Goal: Task Accomplishment & Management: Use online tool/utility

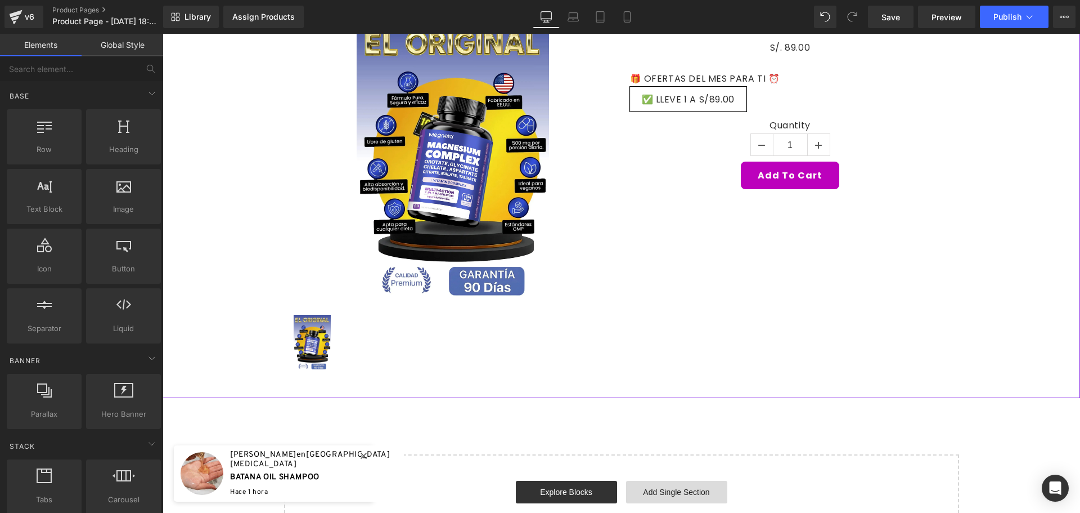
scroll to position [281, 0]
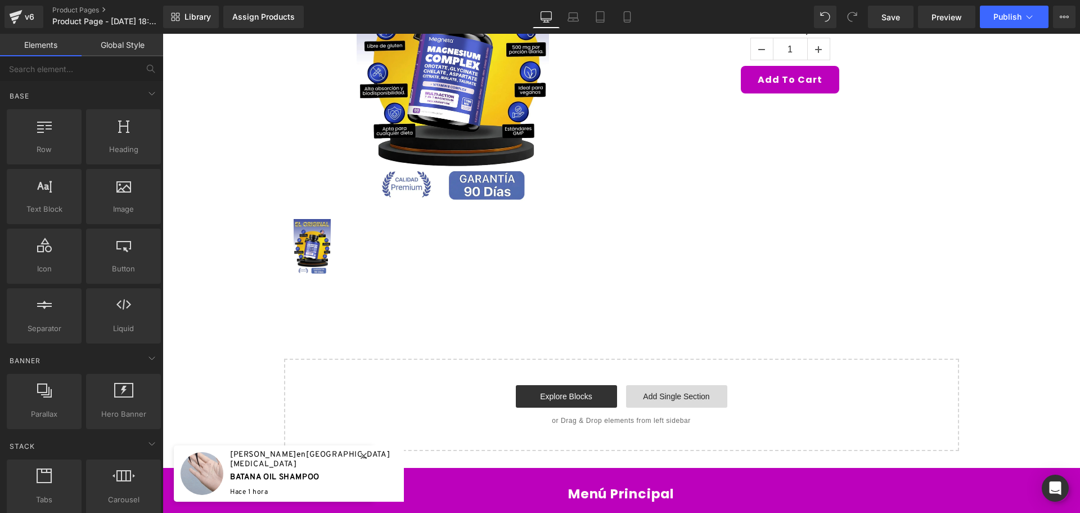
click at [687, 402] on link "Add Single Section" at bounding box center [676, 396] width 101 height 23
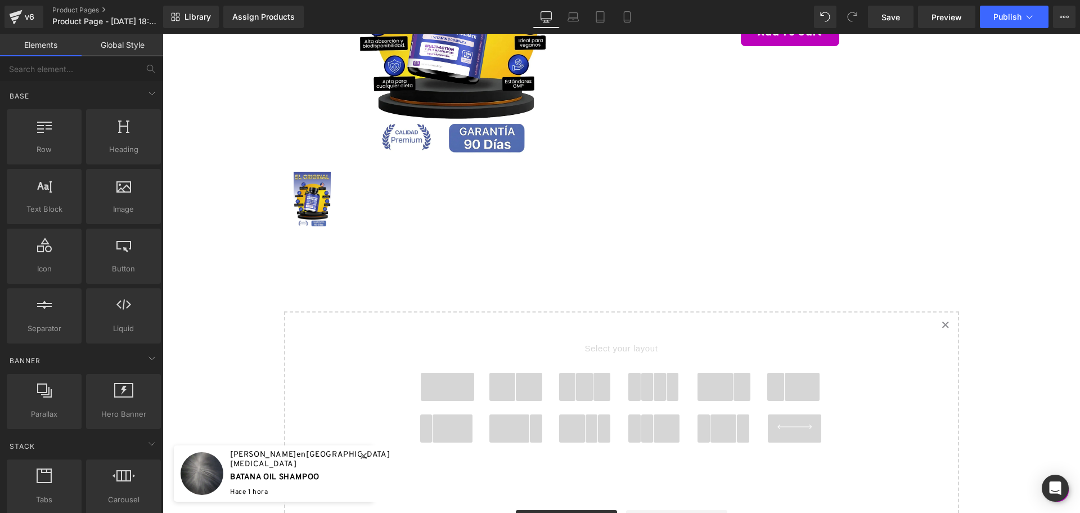
scroll to position [394, 0]
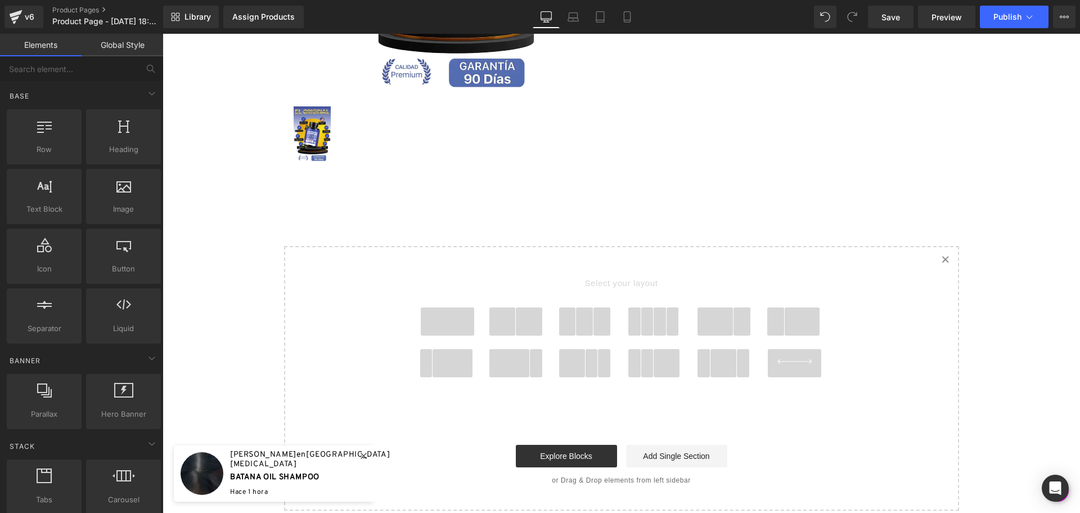
click at [456, 331] on span at bounding box center [448, 321] width 54 height 28
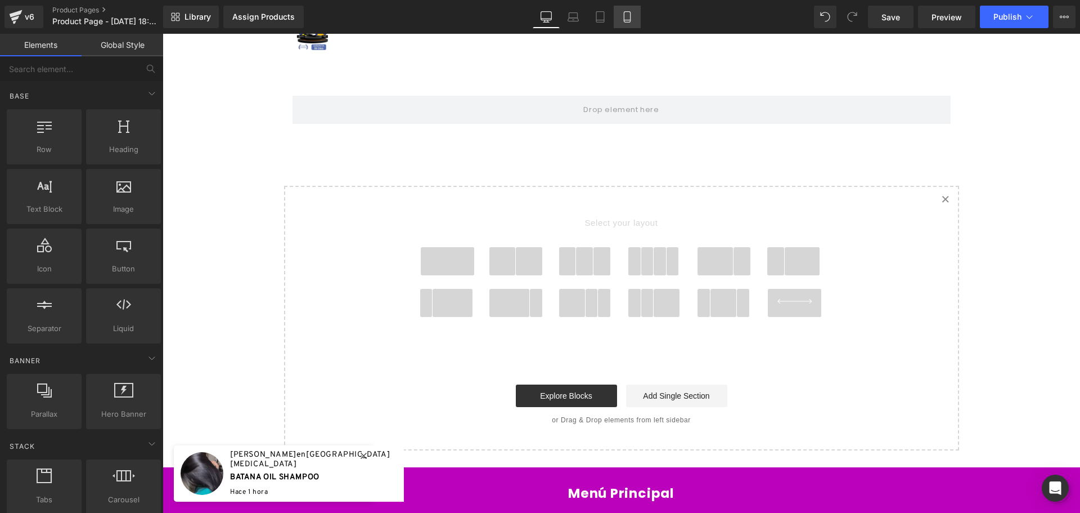
click at [636, 10] on link "Mobile" at bounding box center [627, 17] width 27 height 23
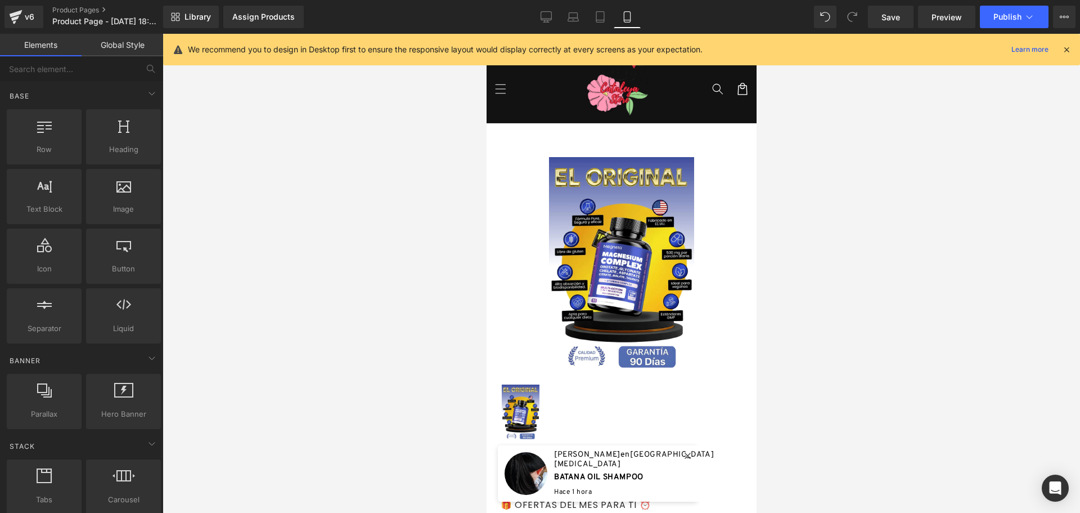
scroll to position [0, 0]
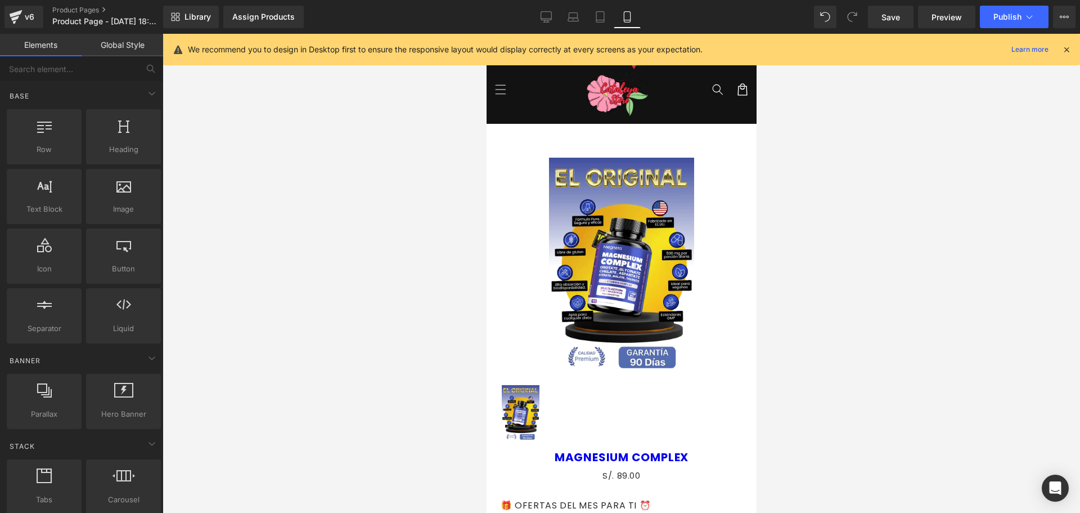
click at [1068, 49] on icon at bounding box center [1067, 49] width 10 height 10
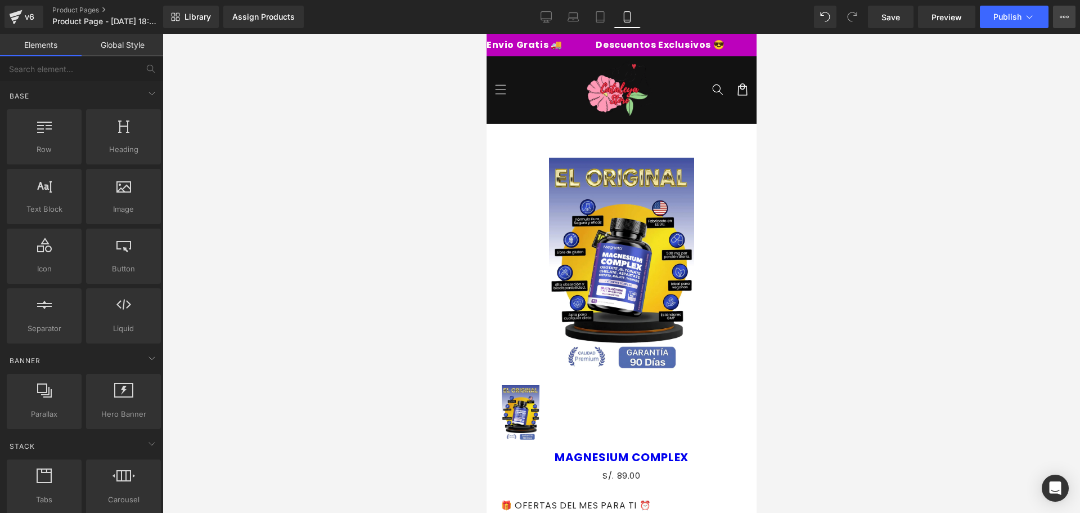
click at [1074, 14] on button "View Live Page View with current Template Save Template to Library Schedule Pub…" at bounding box center [1064, 17] width 23 height 23
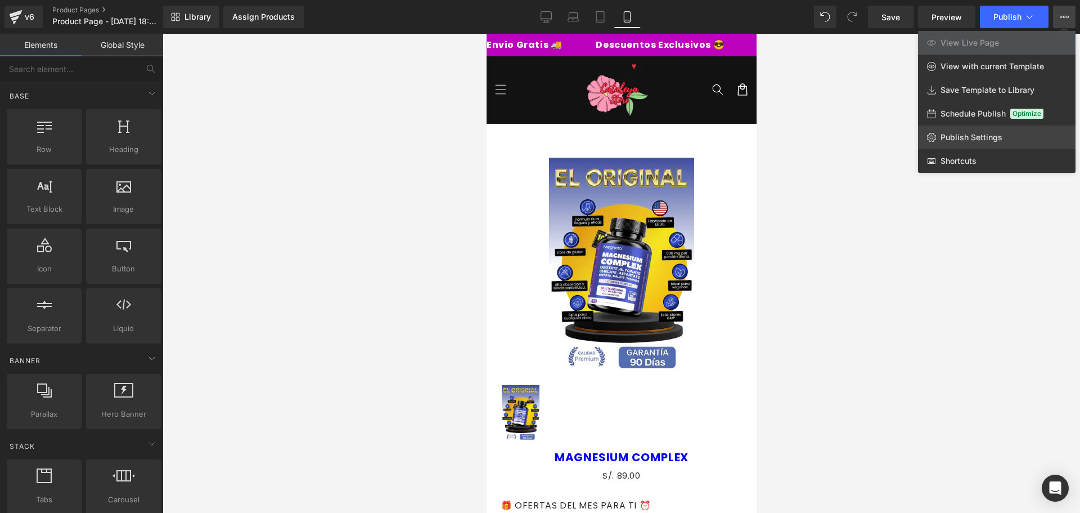
click at [970, 133] on span "Publish Settings" at bounding box center [972, 137] width 62 height 10
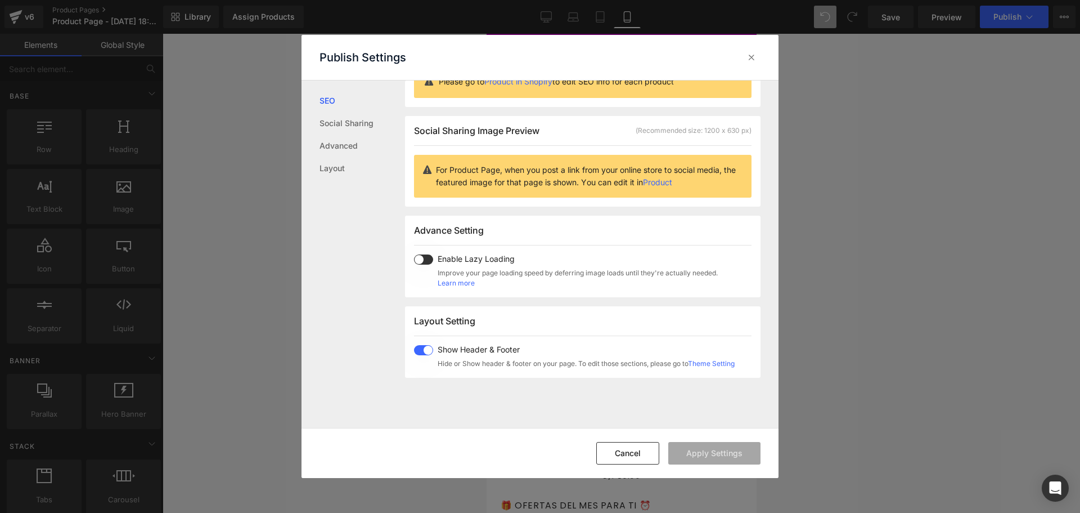
scroll to position [169, 0]
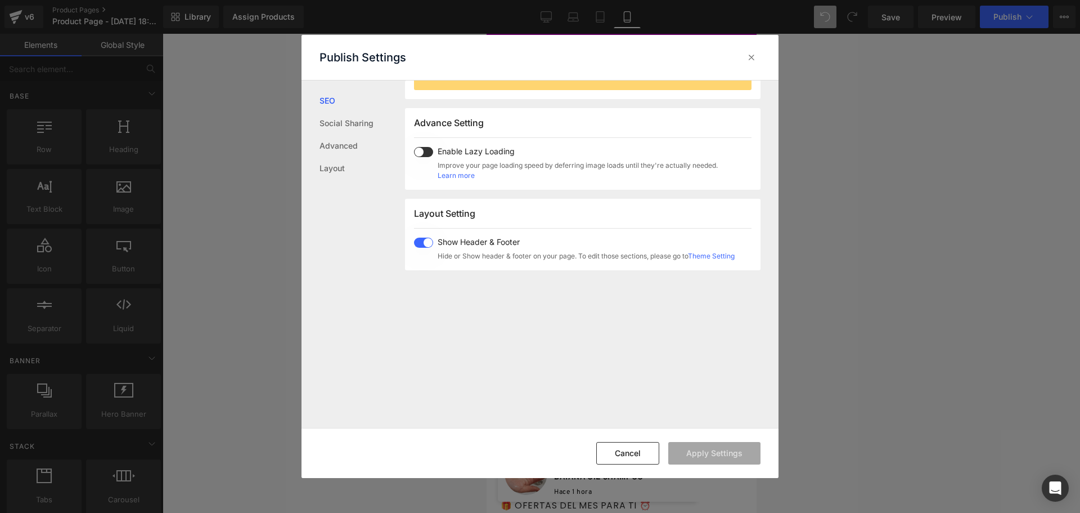
click at [426, 242] on span at bounding box center [423, 242] width 19 height 10
click at [726, 459] on button "Apply Settings" at bounding box center [714, 453] width 92 height 23
click at [749, 52] on icon at bounding box center [751, 57] width 11 height 11
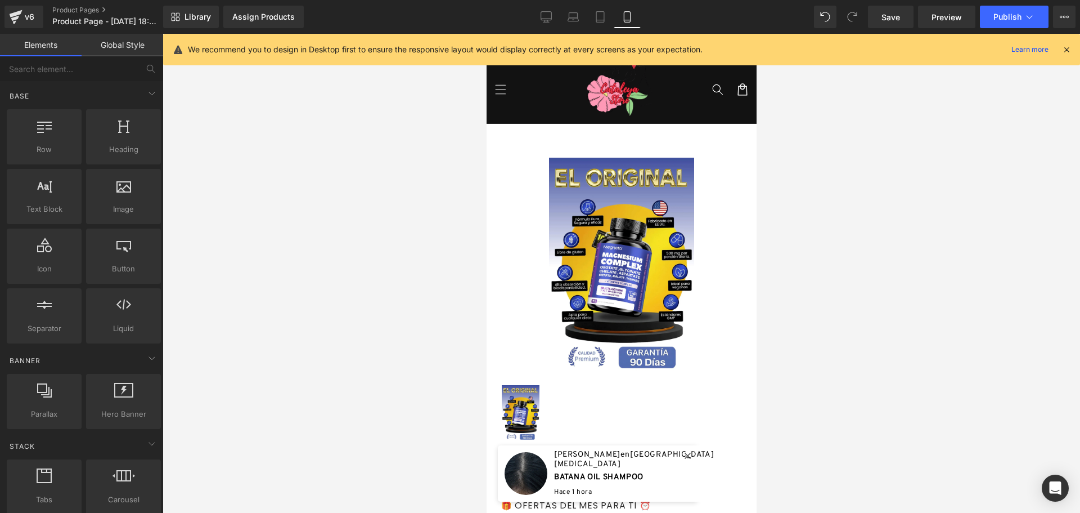
drag, startPoint x: 925, startPoint y: 185, endPoint x: 1053, endPoint y: 61, distance: 177.4
click at [925, 182] on div at bounding box center [622, 273] width 918 height 479
click at [1066, 49] on icon at bounding box center [1067, 49] width 10 height 10
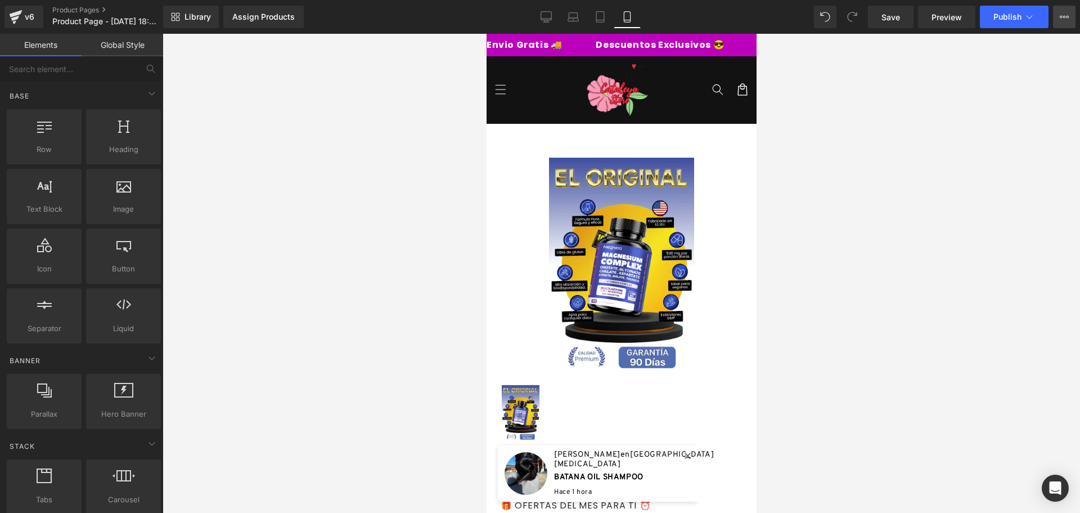
click at [1064, 14] on icon at bounding box center [1064, 16] width 9 height 9
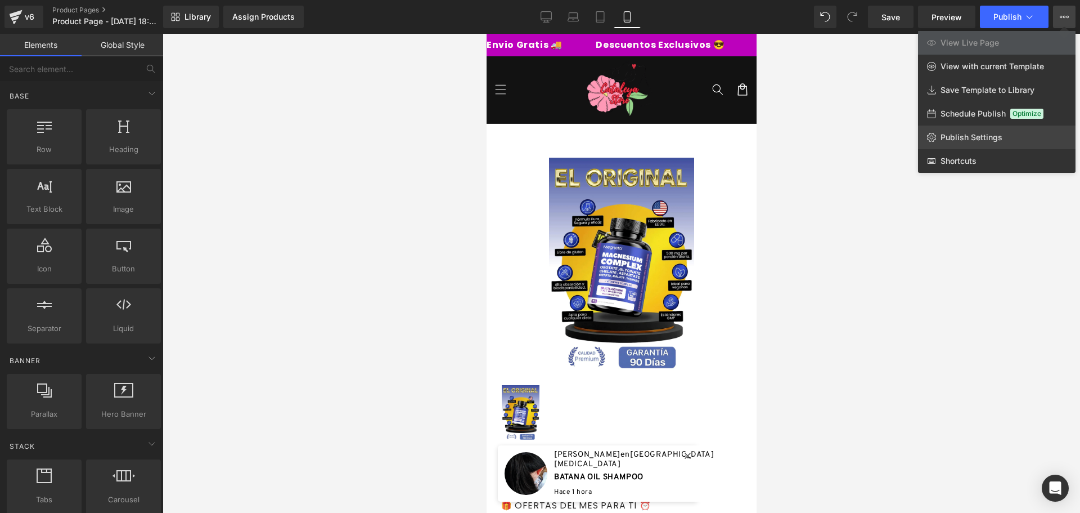
click at [991, 136] on span "Publish Settings" at bounding box center [972, 137] width 62 height 10
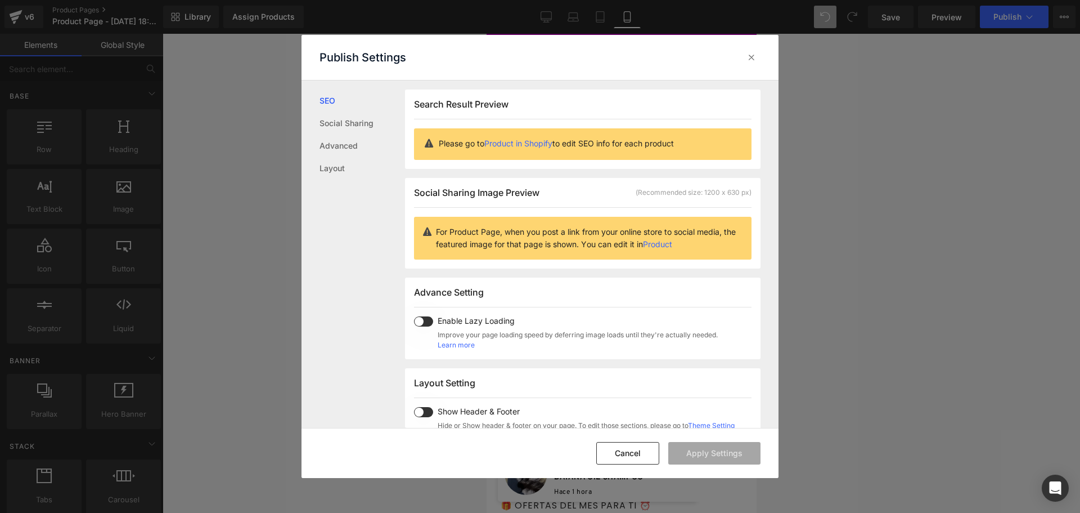
scroll to position [1, 0]
click at [420, 320] on span at bounding box center [423, 321] width 19 height 10
click at [420, 414] on span at bounding box center [423, 411] width 19 height 10
click at [727, 450] on button "Apply Settings" at bounding box center [714, 453] width 92 height 23
click at [753, 50] on div at bounding box center [752, 57] width 18 height 18
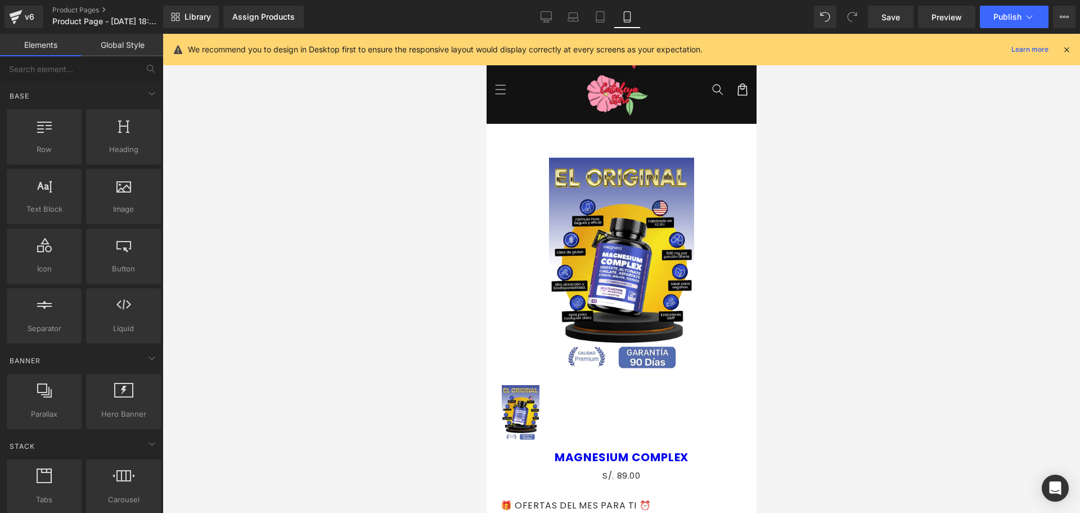
click at [1066, 50] on icon at bounding box center [1067, 49] width 10 height 10
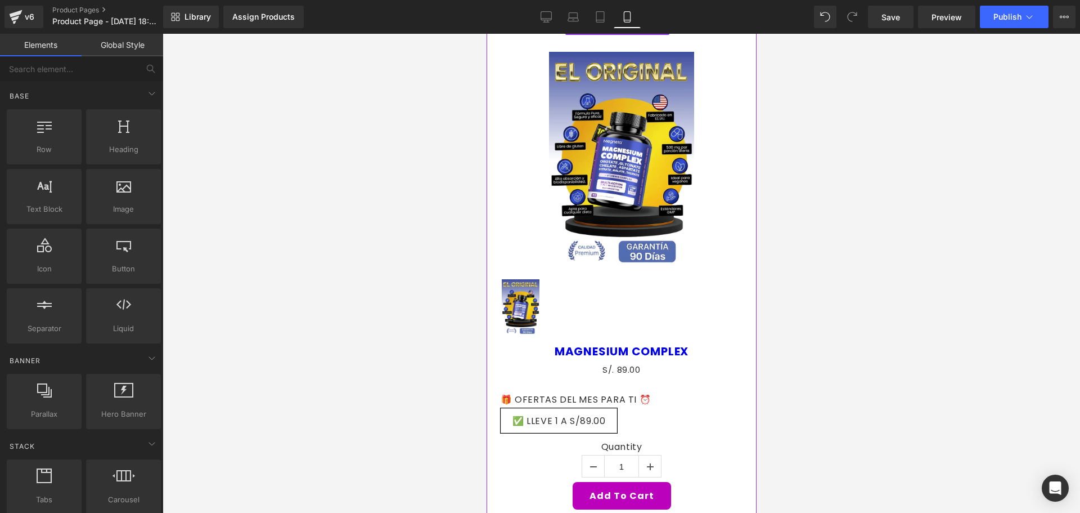
scroll to position [0, 0]
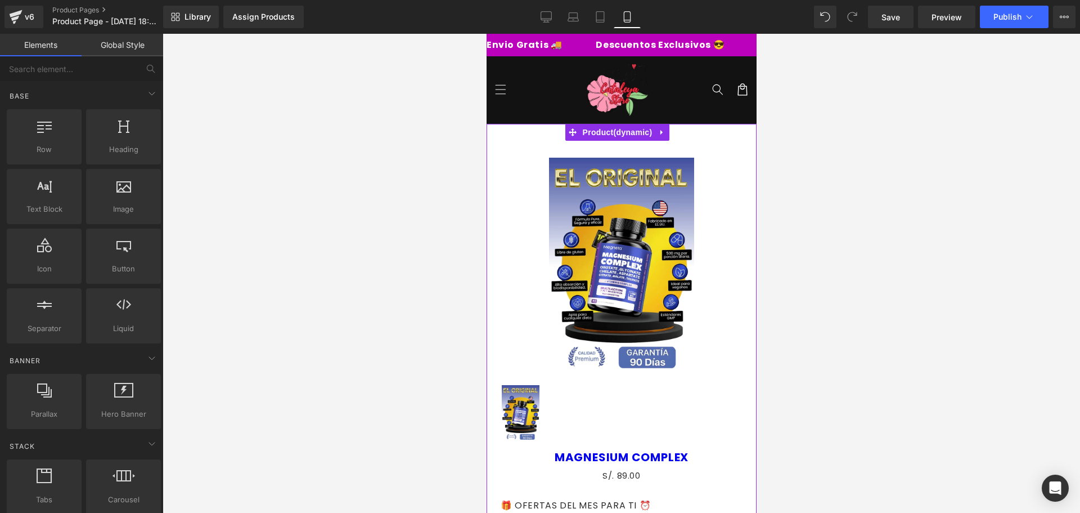
click at [705, 215] on div "Sale Off" at bounding box center [621, 267] width 242 height 218
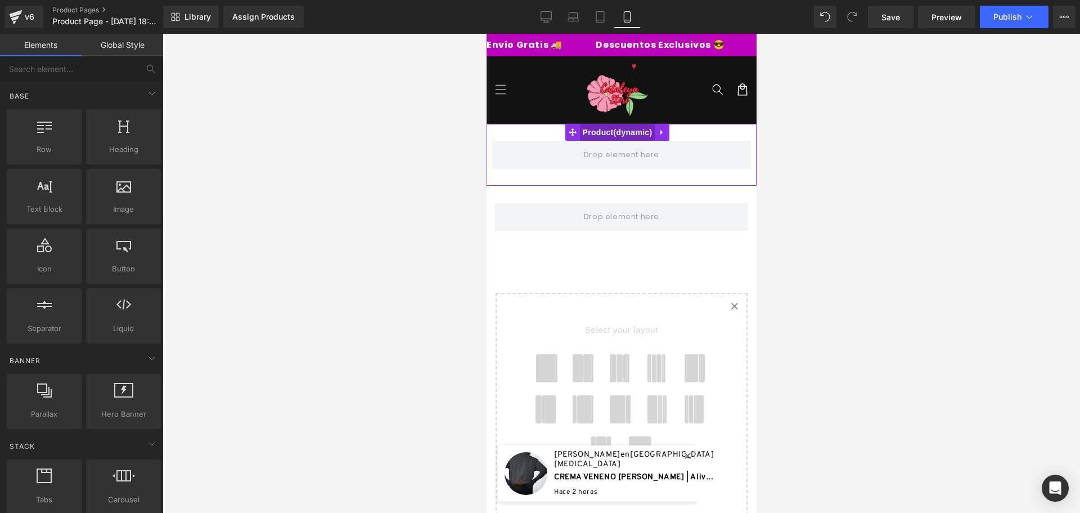
click at [615, 131] on span "Product" at bounding box center [616, 132] width 75 height 17
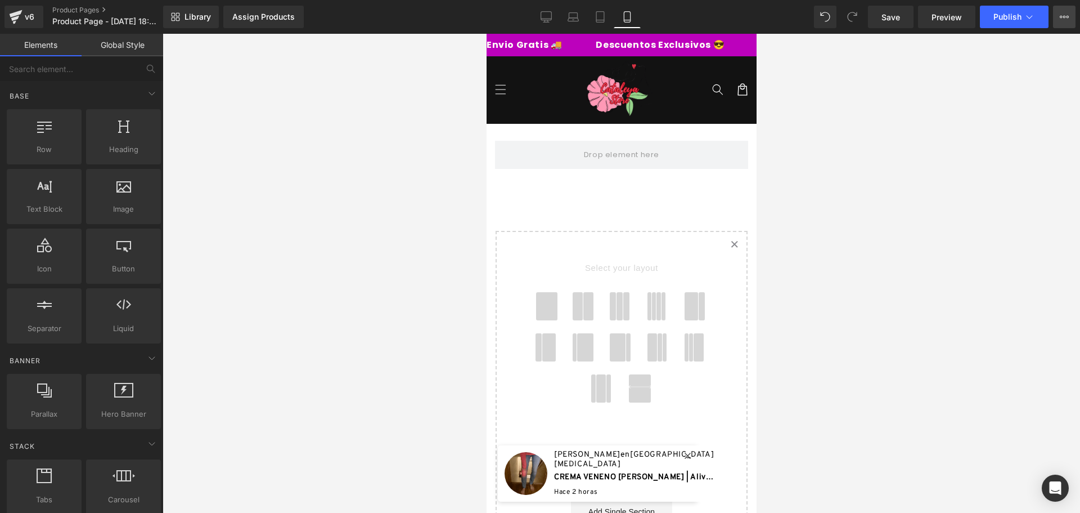
click at [1058, 16] on button "View Live Page View with current Template Save Template to Library Schedule Pub…" at bounding box center [1064, 17] width 23 height 23
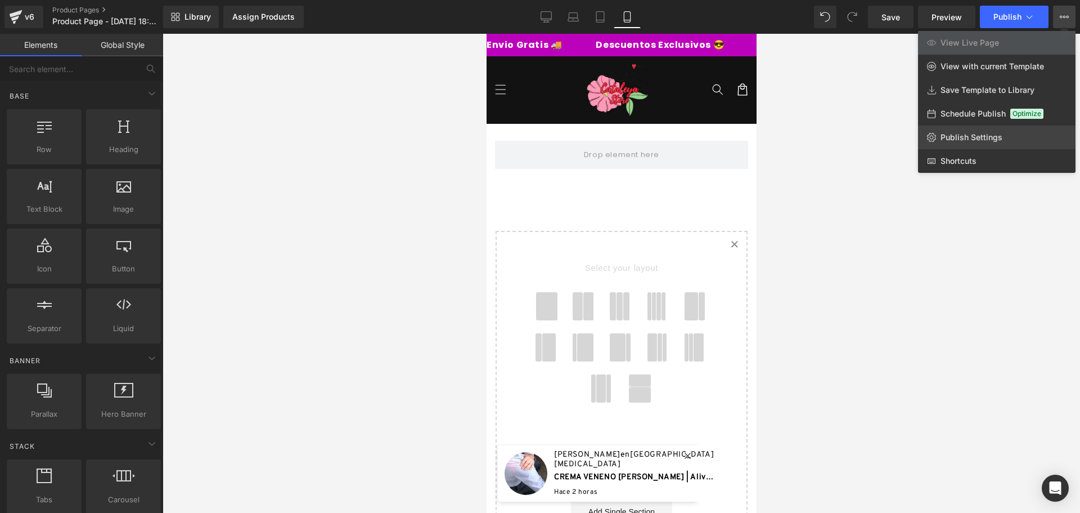
click at [979, 136] on span "Publish Settings" at bounding box center [972, 137] width 62 height 10
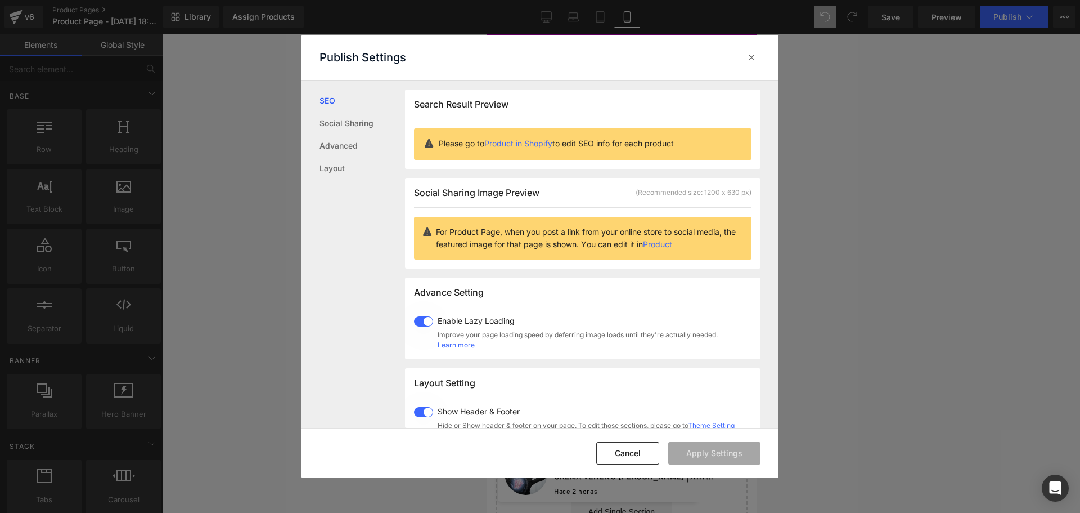
scroll to position [1, 0]
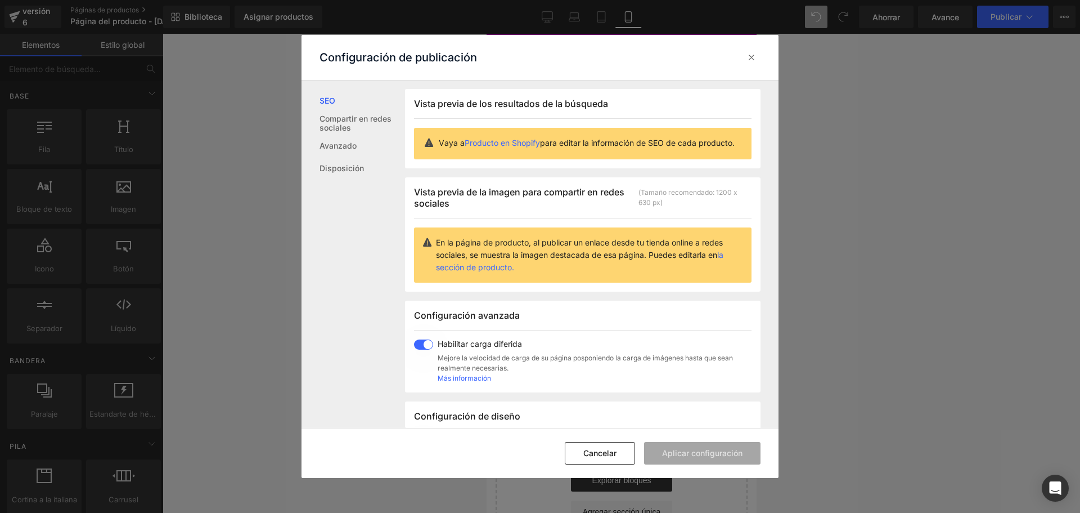
click at [348, 305] on div "SEO Compartir en redes sociales Avanzado Disposición" at bounding box center [354, 254] width 104 height 348
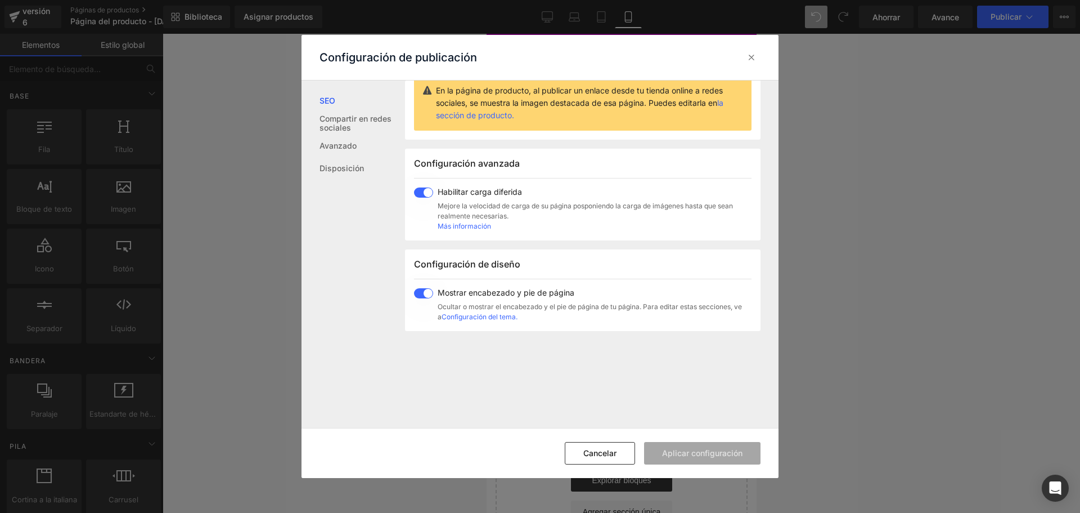
scroll to position [169, 0]
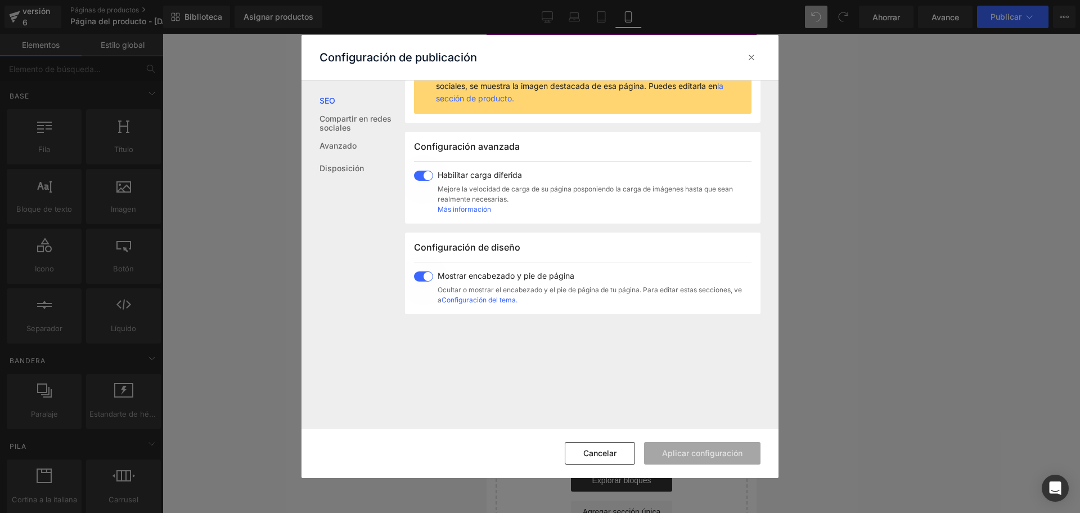
click at [428, 281] on span at bounding box center [423, 276] width 19 height 10
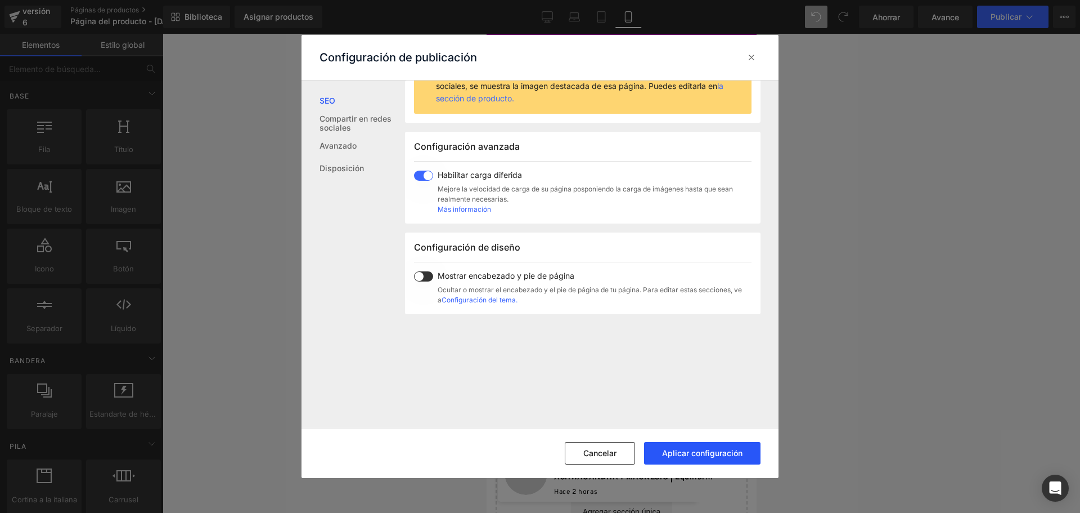
click at [714, 447] on button "Aplicar configuración" at bounding box center [702, 453] width 116 height 23
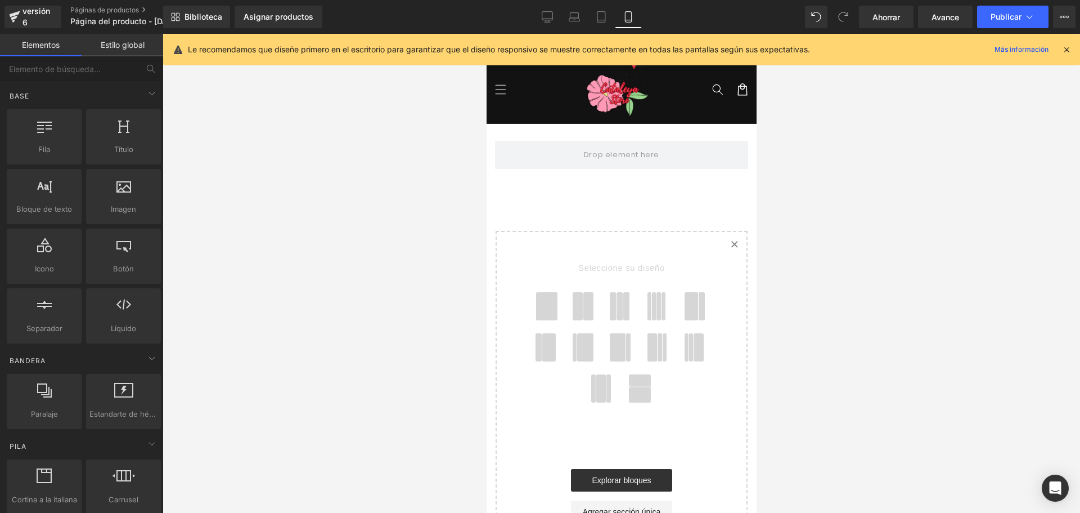
click at [1061, 51] on div "Le recomendamos que diseñe primero en el escritorio para garantizar que el dise…" at bounding box center [625, 50] width 874 height 14
click at [1066, 49] on icon at bounding box center [1067, 49] width 10 height 10
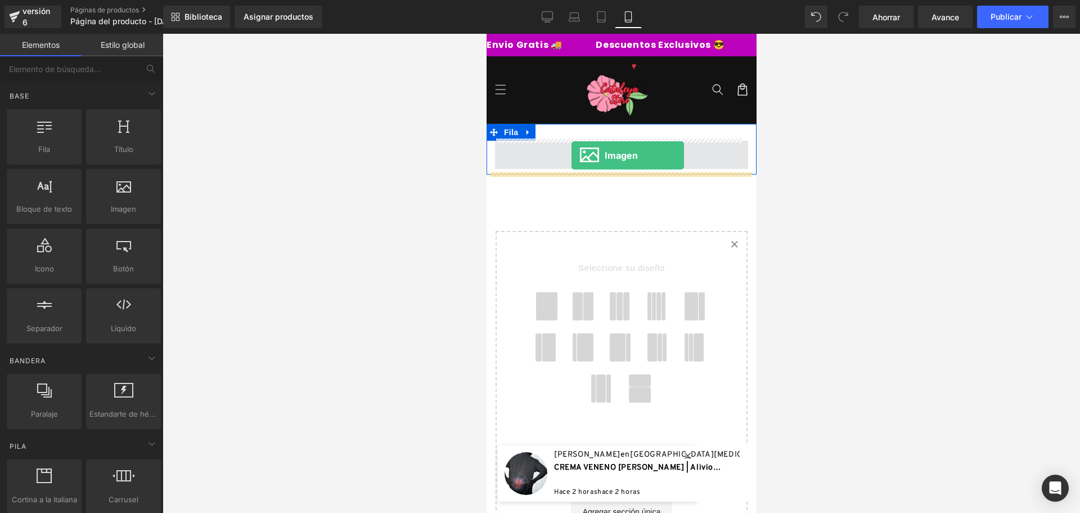
drag, startPoint x: 617, startPoint y: 228, endPoint x: 571, endPoint y: 155, distance: 86.0
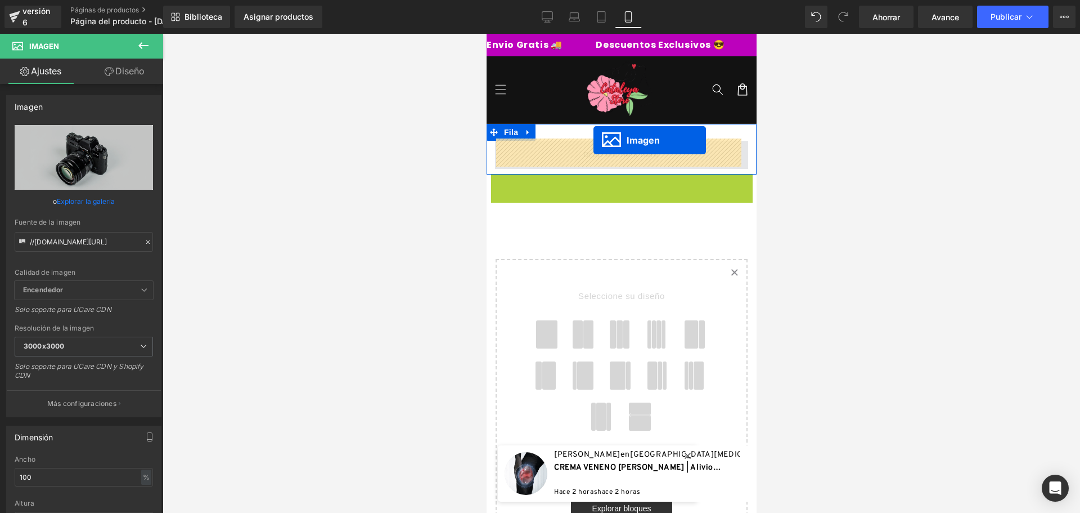
drag, startPoint x: 601, startPoint y: 244, endPoint x: 593, endPoint y: 140, distance: 103.8
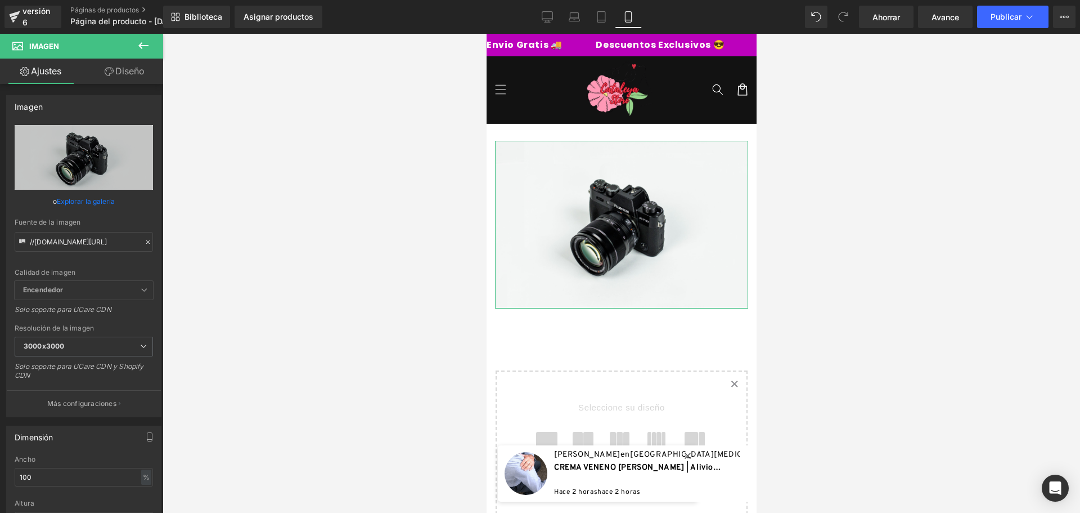
click at [125, 66] on font "Diseño" at bounding box center [129, 70] width 29 height 11
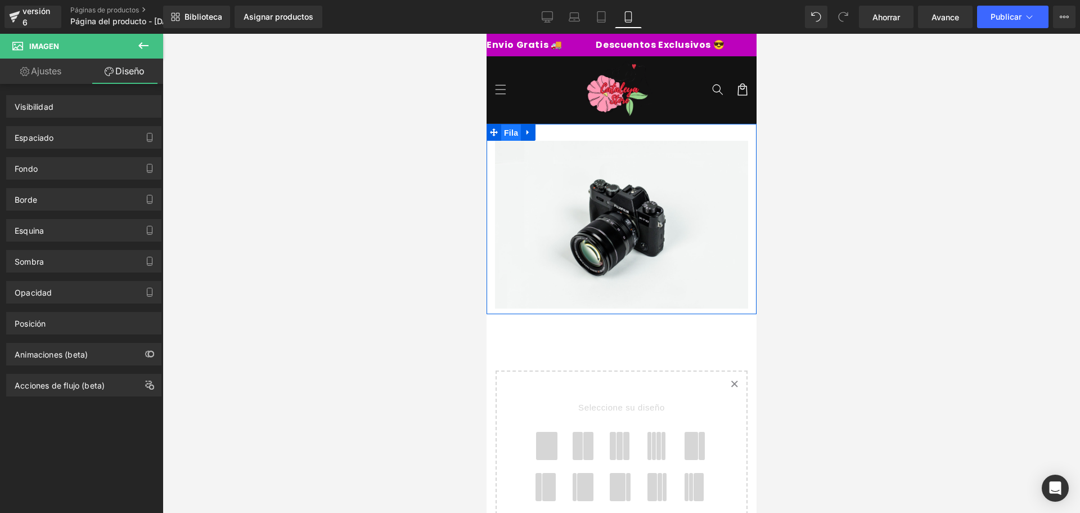
click at [513, 132] on font "Fila" at bounding box center [511, 132] width 14 height 9
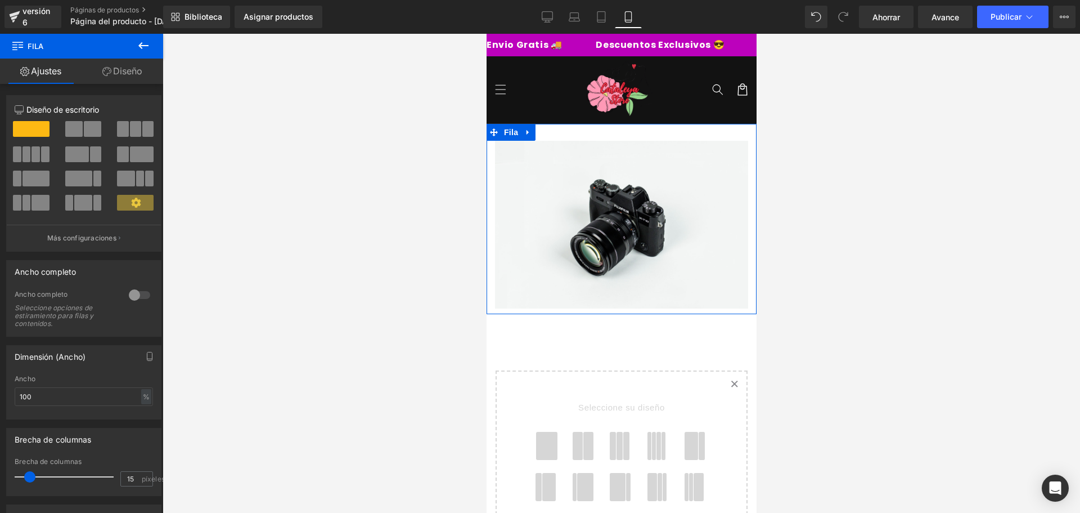
click at [134, 294] on div at bounding box center [139, 295] width 27 height 18
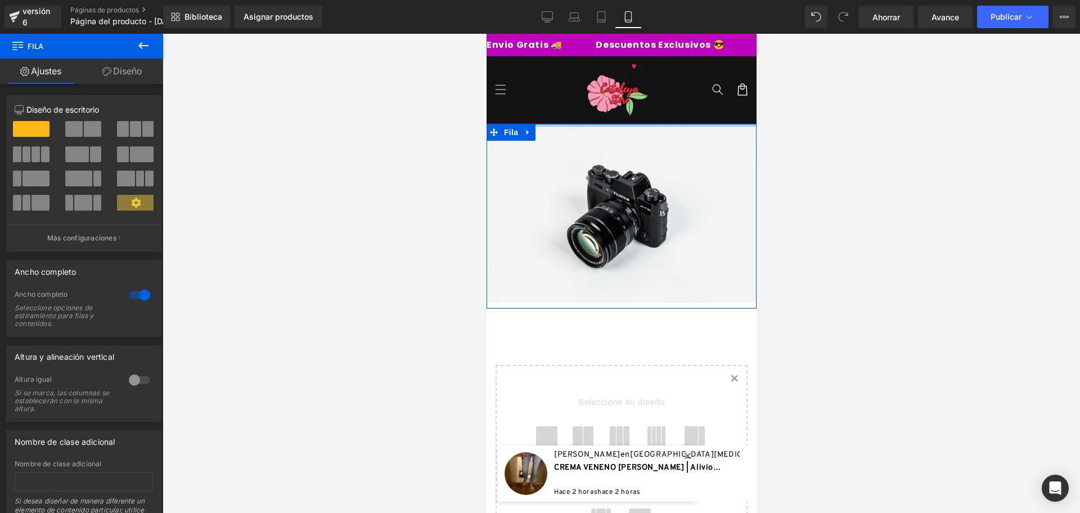
drag, startPoint x: 630, startPoint y: 127, endPoint x: 1368, endPoint y: 91, distance: 738.5
click at [635, 102] on body "🔄 Ir directamente al contenido Envio Gratis 🚚 Descuentos Exclusivos 😎 Paga al r…" at bounding box center [621, 493] width 270 height 918
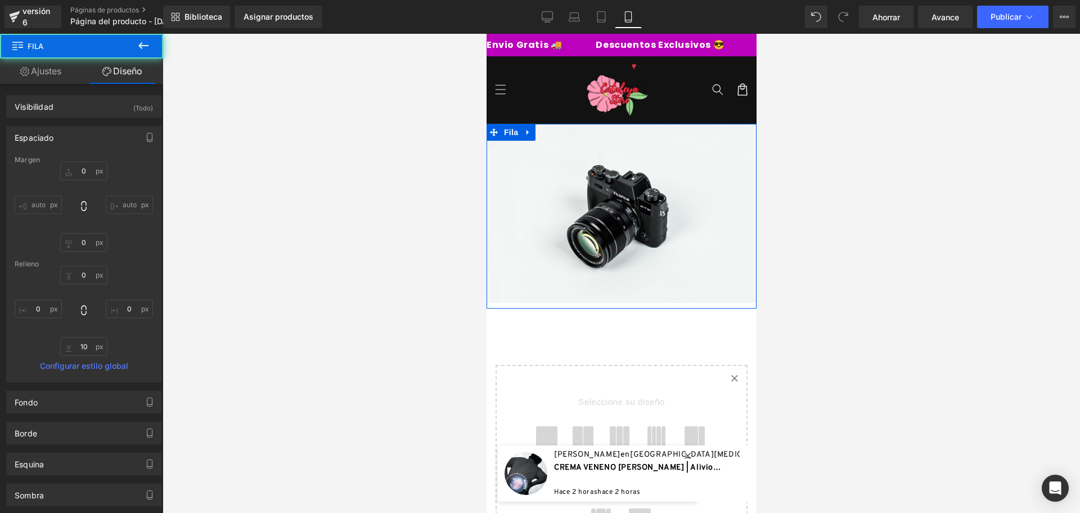
drag, startPoint x: 873, startPoint y: 133, endPoint x: 952, endPoint y: 42, distance: 120.5
click at [874, 133] on div at bounding box center [622, 273] width 918 height 479
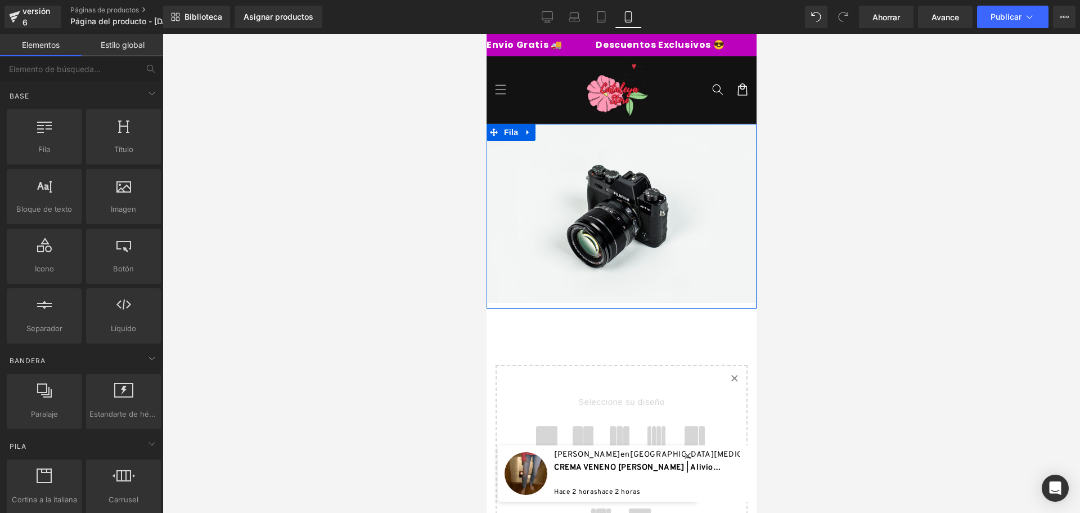
click at [1050, 11] on div "Ahorrar Avance Publicar Programado Ver página en vivo Ver con plantilla actual …" at bounding box center [968, 17] width 226 height 23
click at [1027, 16] on icon at bounding box center [1030, 16] width 6 height 3
click at [1069, 12] on button "Ver página en vivo Ver con plantilla actual Guardar plantilla en la biblioteca …" at bounding box center [1064, 17] width 23 height 23
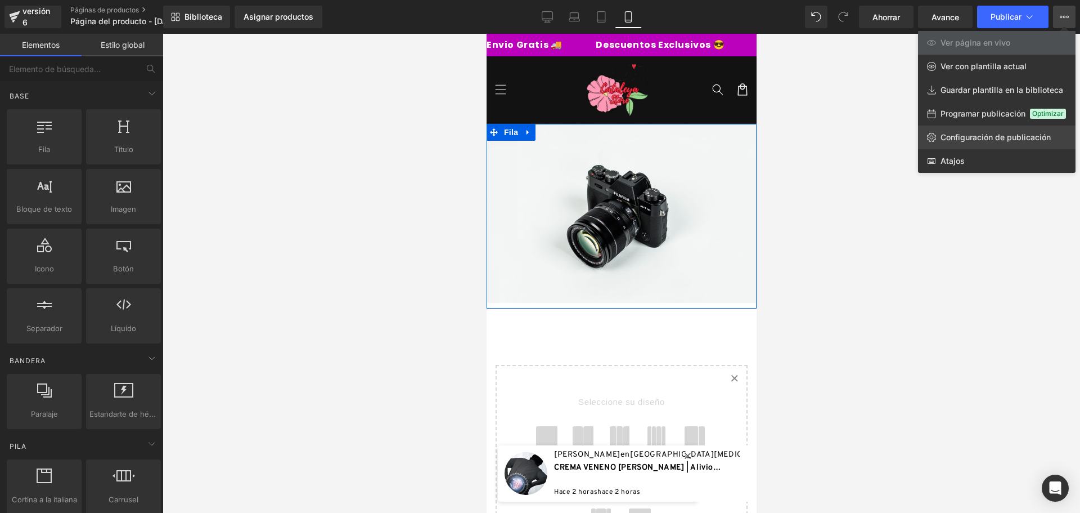
click at [989, 133] on font "Configuración de publicación" at bounding box center [996, 137] width 110 height 10
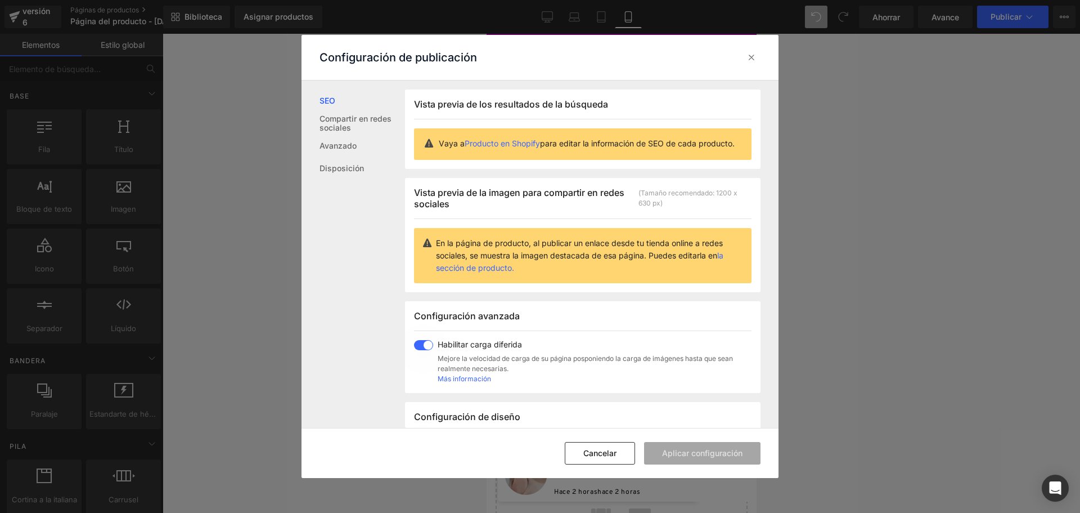
scroll to position [1, 0]
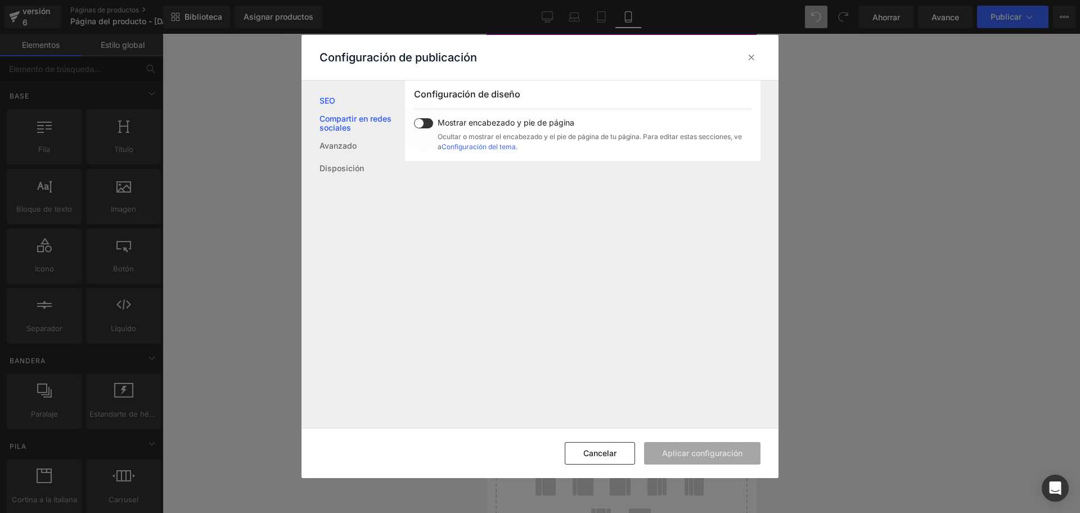
click at [374, 124] on font "Compartir en redes sociales" at bounding box center [363, 123] width 86 height 18
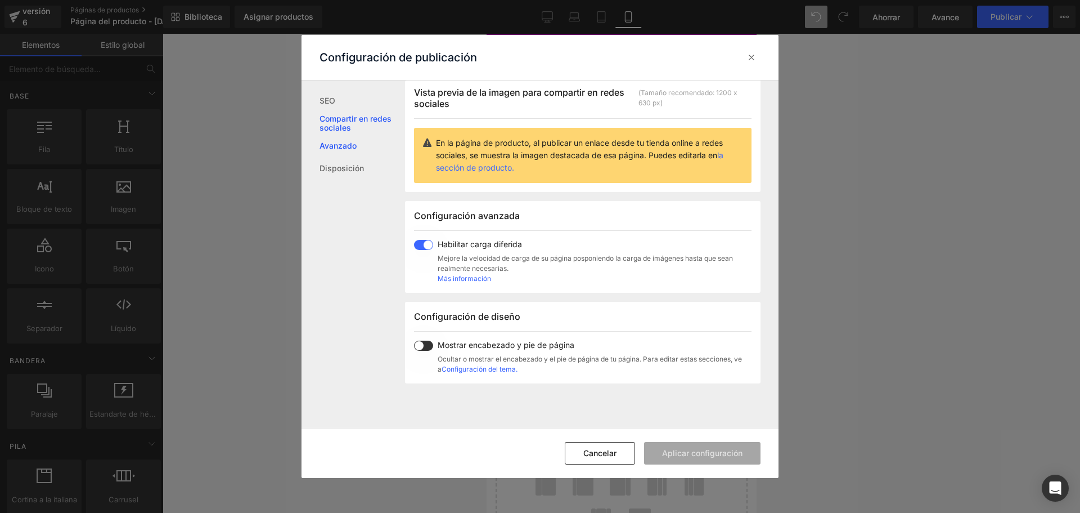
click at [343, 144] on font "Avanzado" at bounding box center [338, 146] width 37 height 10
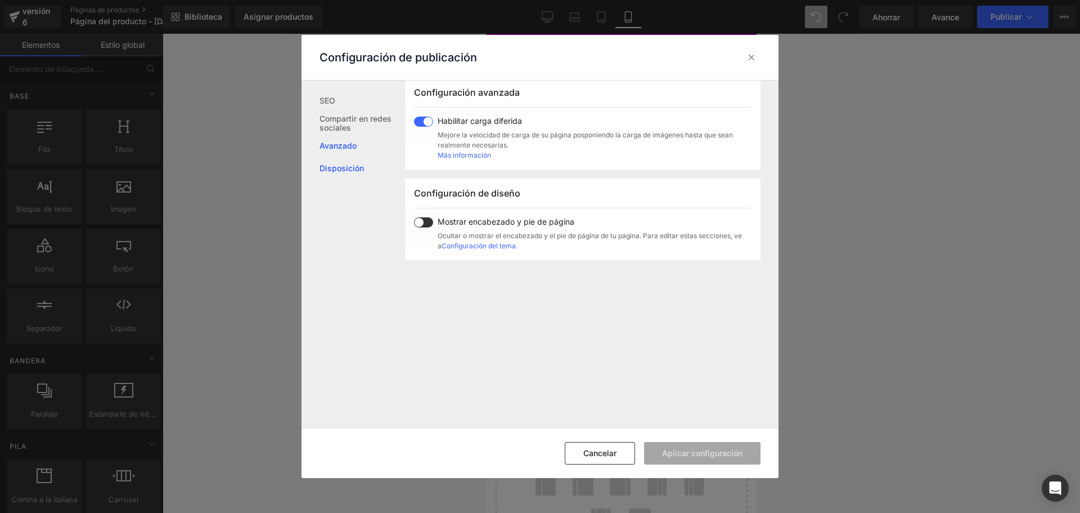
click at [348, 172] on font "Disposición" at bounding box center [342, 168] width 44 height 10
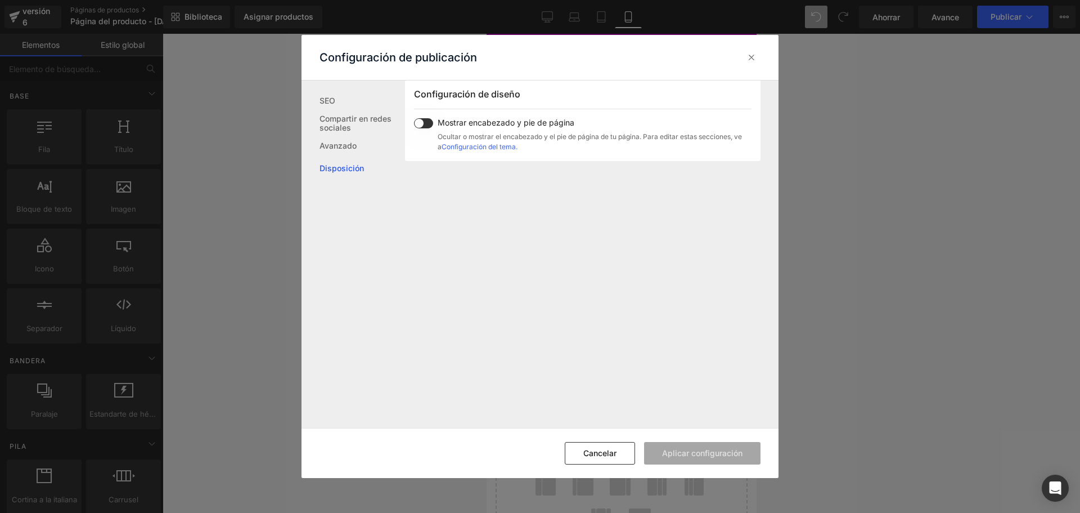
scroll to position [324, 0]
click at [585, 448] on font "Cancelar" at bounding box center [599, 453] width 33 height 10
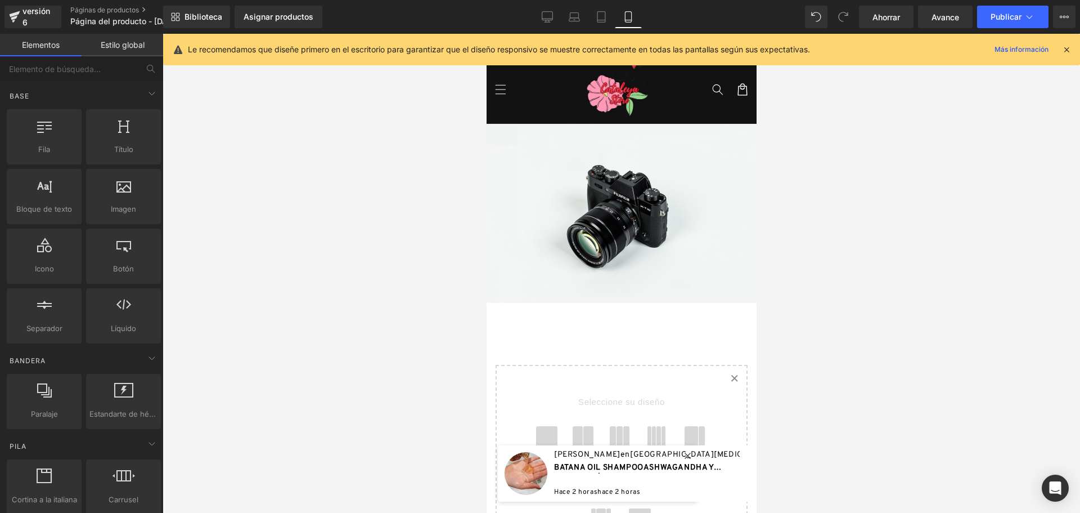
drag, startPoint x: 938, startPoint y: 146, endPoint x: 1003, endPoint y: 107, distance: 75.7
click at [939, 146] on div at bounding box center [622, 273] width 918 height 479
click at [1066, 51] on icon at bounding box center [1067, 49] width 10 height 10
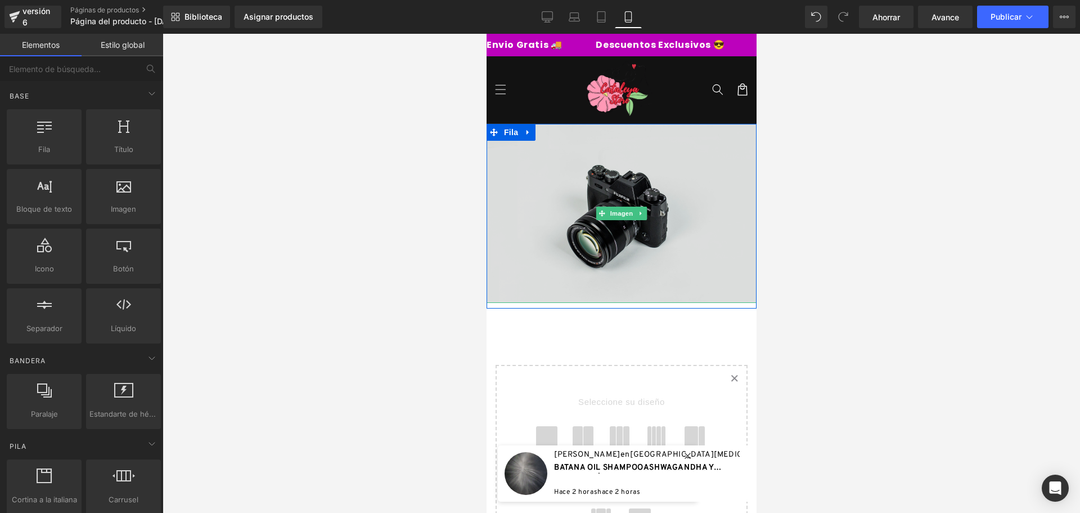
click at [661, 209] on img at bounding box center [621, 213] width 270 height 179
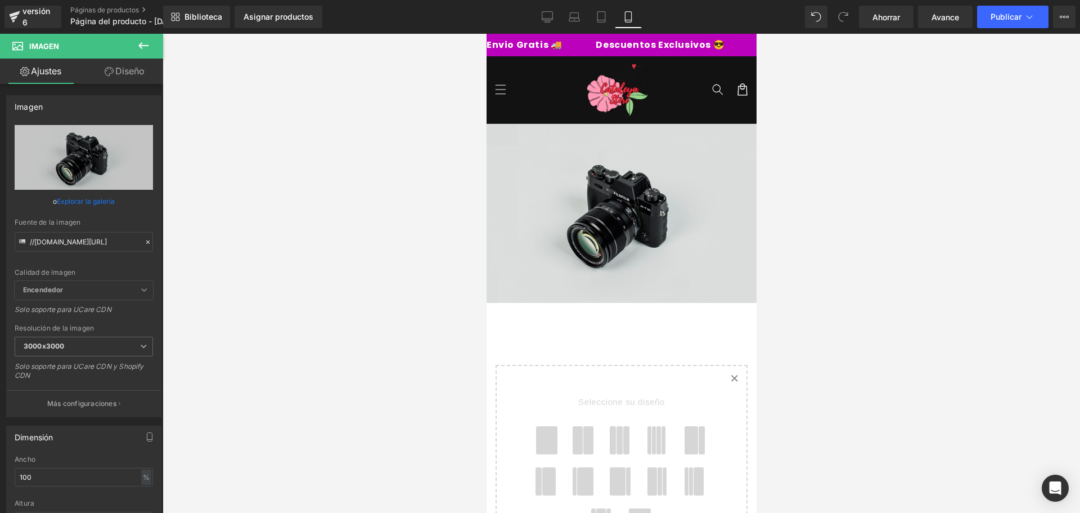
click at [685, 145] on img at bounding box center [621, 213] width 270 height 179
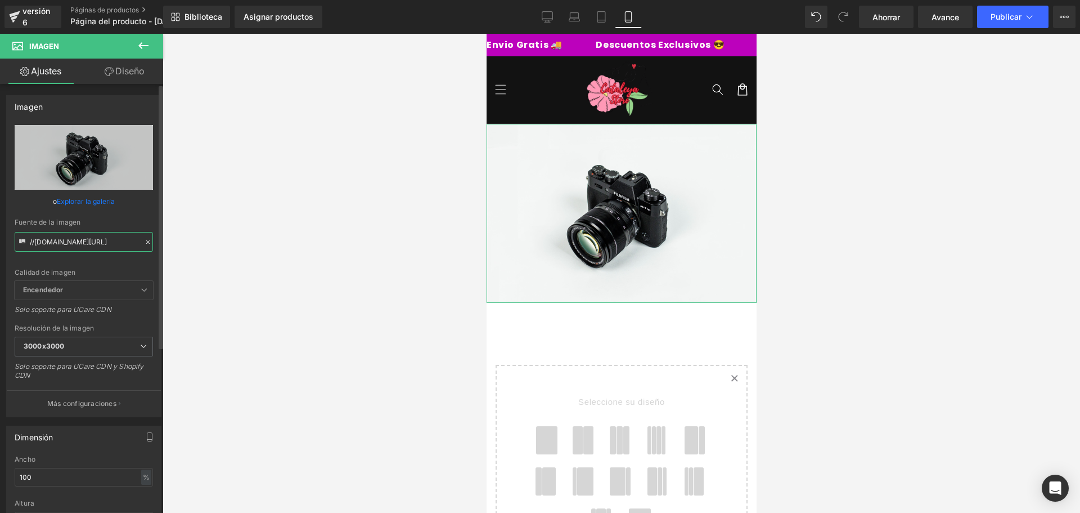
click at [40, 249] on input "//d1um8515vdn9kb.cloudfront.net/images/parallax.jpg" at bounding box center [84, 242] width 138 height 20
click at [41, 247] on input "//d1um8515vdn9kb.cloudfront.net/images/parallax.jpg" at bounding box center [84, 242] width 138 height 20
type input "https://cdn.shopify.com/s/files/1/0828/3717/6623/files/1_28c354d5-f271-4eda-8b8…"
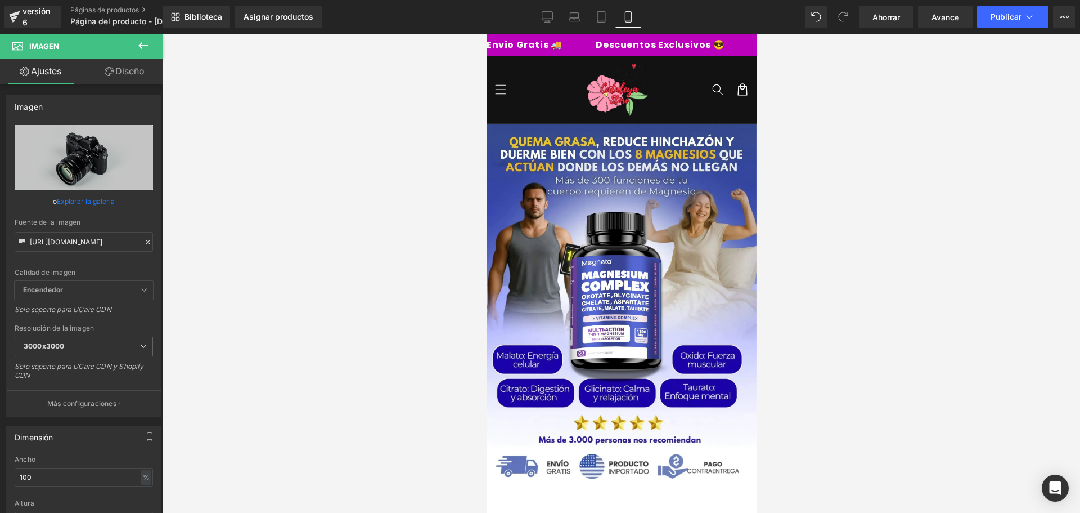
scroll to position [0, 0]
click at [276, 272] on div at bounding box center [622, 273] width 918 height 479
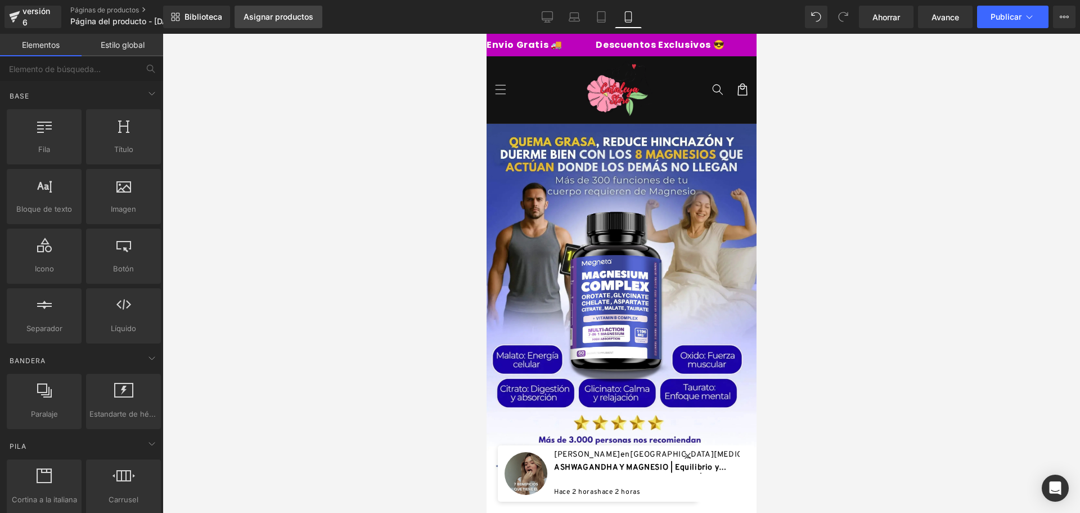
click at [260, 21] on link "Asignar productos" at bounding box center [279, 17] width 88 height 23
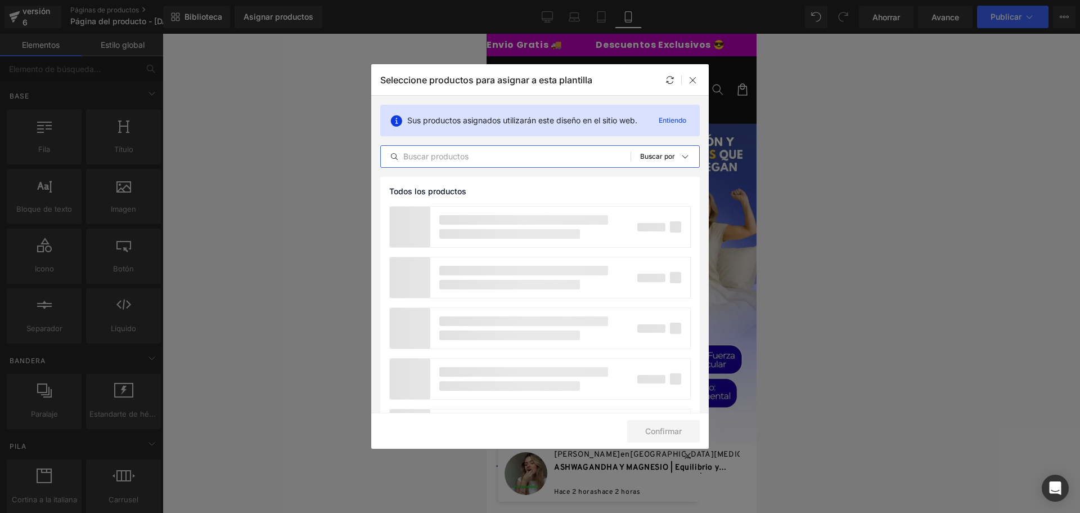
click at [442, 154] on input "text" at bounding box center [506, 157] width 250 height 14
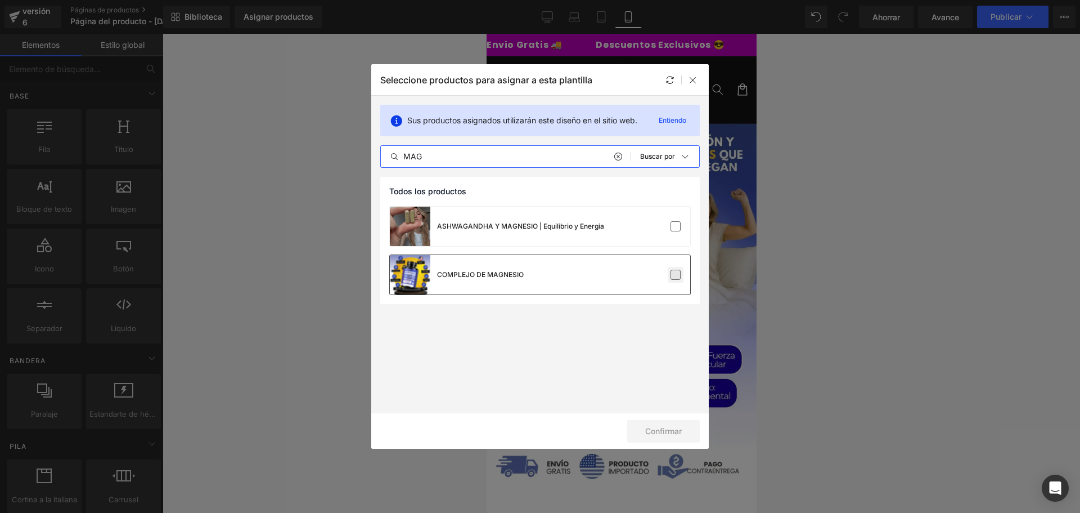
type input "MAG"
click at [676, 276] on label at bounding box center [676, 274] width 10 height 10
click at [676, 275] on input "checkbox" at bounding box center [676, 275] width 0 height 0
click at [665, 427] on font "Confirmar" at bounding box center [663, 431] width 37 height 10
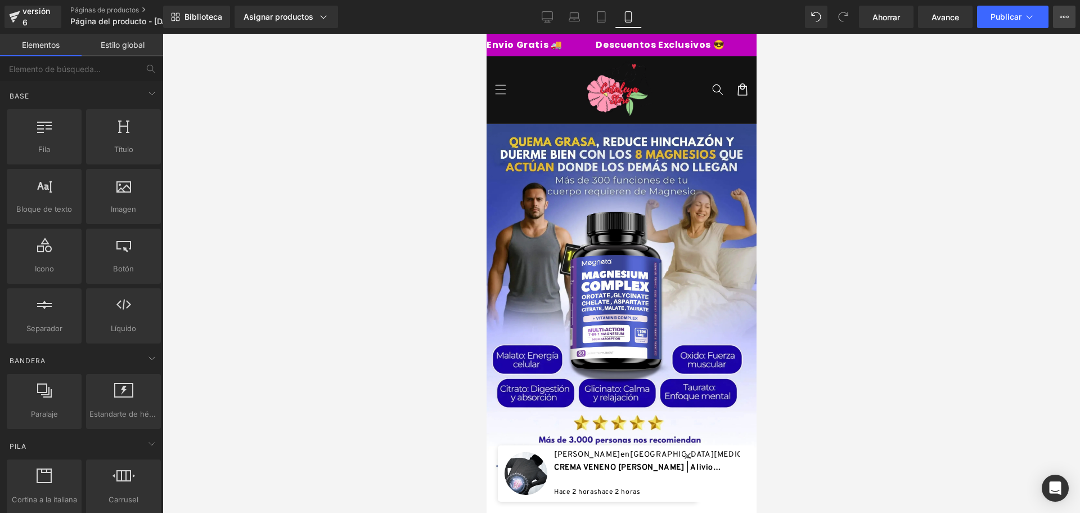
click at [1057, 15] on button "Ver página en vivo Ver con plantilla actual Guardar plantilla en la biblioteca …" at bounding box center [1064, 17] width 23 height 23
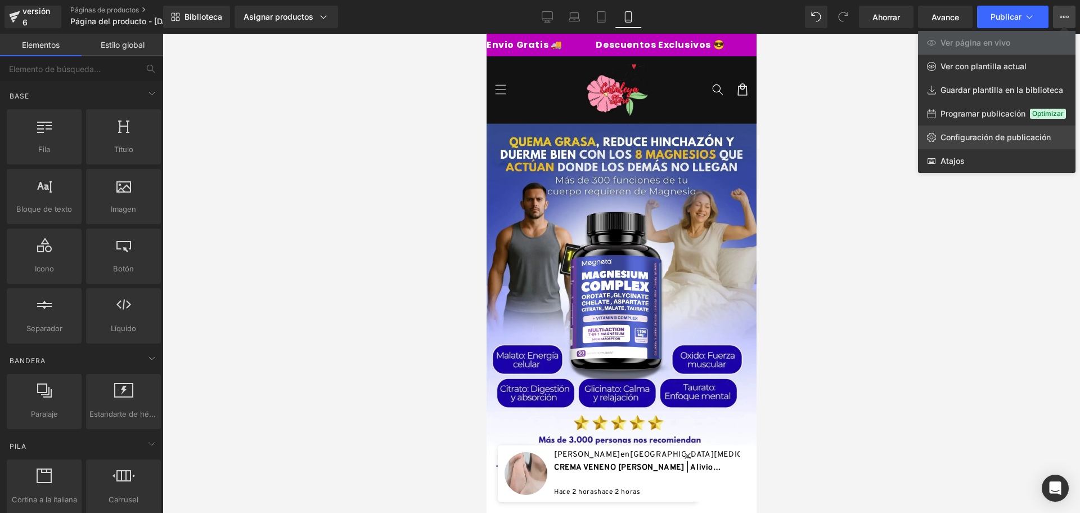
click at [986, 137] on font "Configuración de publicación" at bounding box center [996, 137] width 110 height 10
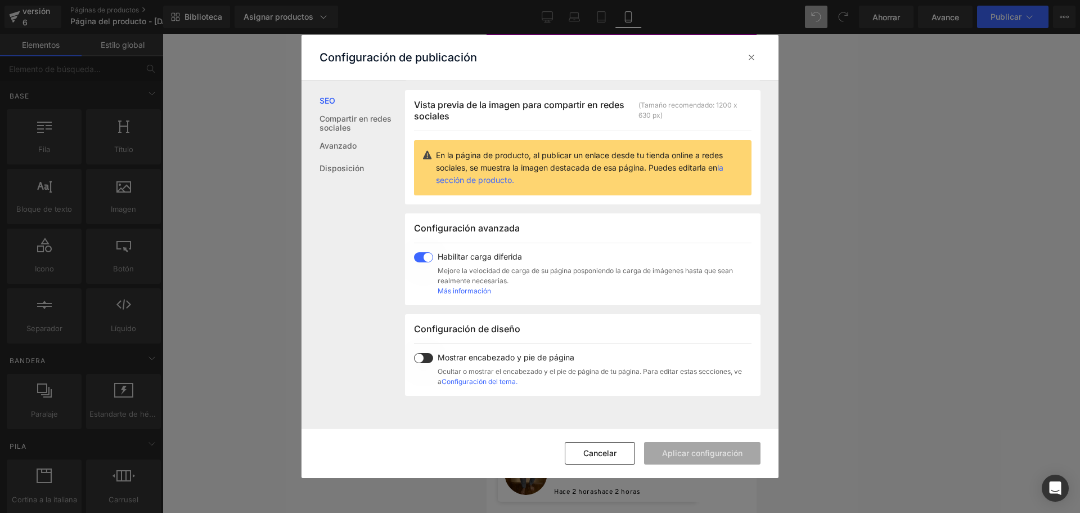
scroll to position [169, 0]
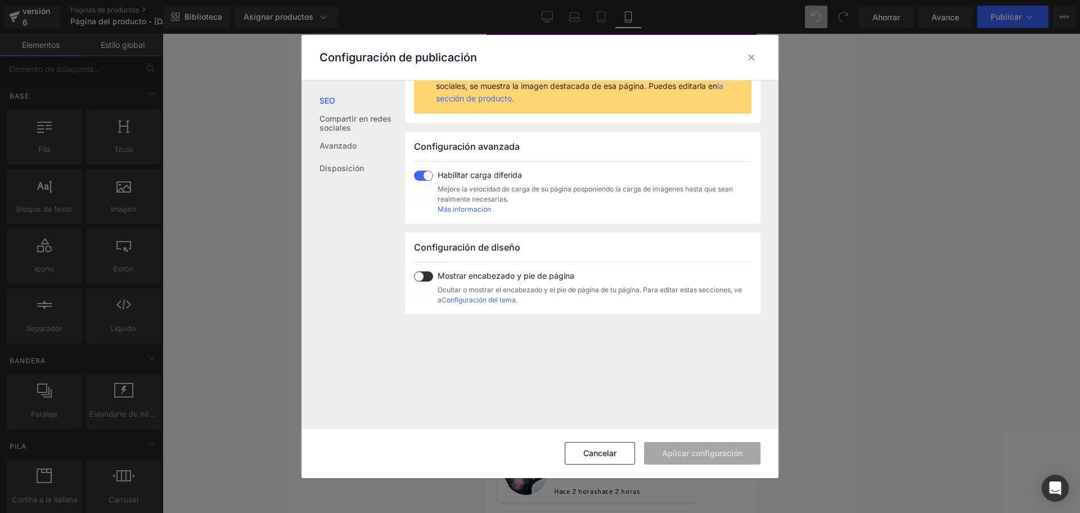
click at [428, 281] on span at bounding box center [423, 276] width 19 height 10
click at [699, 453] on font "Aplicar configuración" at bounding box center [702, 453] width 80 height 10
click at [664, 453] on div "Cancelar Apply Settings" at bounding box center [540, 453] width 477 height 50
click at [616, 453] on font "Cancelar" at bounding box center [599, 453] width 33 height 10
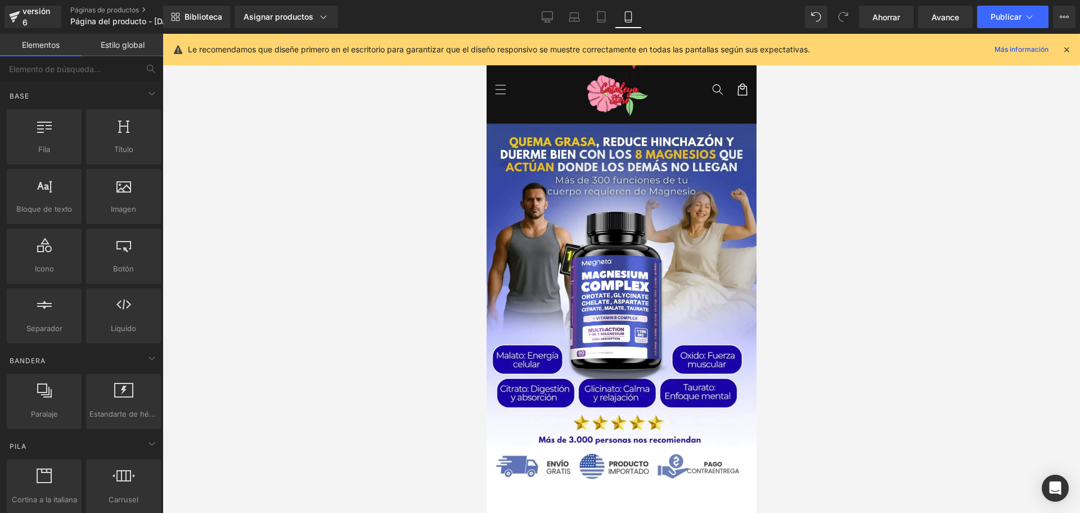
click at [1062, 52] on icon at bounding box center [1067, 49] width 10 height 10
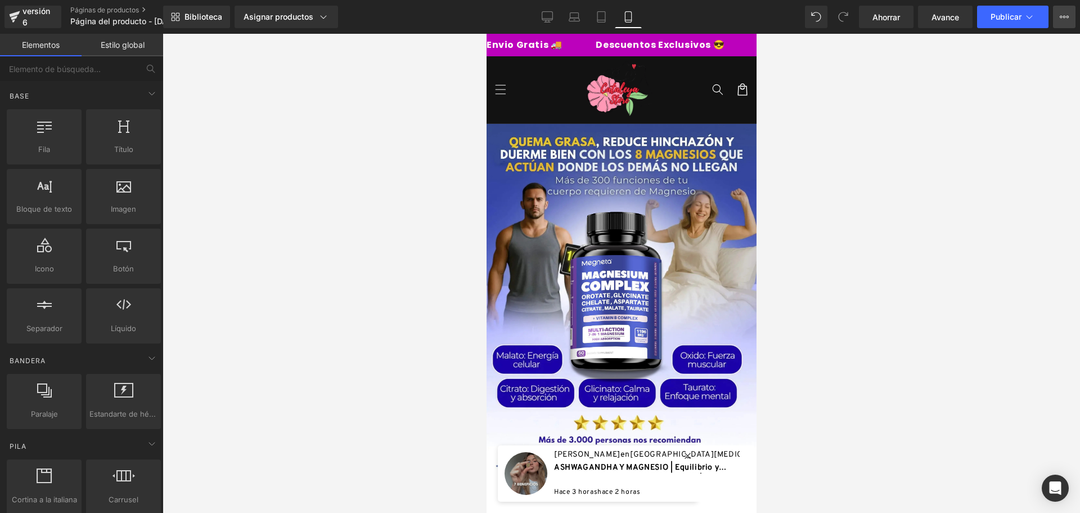
click at [1060, 16] on icon at bounding box center [1064, 16] width 9 height 9
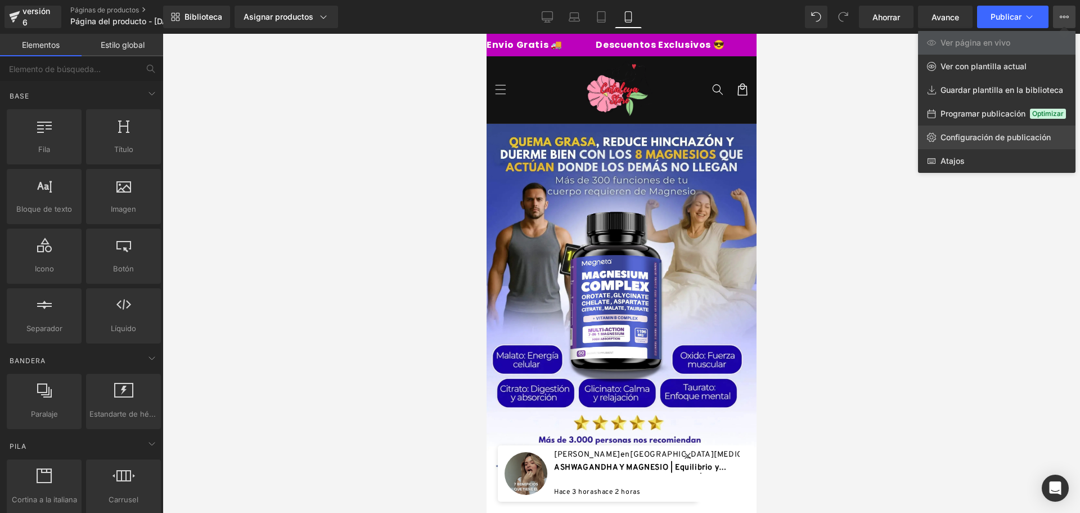
click at [986, 139] on font "Configuración de publicación" at bounding box center [996, 137] width 110 height 10
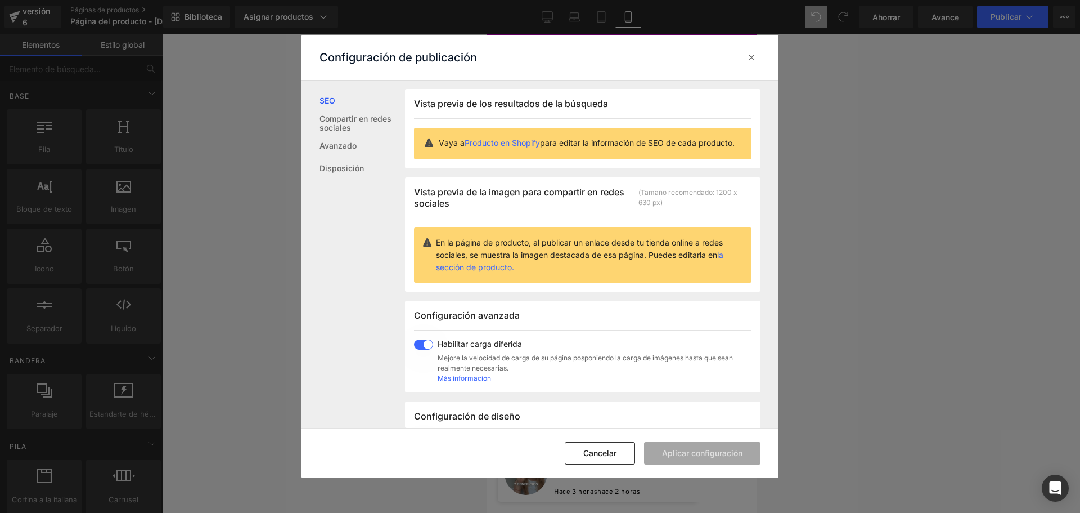
scroll to position [226, 0]
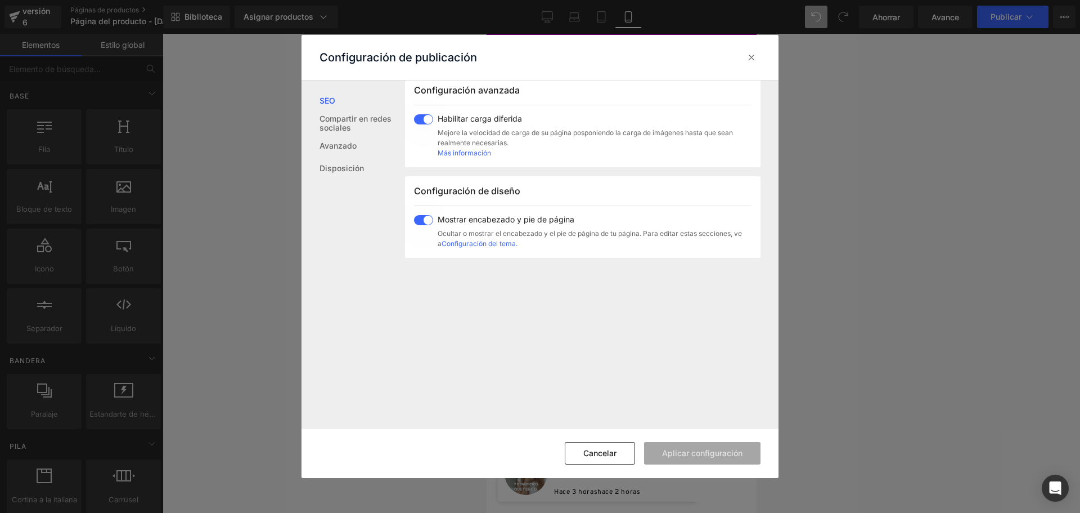
click at [426, 224] on div "Configuración de diseño Mostrar encabezado y pie de página Ocultar o mostrar el…" at bounding box center [583, 217] width 356 height 82
click at [423, 225] on span at bounding box center [423, 220] width 19 height 10
click at [679, 448] on font "Aplicar configuración" at bounding box center [702, 453] width 80 height 10
click at [754, 55] on icon at bounding box center [751, 57] width 11 height 11
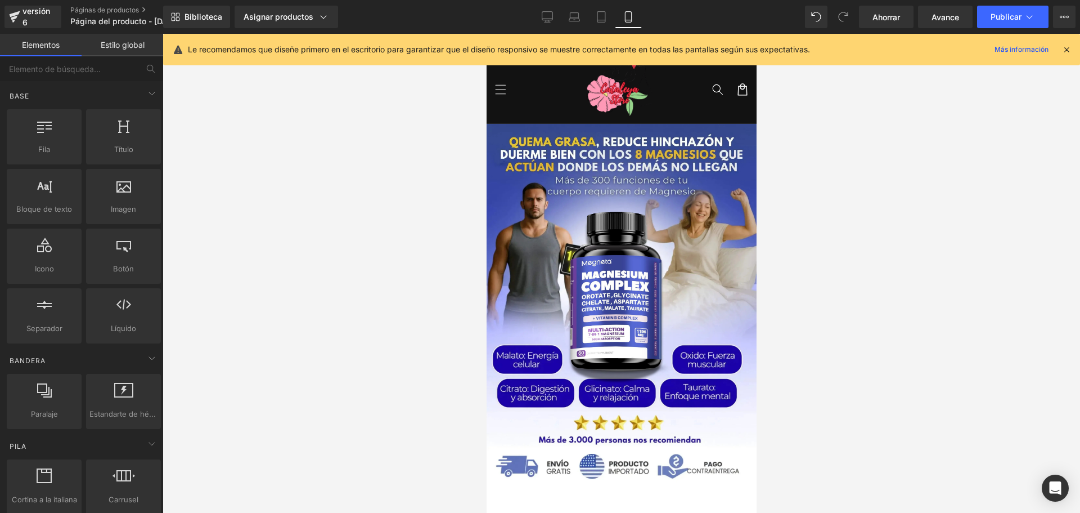
click at [914, 97] on div at bounding box center [622, 273] width 918 height 479
click at [1071, 45] on icon at bounding box center [1067, 49] width 10 height 10
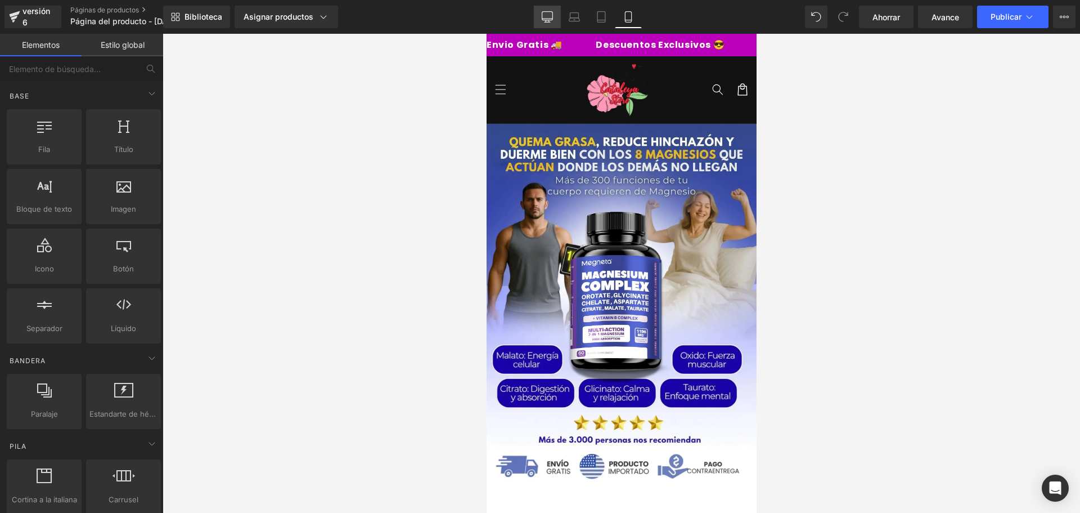
click at [542, 12] on icon at bounding box center [547, 16] width 11 height 11
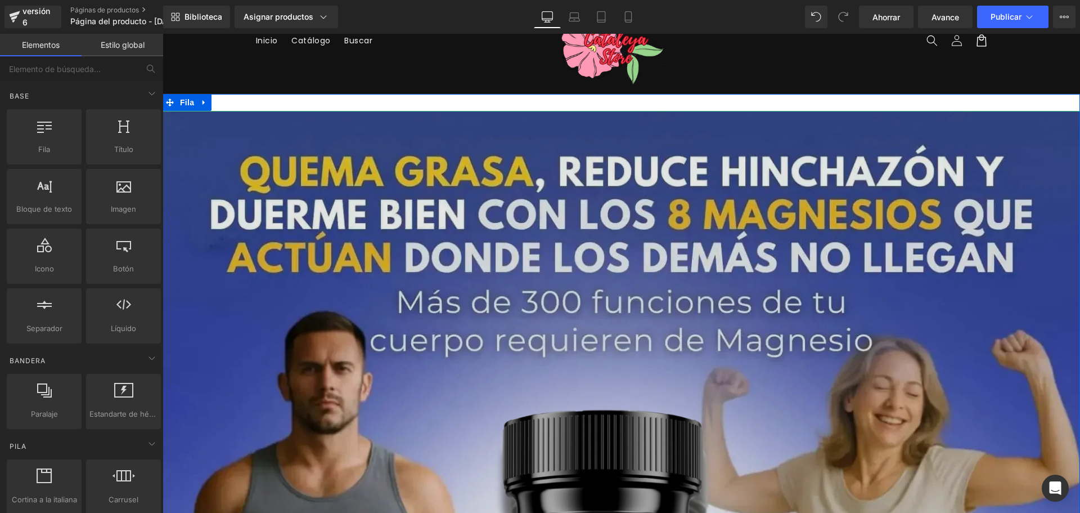
scroll to position [0, 0]
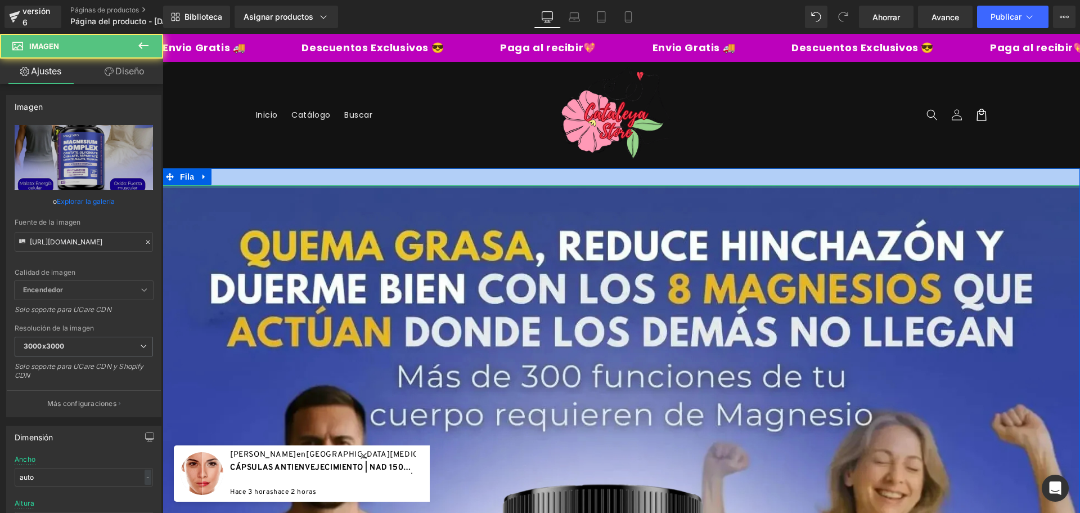
drag, startPoint x: 657, startPoint y: 185, endPoint x: 658, endPoint y: 168, distance: 16.4
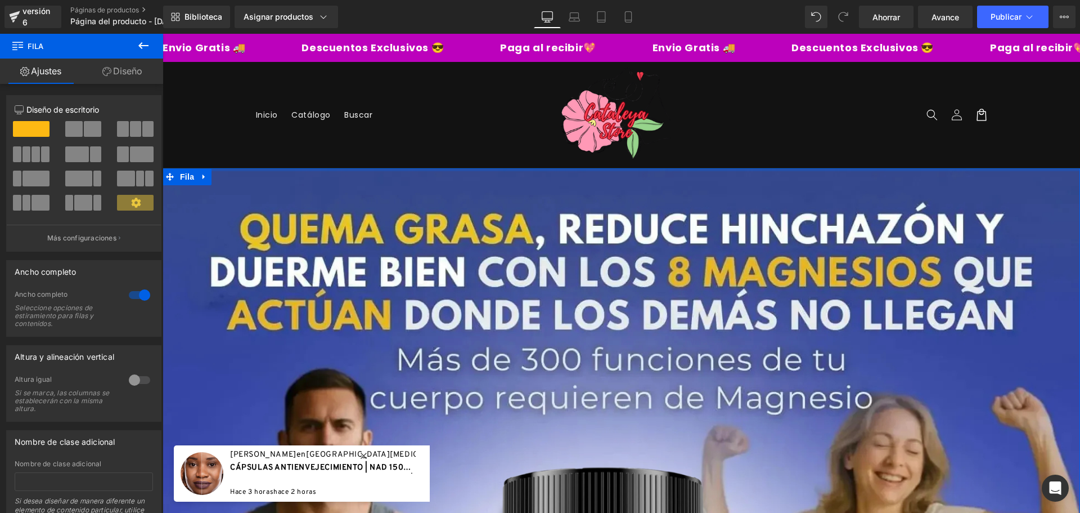
drag, startPoint x: 658, startPoint y: 172, endPoint x: 662, endPoint y: 144, distance: 27.8
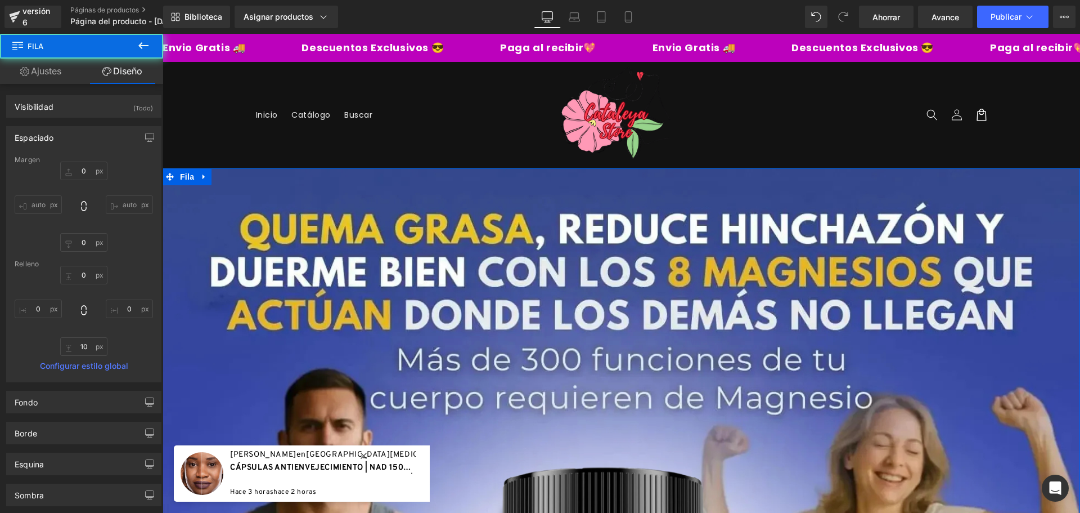
click at [689, 133] on img at bounding box center [619, 114] width 197 height 97
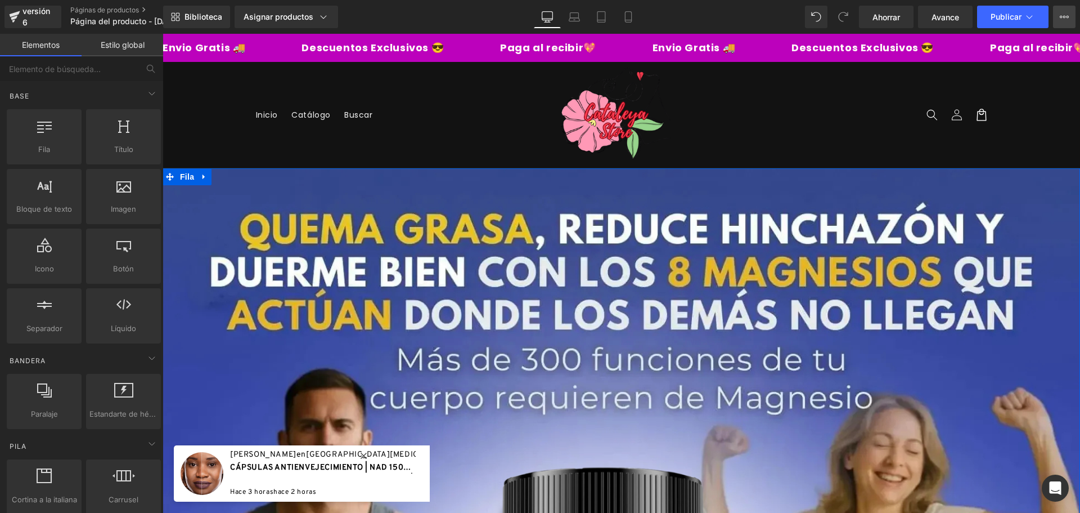
click at [1063, 18] on icon at bounding box center [1064, 16] width 9 height 9
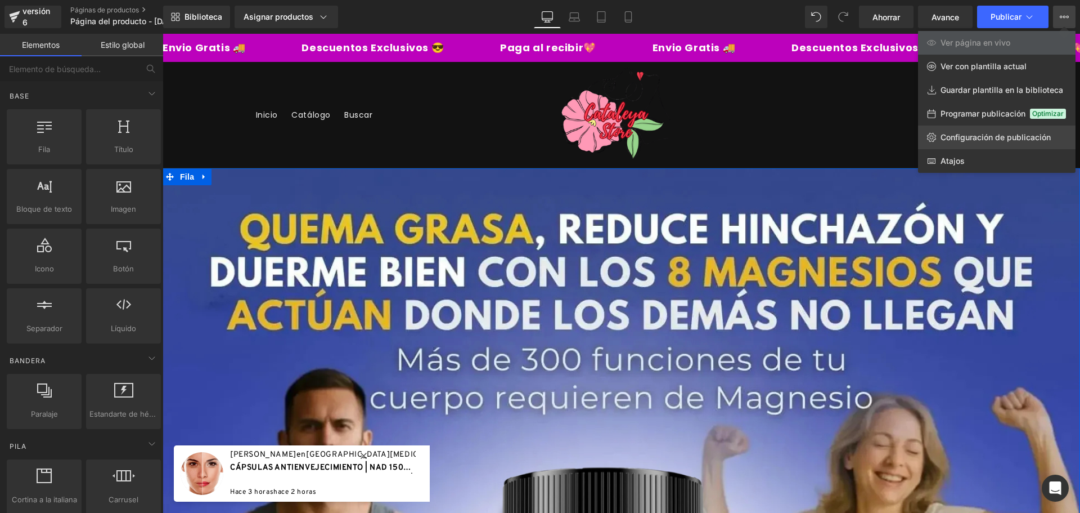
click at [982, 138] on font "Configuración de publicación" at bounding box center [996, 137] width 110 height 10
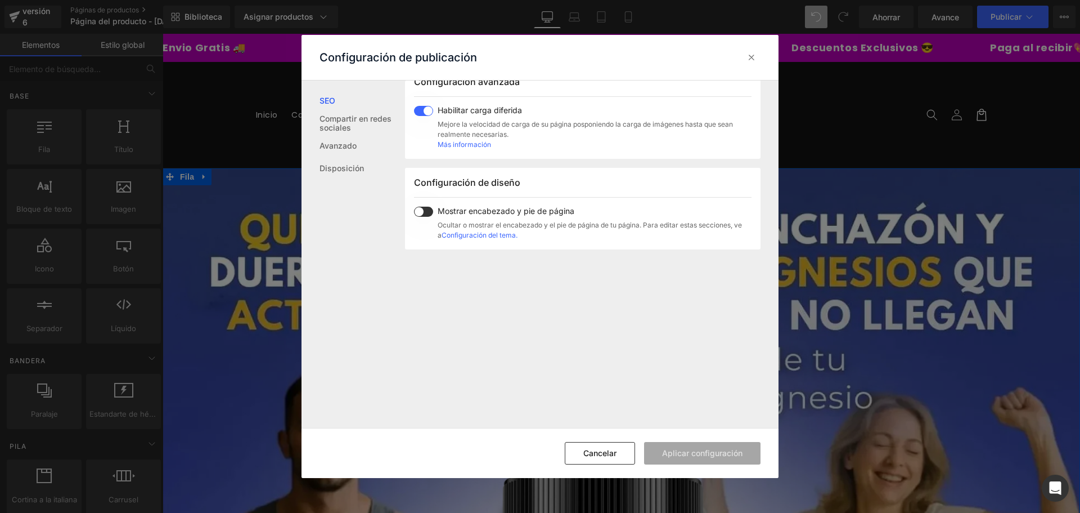
scroll to position [165, 0]
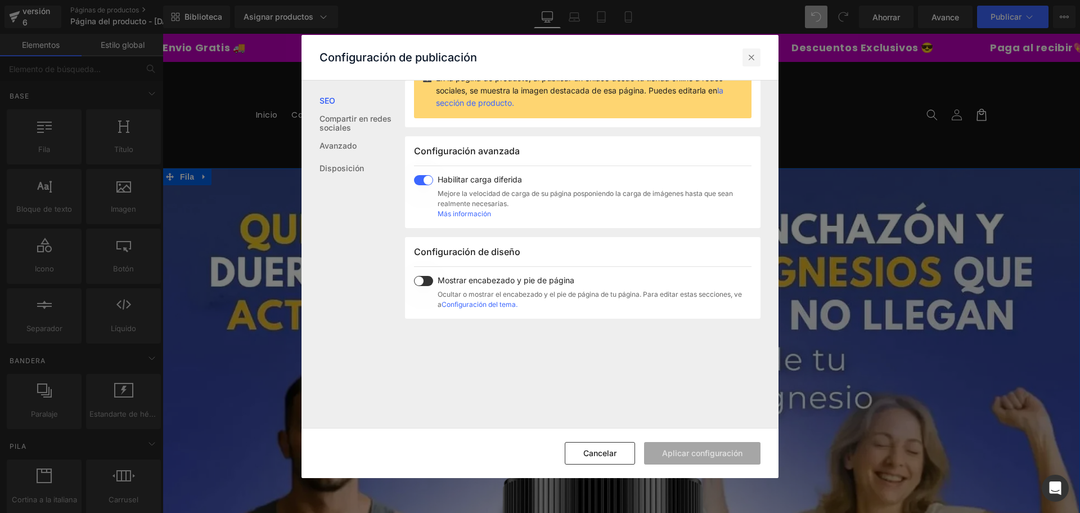
click at [750, 53] on icon at bounding box center [751, 57] width 11 height 11
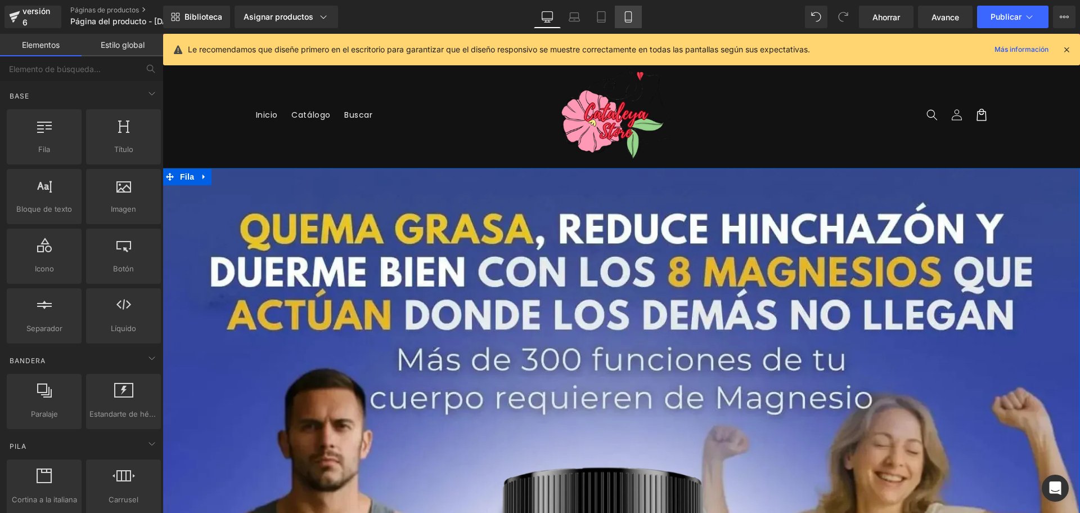
click at [636, 13] on link "Móvil" at bounding box center [628, 17] width 27 height 23
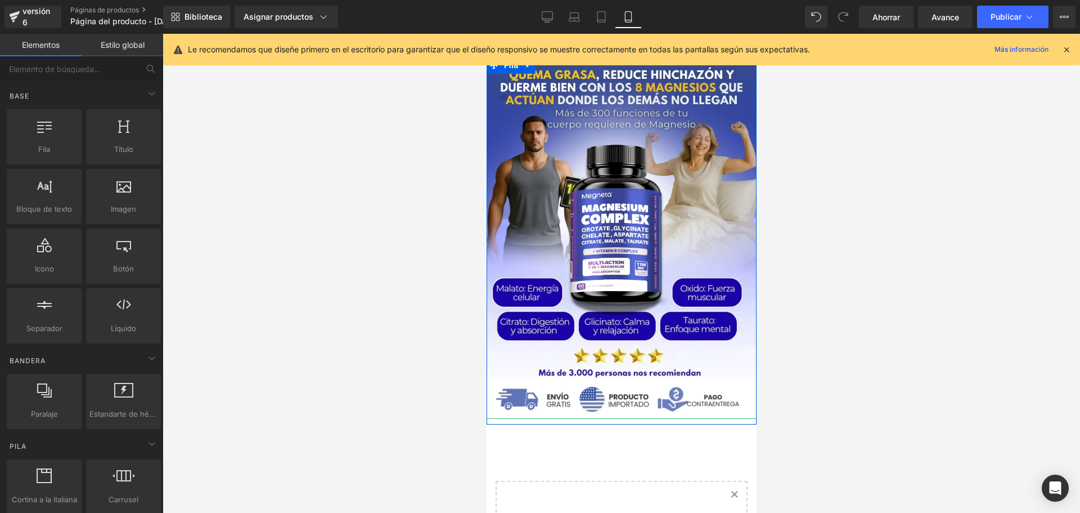
scroll to position [88, 0]
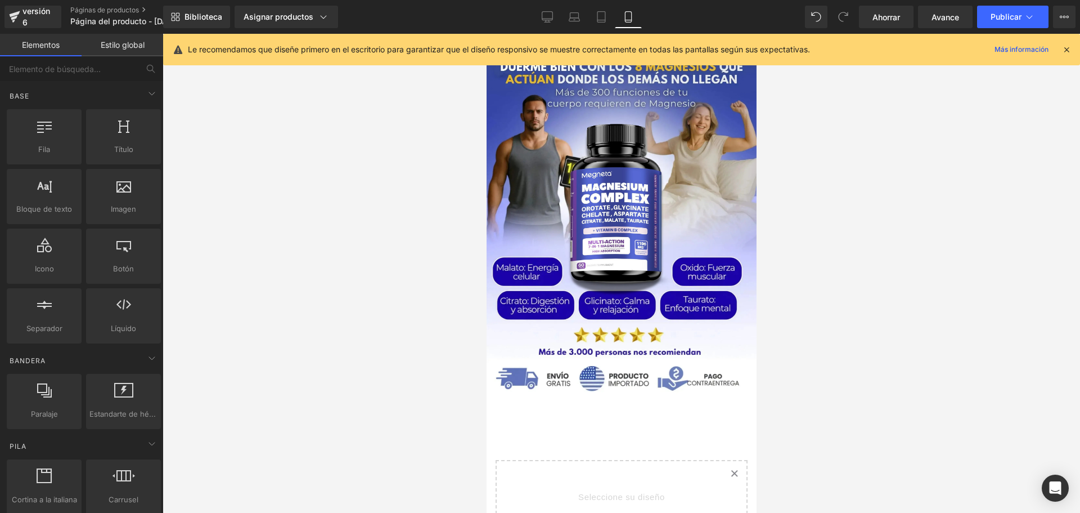
click at [1066, 44] on div at bounding box center [1066, 49] width 9 height 12
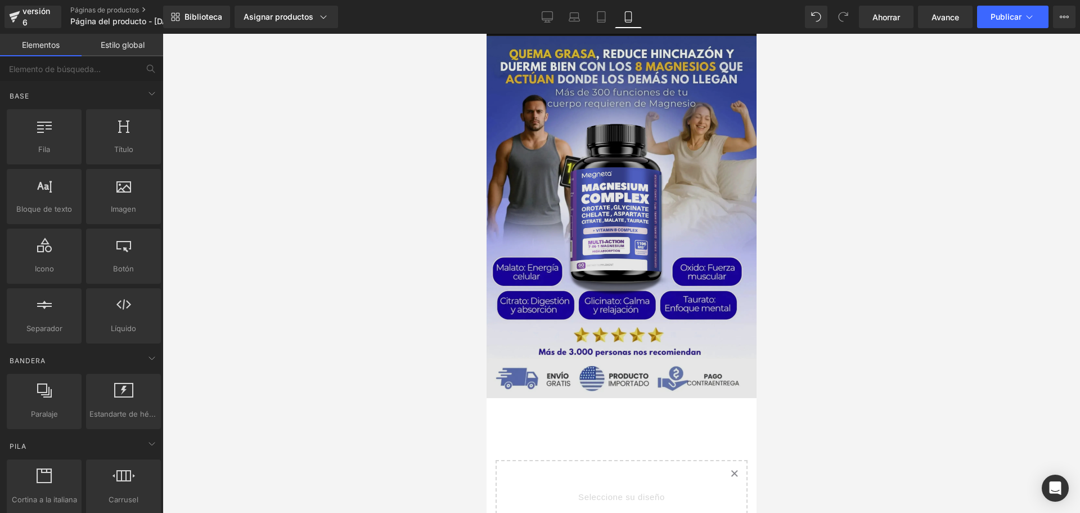
click at [673, 188] on img at bounding box center [621, 217] width 270 height 362
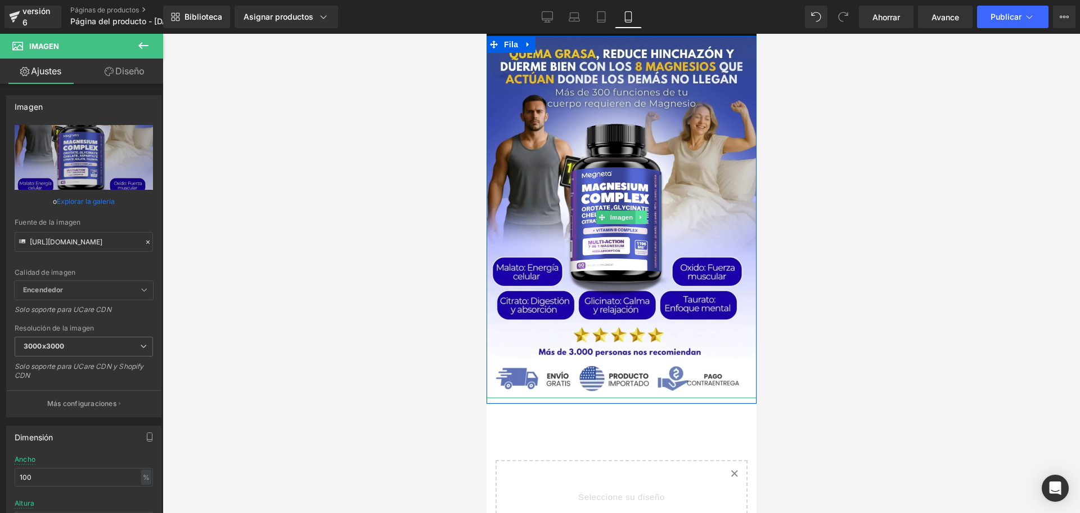
click at [639, 215] on icon at bounding box center [640, 217] width 2 height 4
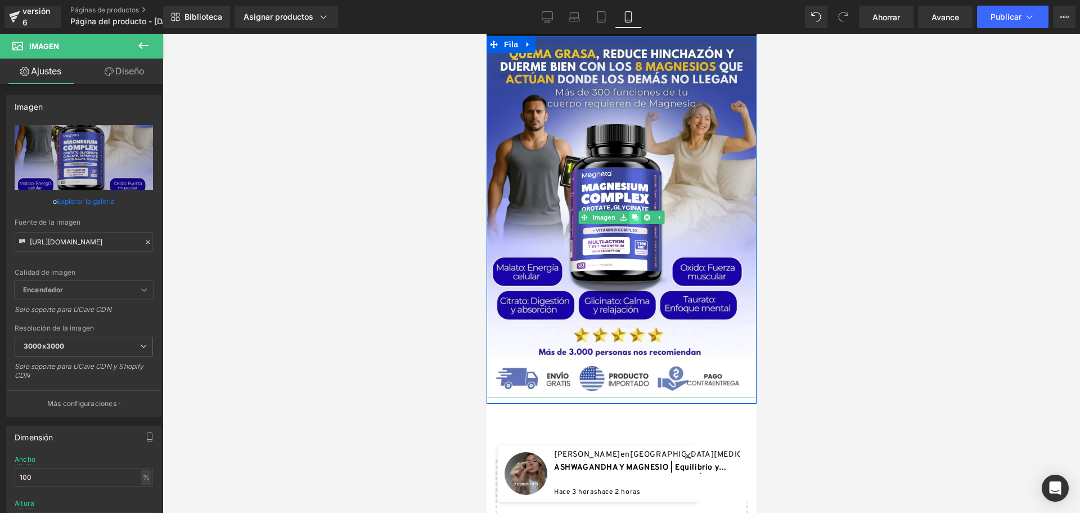
click at [634, 215] on link at bounding box center [635, 217] width 12 height 14
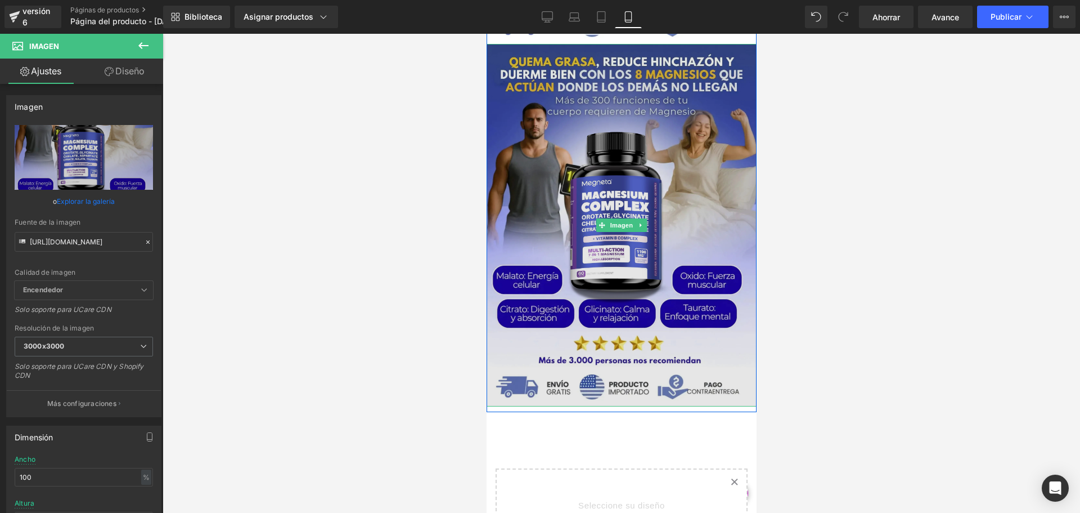
scroll to position [461, 0]
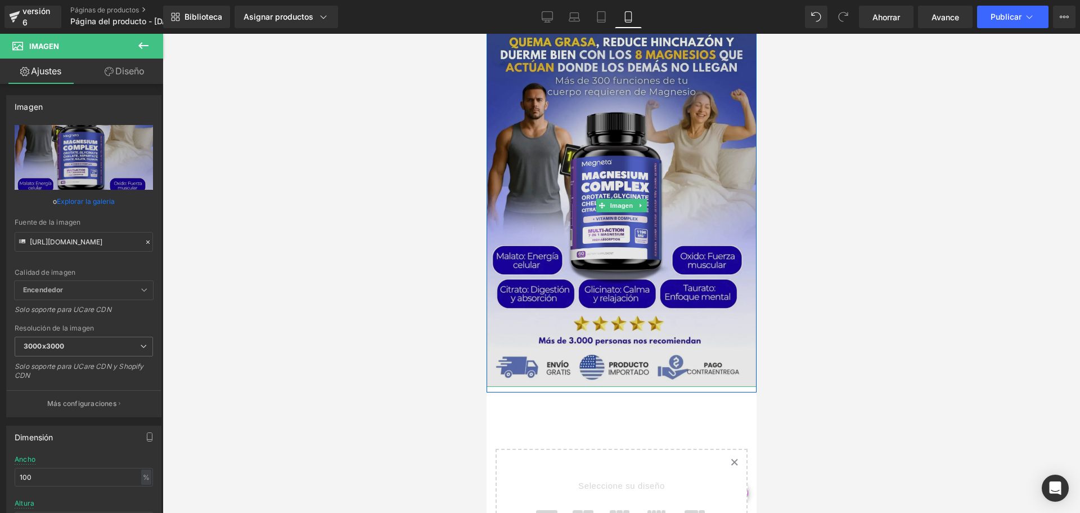
click at [686, 248] on img at bounding box center [621, 205] width 270 height 362
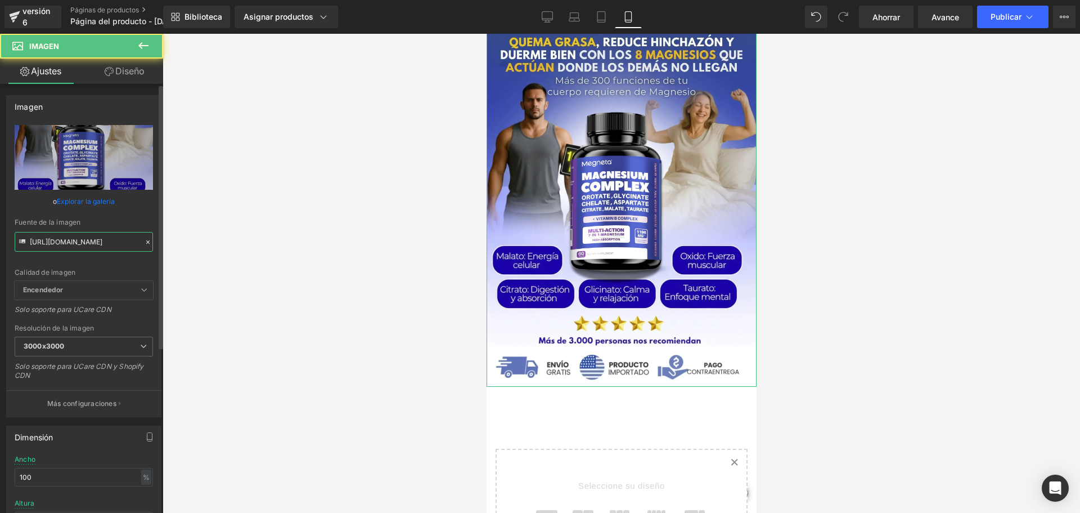
click at [119, 242] on input "https://cdn.shopify.com/s/files/1/0828/3717/6623/files/1_28c354d5-f271-4eda-8b8…" at bounding box center [84, 242] width 138 height 20
paste input "2_76720495-6c4d-4168-8d92-6f50bad31f74.webp?v=1759878870"
type input "https://cdn.shopify.com/s/files/1/0828/3717/6623/files/2_76720495-6c4d-4168-8d9…"
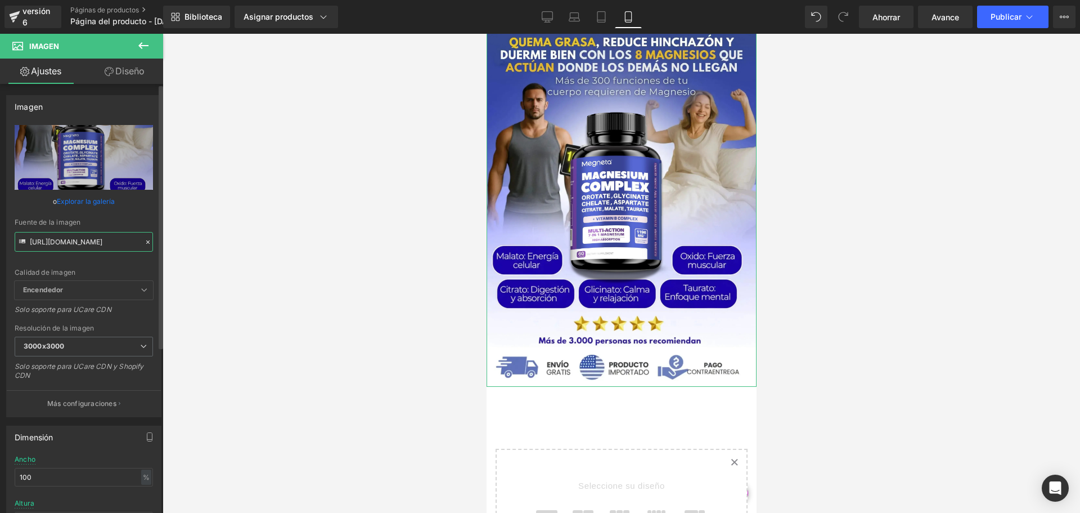
scroll to position [0, 289]
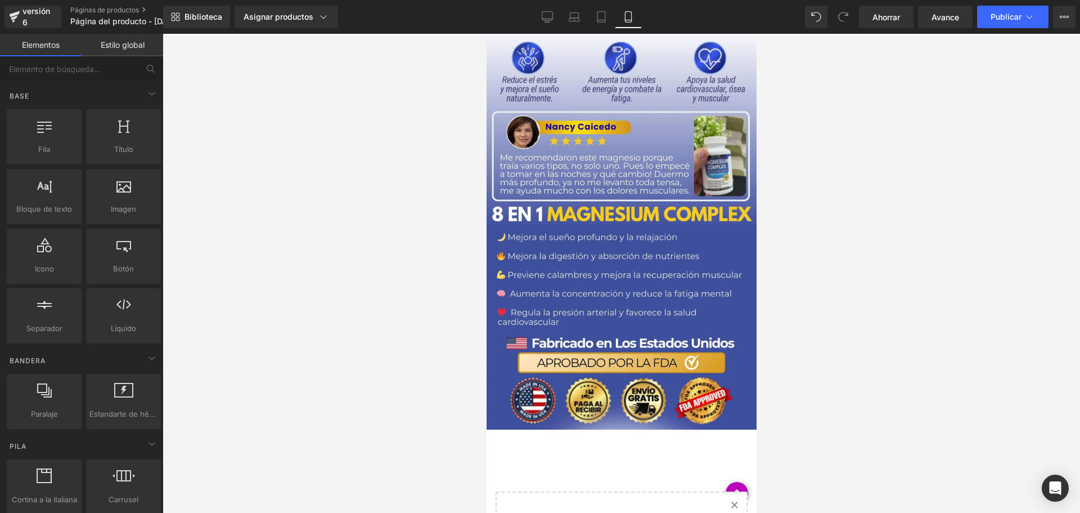
click at [208, 244] on div at bounding box center [622, 273] width 918 height 479
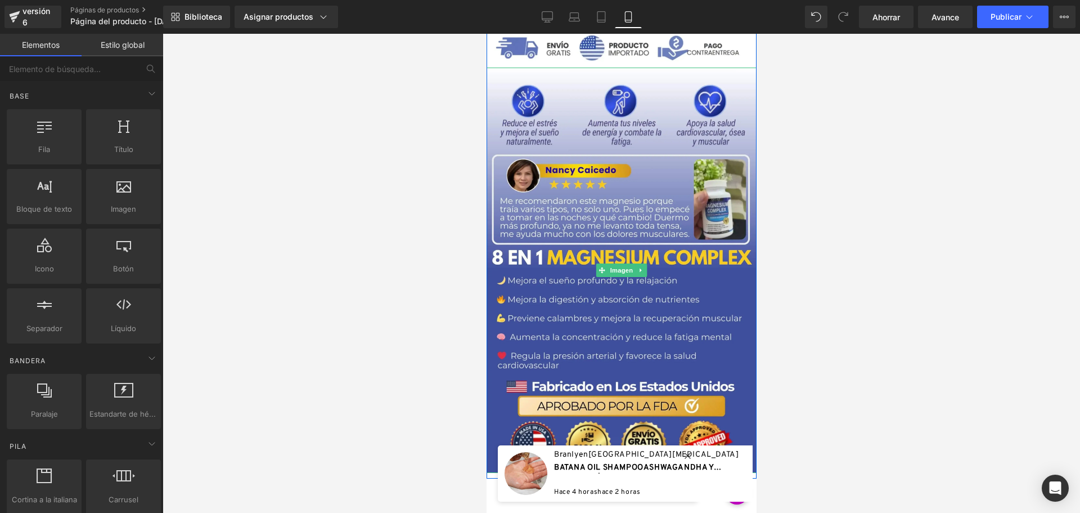
scroll to position [518, 0]
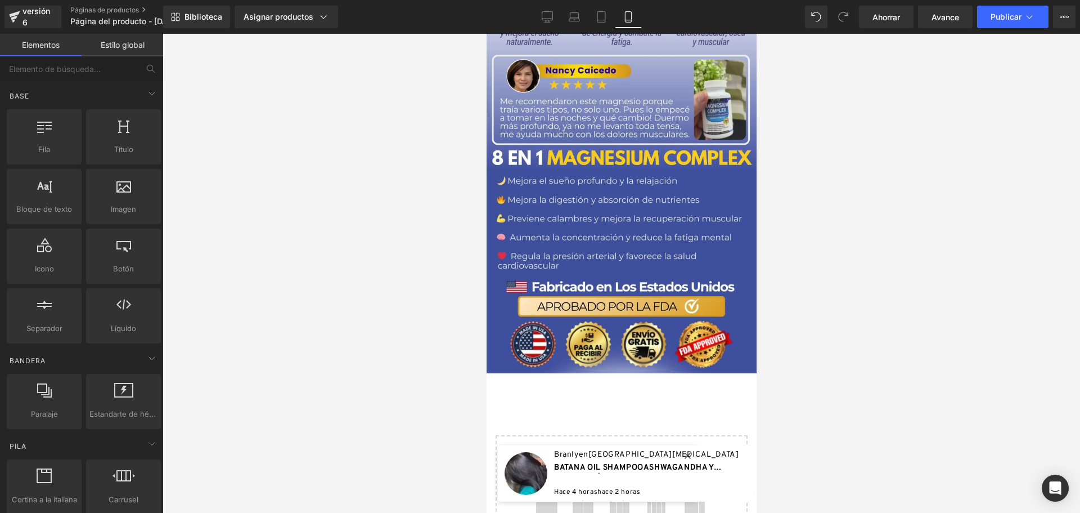
click at [685, 452] on icon at bounding box center [687, 455] width 6 height 6
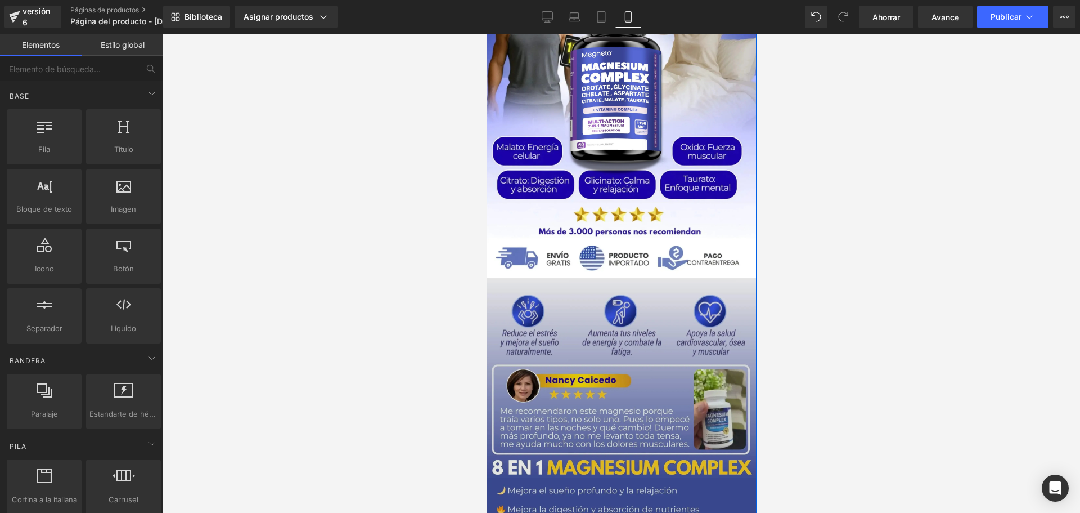
scroll to position [293, 0]
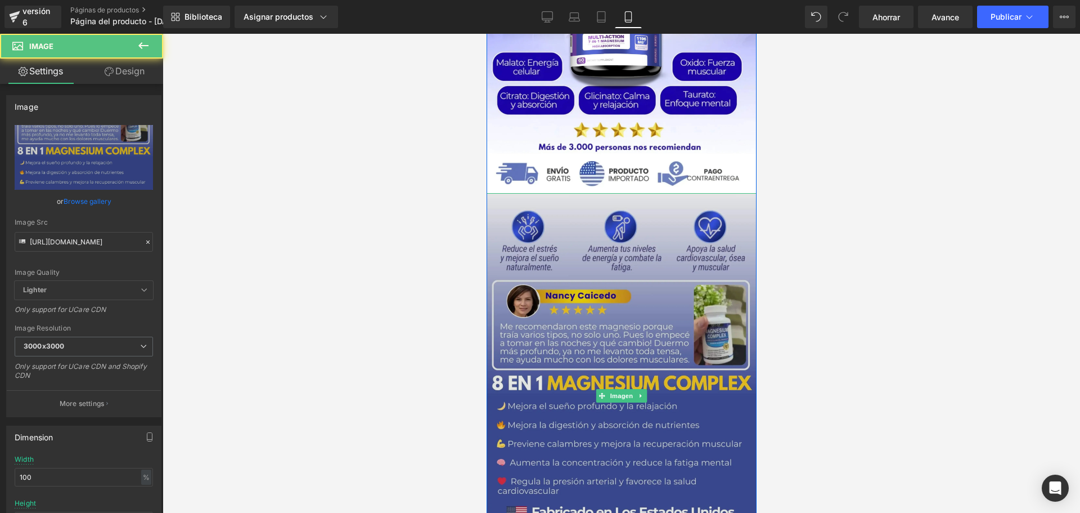
click at [681, 245] on img at bounding box center [621, 395] width 270 height 405
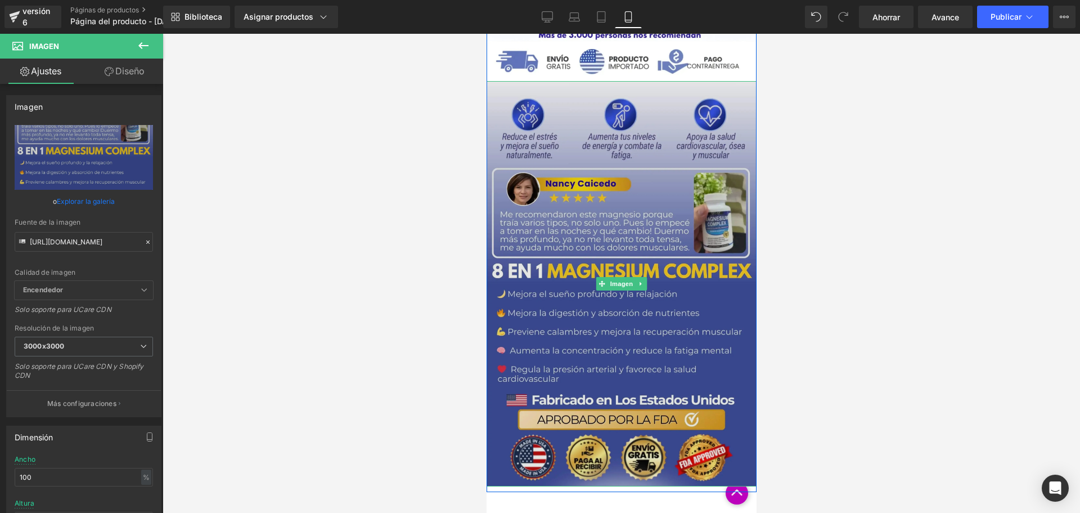
scroll to position [405, 0]
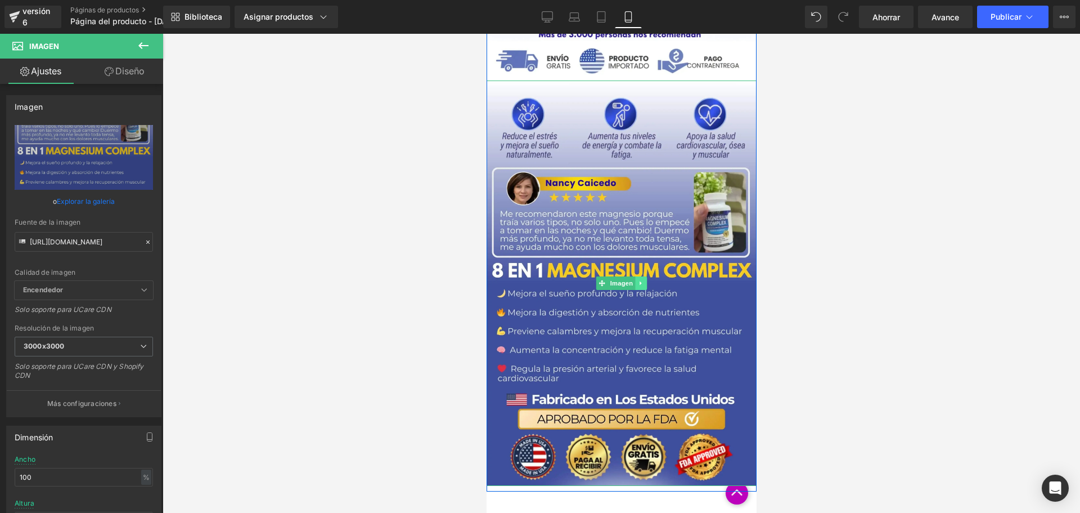
click at [639, 283] on icon at bounding box center [640, 283] width 6 height 7
click at [632, 281] on icon at bounding box center [635, 283] width 6 height 6
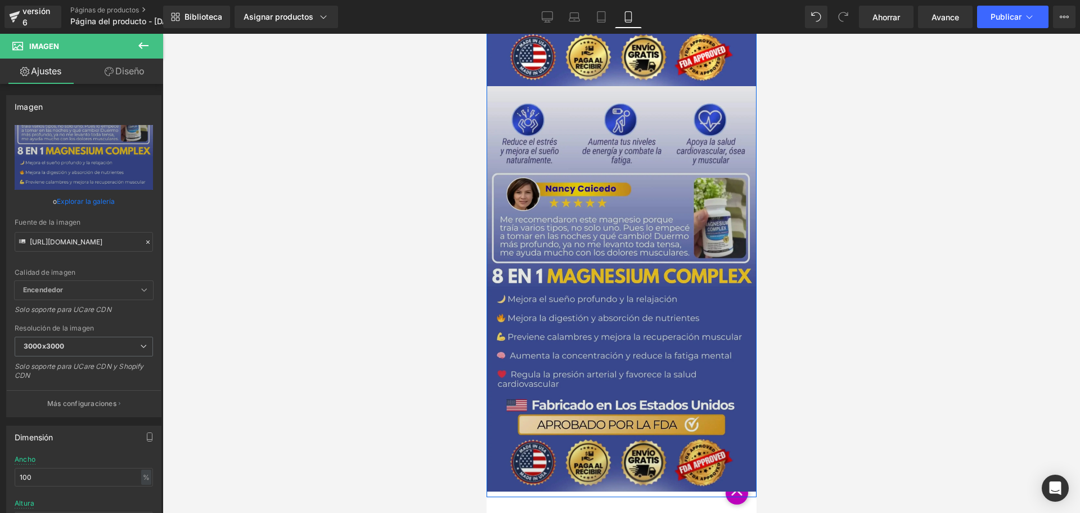
scroll to position [810, 0]
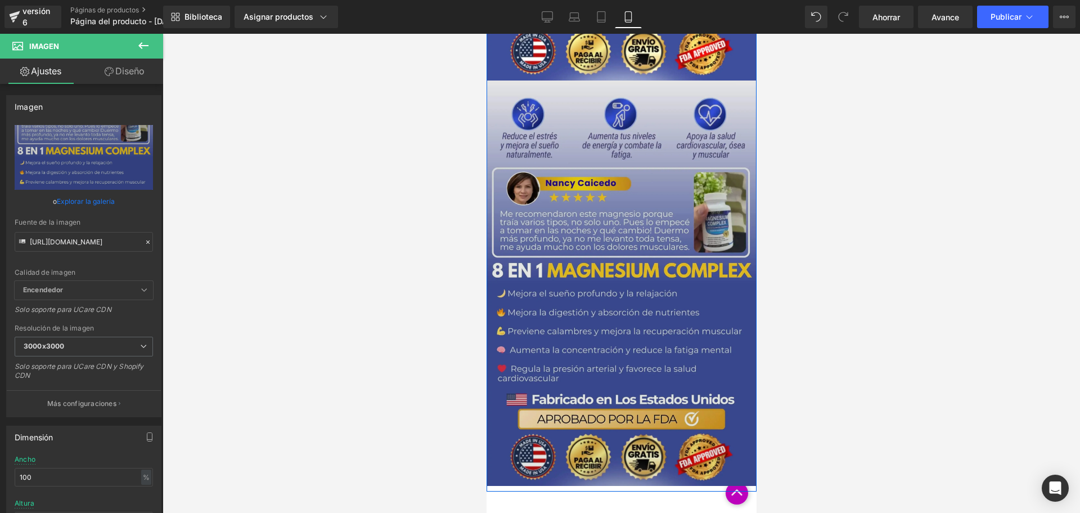
click at [676, 316] on img at bounding box center [621, 282] width 270 height 405
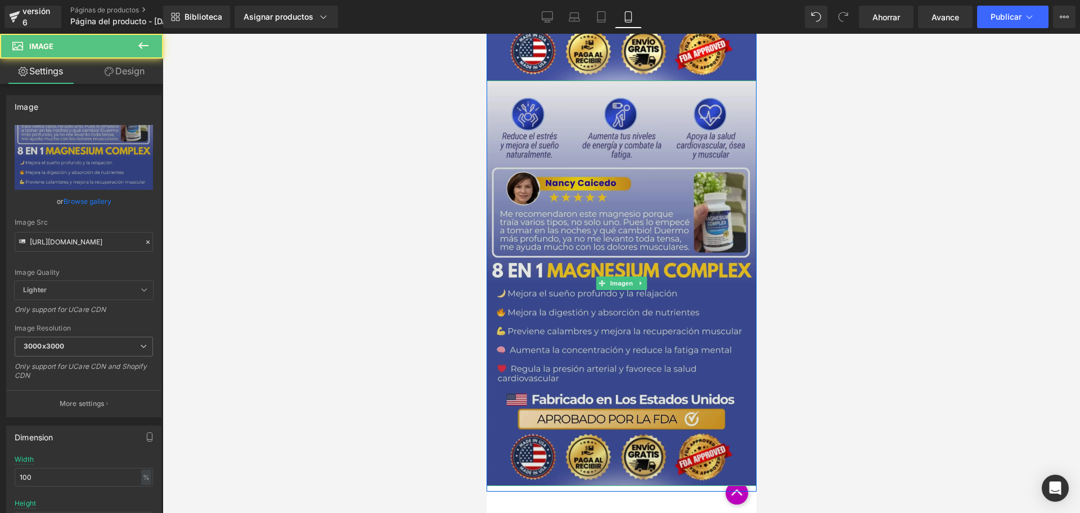
drag, startPoint x: 647, startPoint y: 285, endPoint x: 967, endPoint y: 286, distance: 319.6
click at [647, 285] on img at bounding box center [621, 282] width 270 height 405
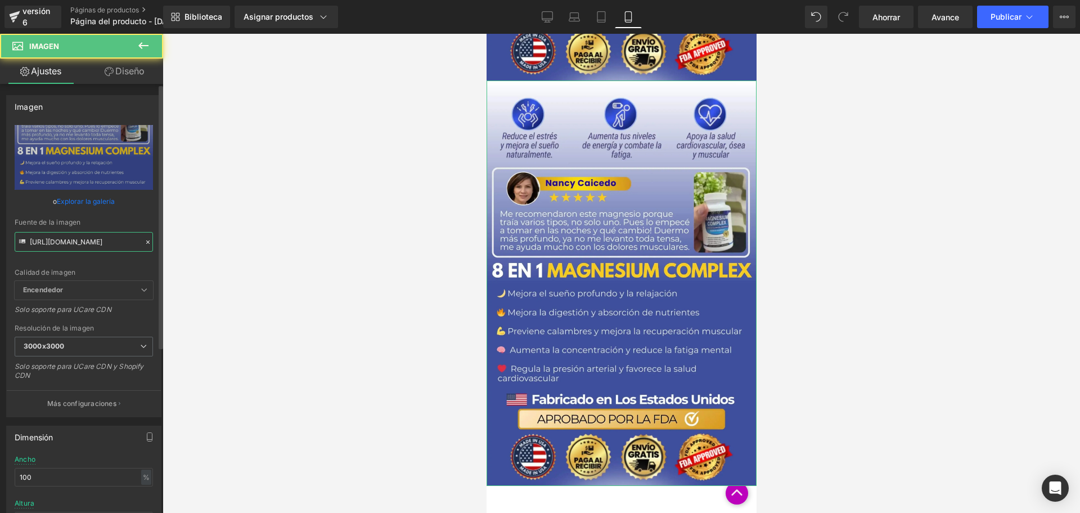
click at [73, 241] on input "https://cdn.shopify.com/s/files/1/0828/3717/6623/files/2_76720495-6c4d-4168-8d9…" at bounding box center [84, 242] width 138 height 20
paste input "3_859afab4-fdbb-4512-b51d-b4a2fdecce86.png?v=1759878872"
type input "https://cdn.shopify.com/s/files/1/0828/3717/6623/files/3_859afab4-fdbb-4512-b51…"
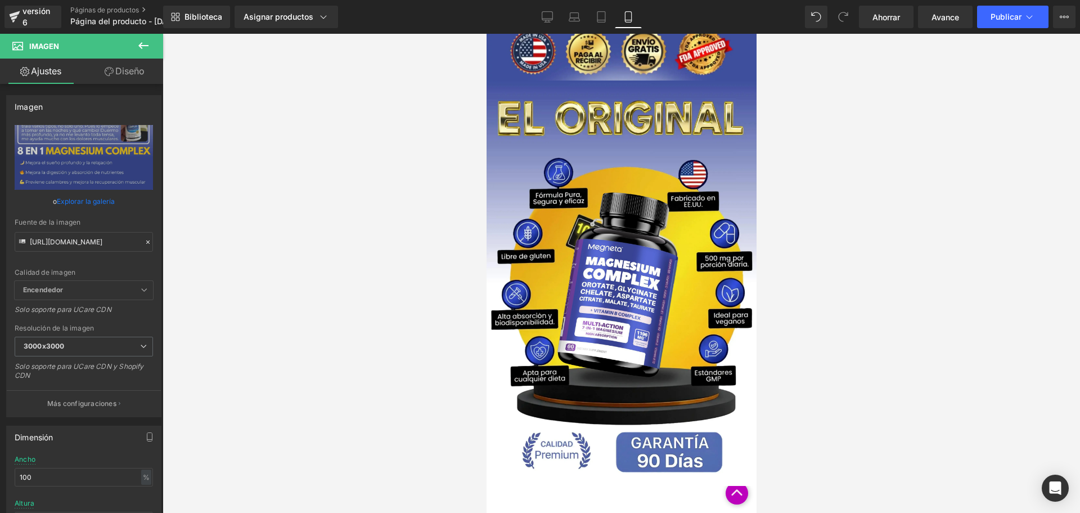
scroll to position [0, 0]
click at [895, 354] on div at bounding box center [622, 273] width 918 height 479
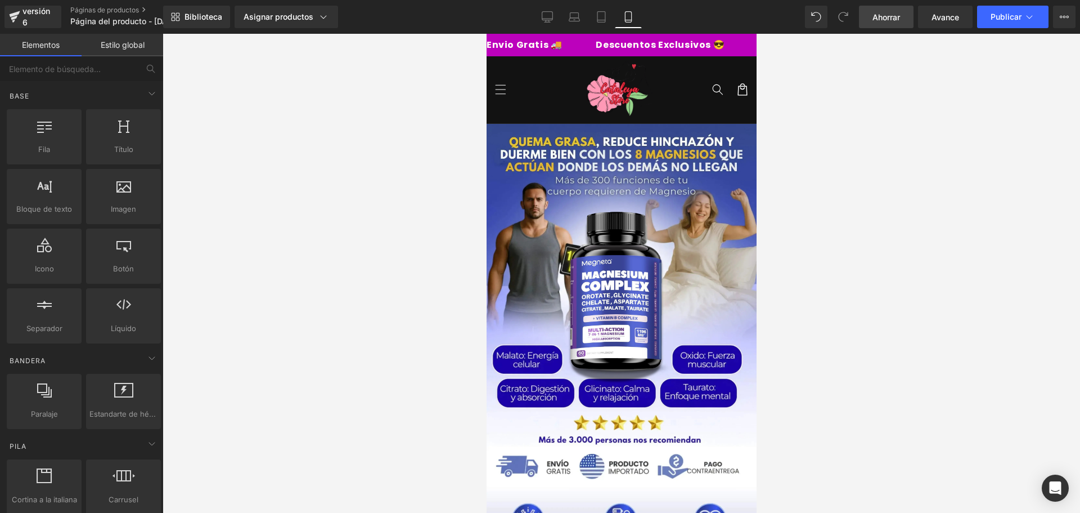
click at [888, 18] on font "Ahorrar" at bounding box center [887, 17] width 28 height 10
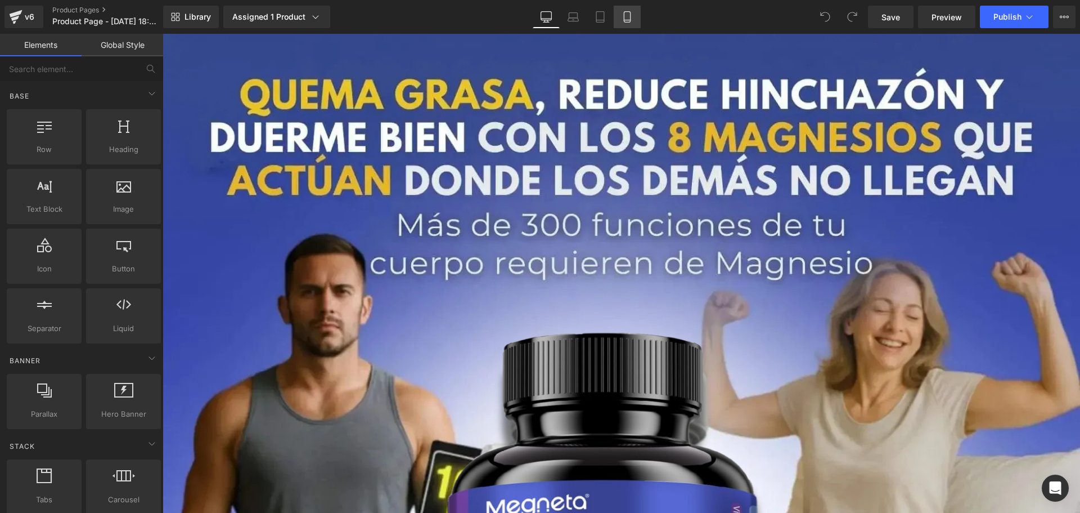
click at [628, 15] on icon at bounding box center [627, 16] width 11 height 11
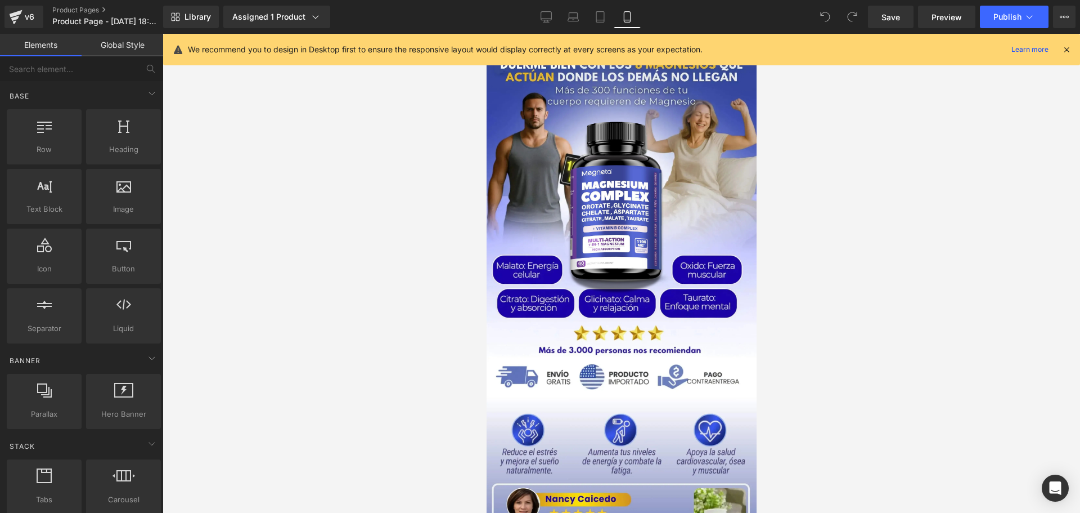
click at [1064, 47] on icon at bounding box center [1067, 49] width 10 height 10
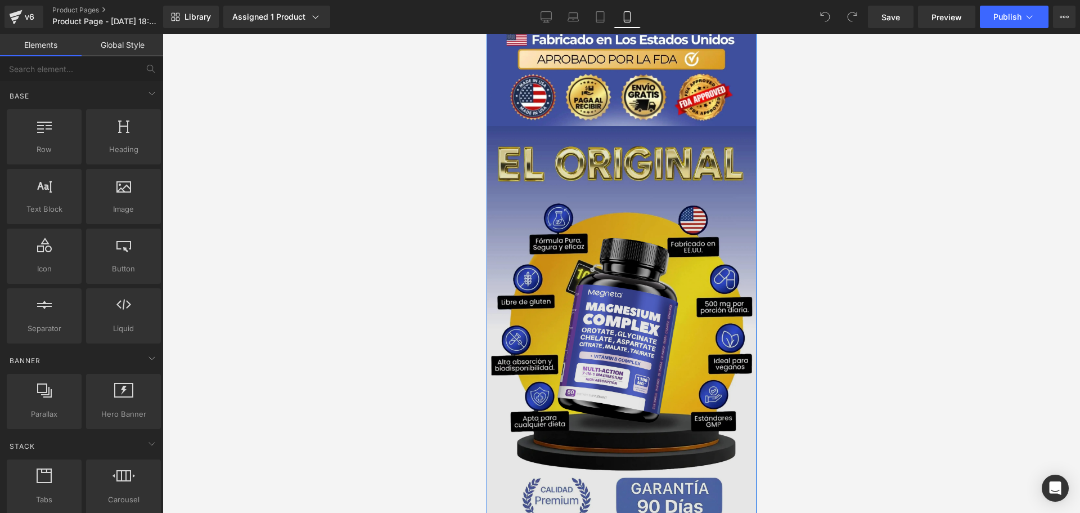
scroll to position [731, 0]
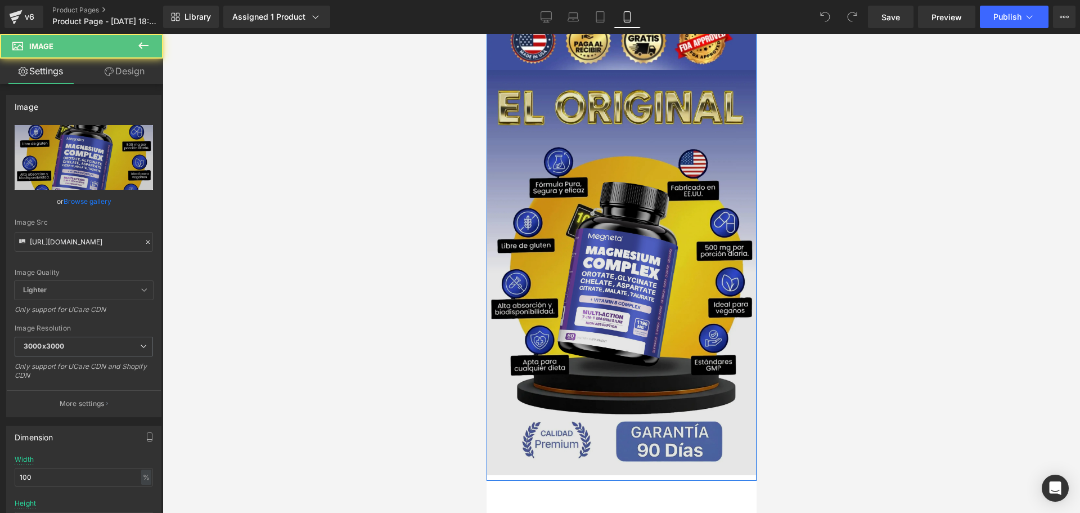
click at [695, 257] on img at bounding box center [621, 272] width 270 height 405
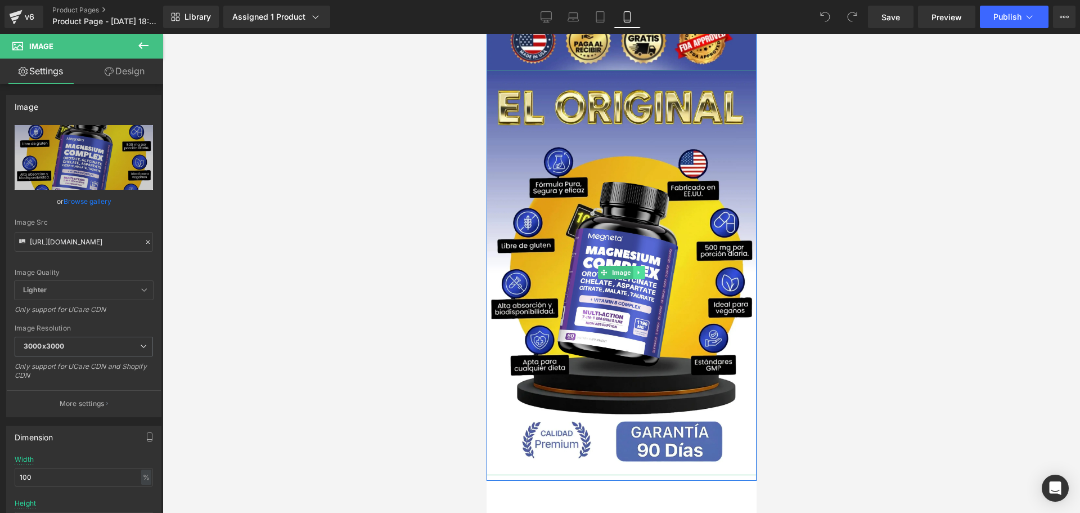
click at [638, 272] on link at bounding box center [639, 273] width 12 height 14
click at [631, 271] on icon at bounding box center [633, 272] width 6 height 6
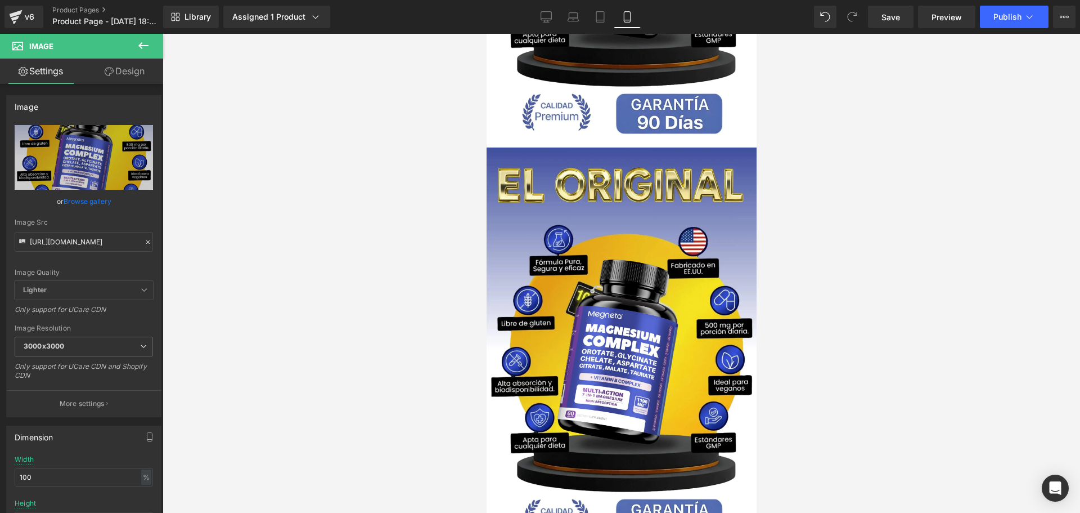
scroll to position [1127, 0]
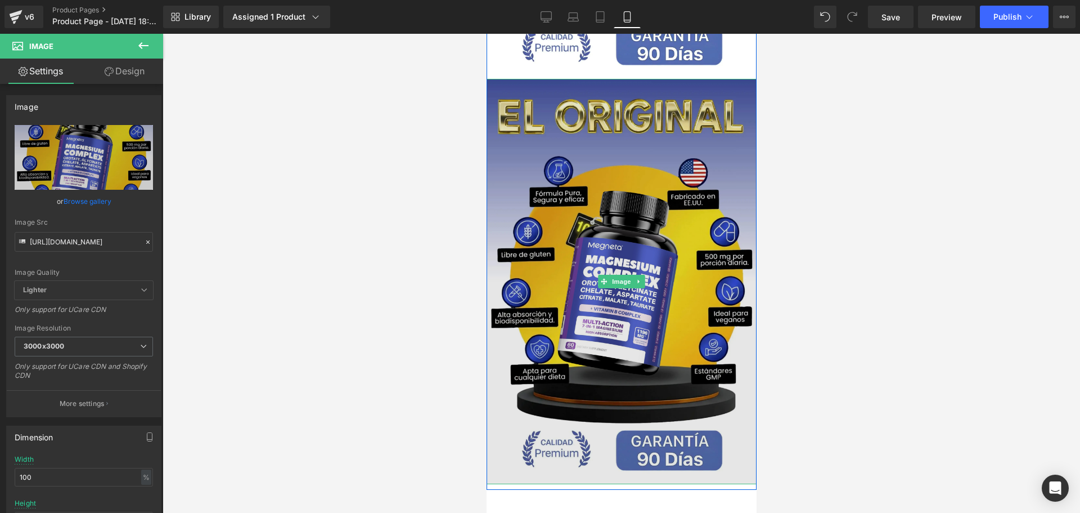
click at [715, 276] on img at bounding box center [621, 281] width 270 height 405
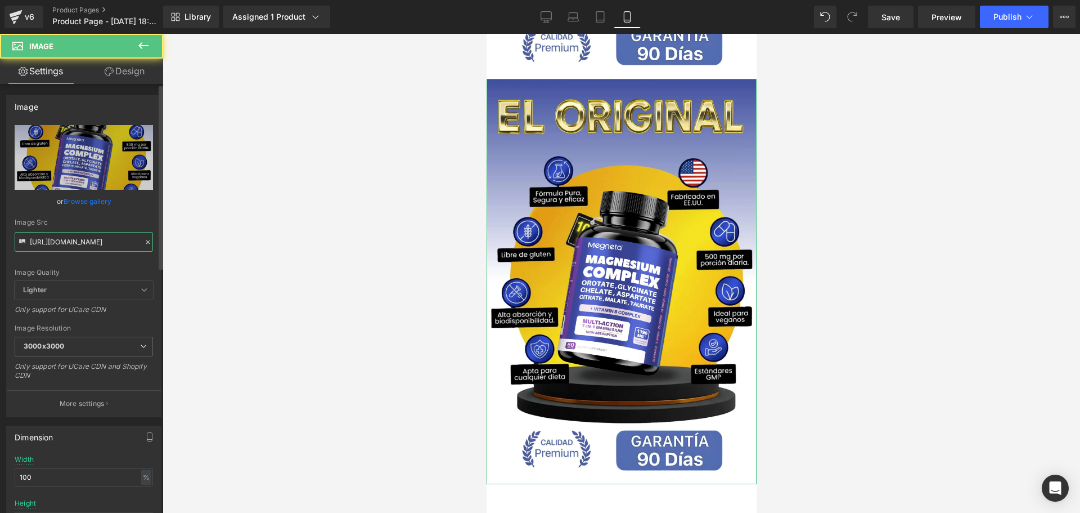
click at [96, 244] on input "https://cdn.shopify.com/s/files/1/0828/3717/6623/files/3_859afab4-fdbb-4512-b51…" at bounding box center [84, 242] width 138 height 20
paste input "4.webp"
type input "https://cdn.shopify.com/s/files/1/0828/3717/6623/files/4.webp?v=1759878872"
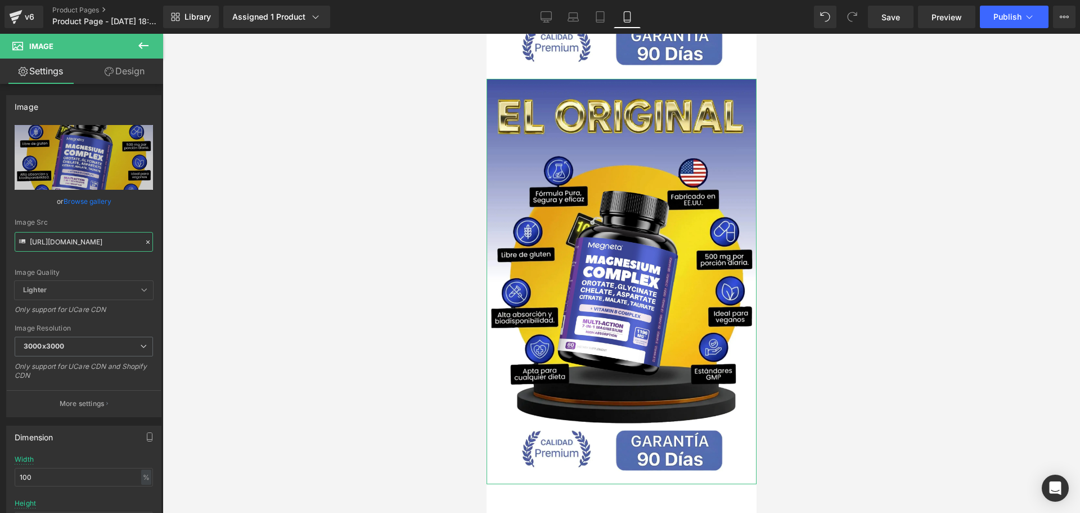
scroll to position [0, 147]
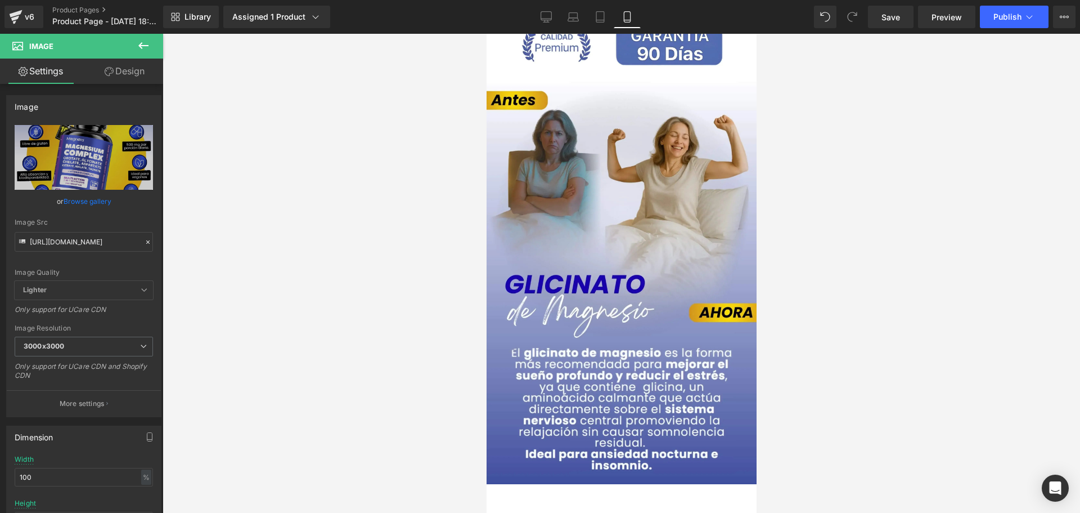
click at [219, 297] on div at bounding box center [622, 273] width 918 height 479
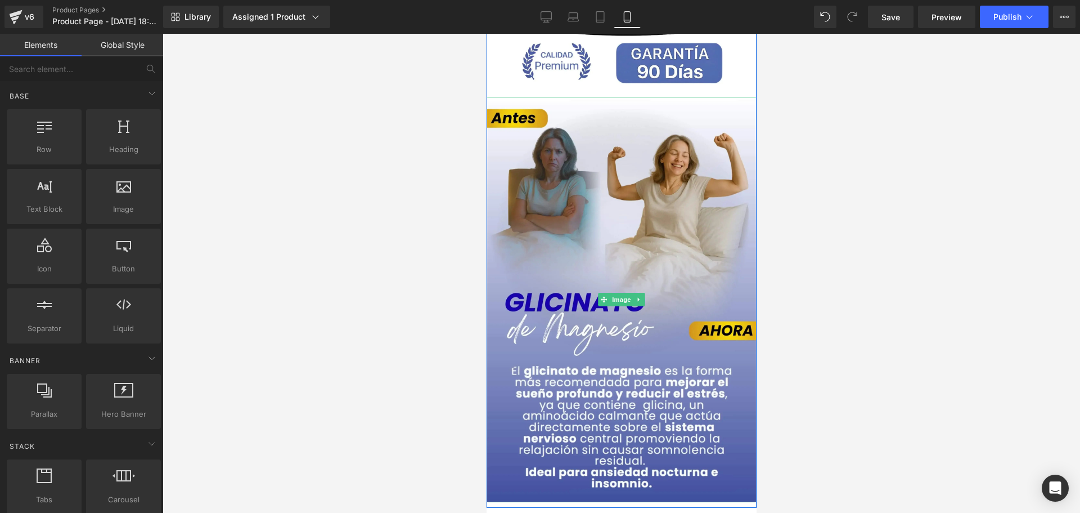
scroll to position [1127, 0]
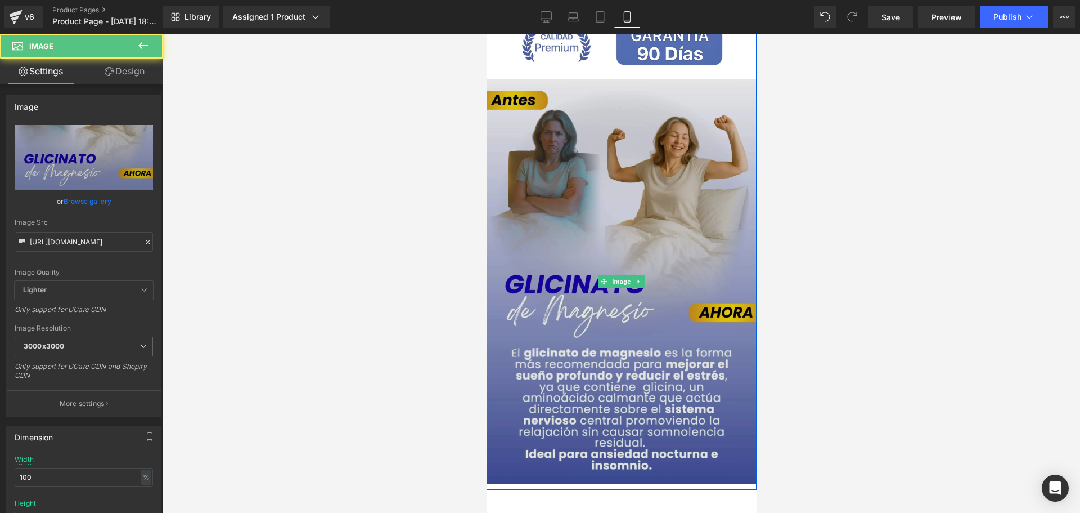
click at [684, 251] on img at bounding box center [621, 281] width 270 height 405
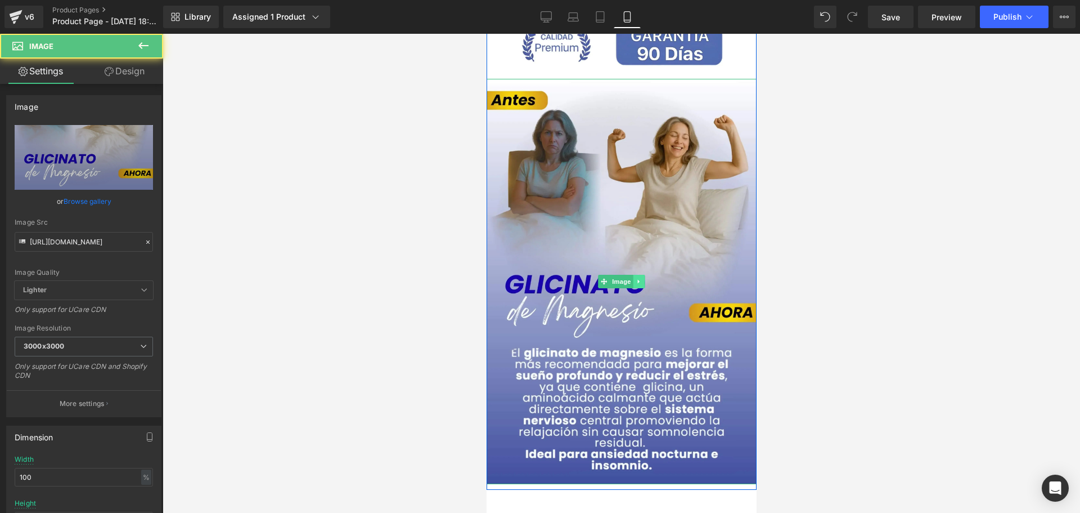
click at [636, 278] on icon at bounding box center [639, 281] width 6 height 7
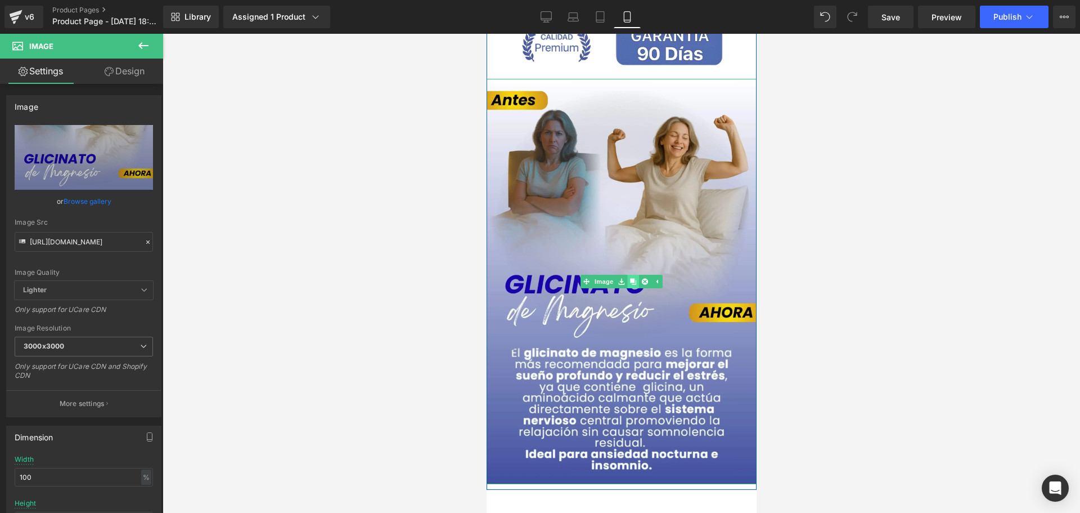
click at [630, 281] on icon at bounding box center [633, 281] width 6 height 6
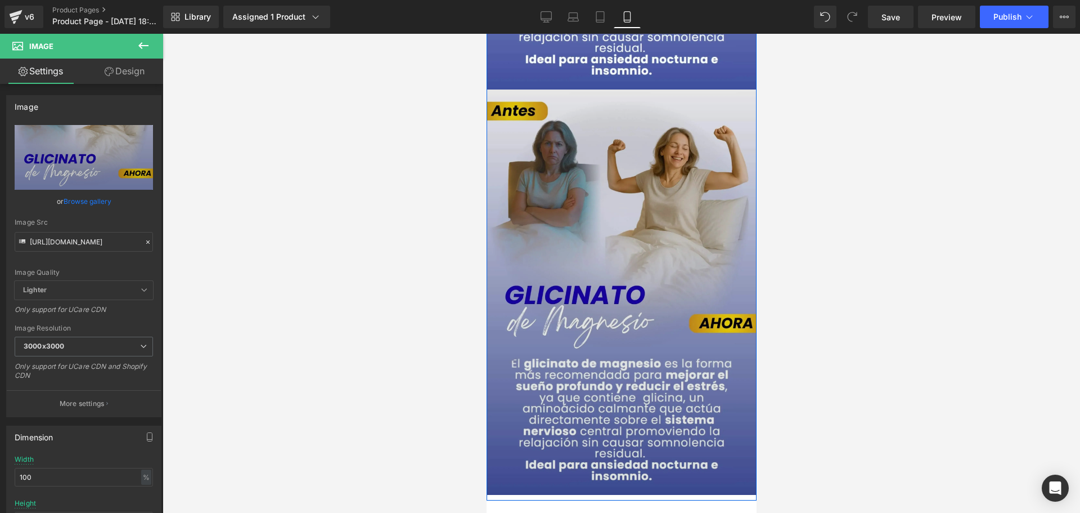
scroll to position [1532, 0]
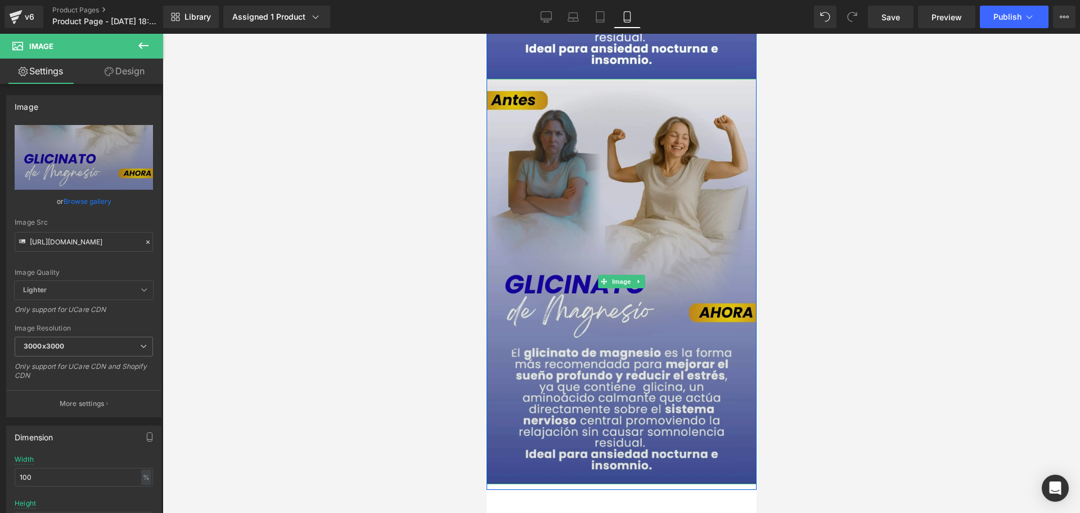
click at [680, 314] on img at bounding box center [621, 281] width 270 height 405
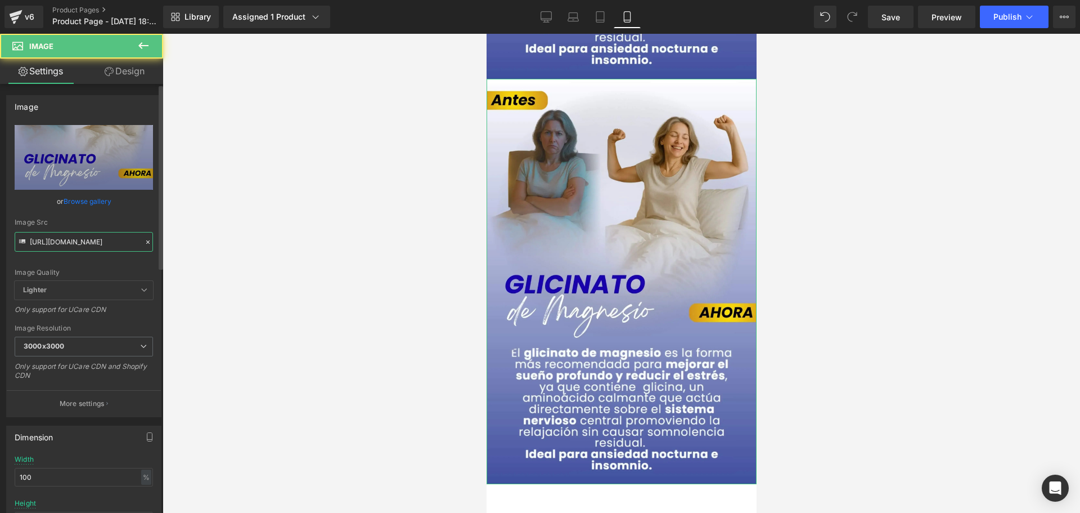
click at [97, 242] on input "https://cdn.shopify.com/s/files/1/0828/3717/6623/files/4_3000x3000.webp?v=17598…" at bounding box center [84, 242] width 138 height 20
paste input "5_4c4e98d6-2b70-4a2d-b471-b91654df67a6.png"
type input "https://cdn.shopify.com/s/files/1/0828/3717/6623/files/5_4c4e98d6-2b70-4a2d-b47…"
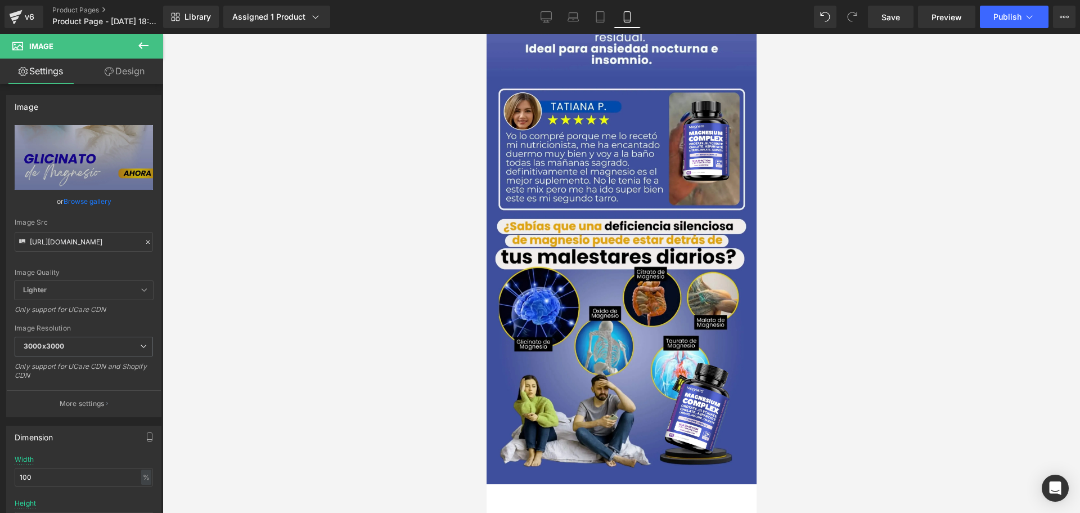
scroll to position [0, 0]
click at [318, 290] on div at bounding box center [622, 273] width 918 height 479
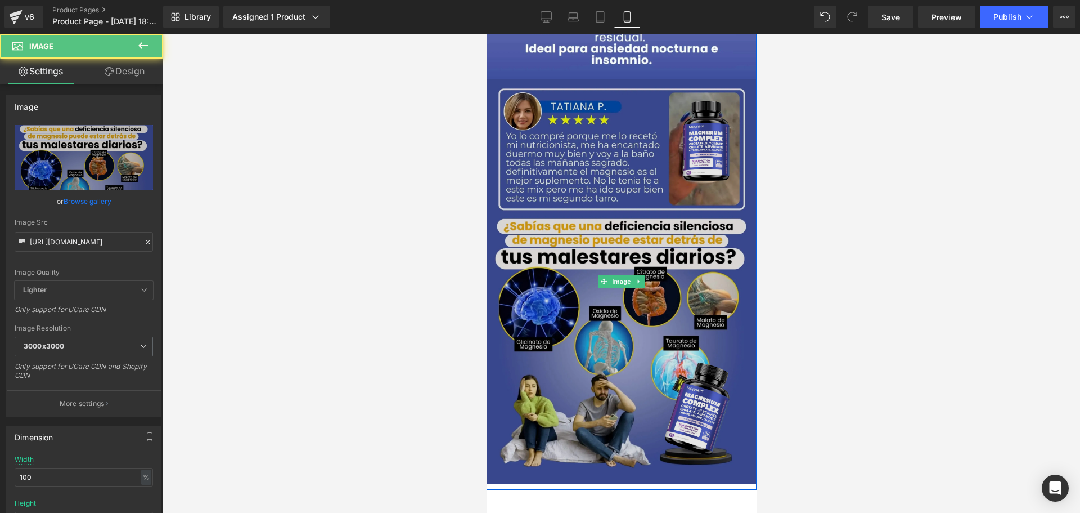
click at [717, 327] on img at bounding box center [621, 281] width 270 height 405
click at [713, 344] on img at bounding box center [621, 281] width 270 height 405
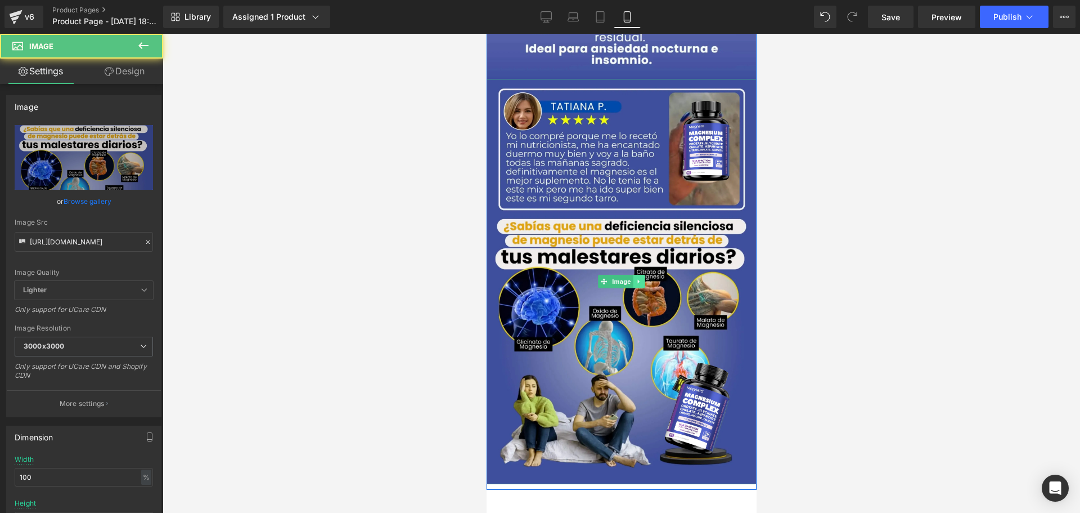
click at [635, 286] on link at bounding box center [639, 282] width 12 height 14
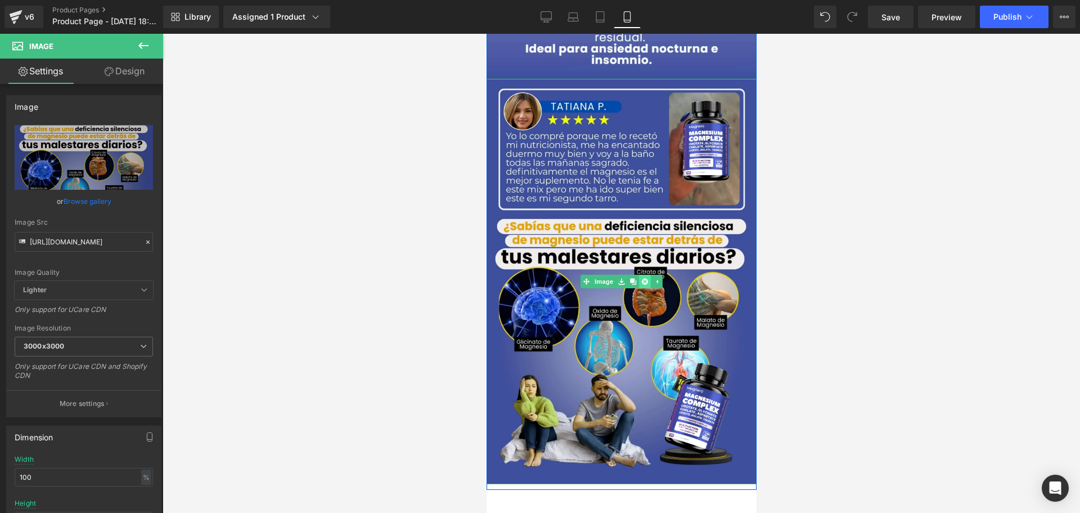
drag, startPoint x: 630, startPoint y: 284, endPoint x: 637, endPoint y: 273, distance: 12.5
click at [631, 284] on icon at bounding box center [633, 281] width 6 height 6
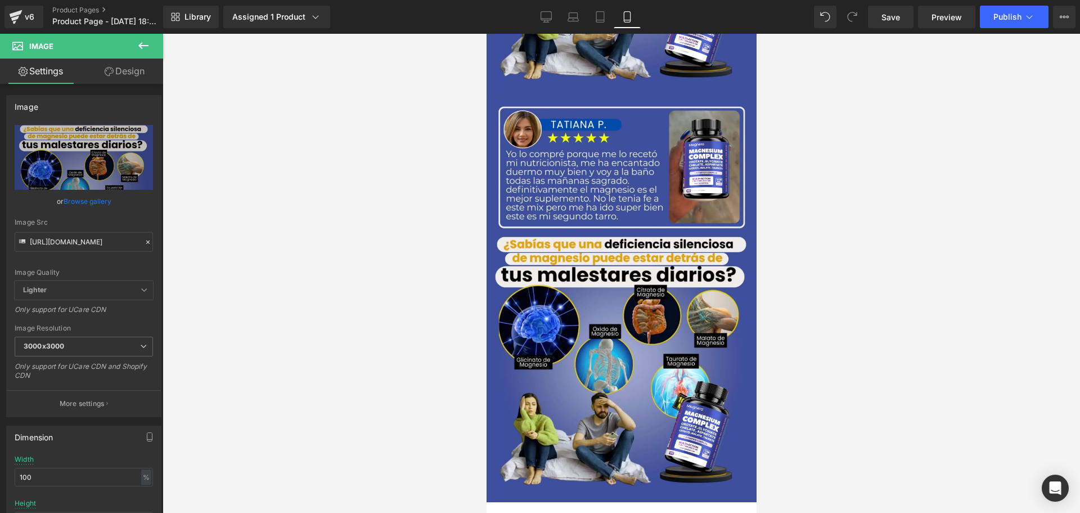
scroll to position [1938, 0]
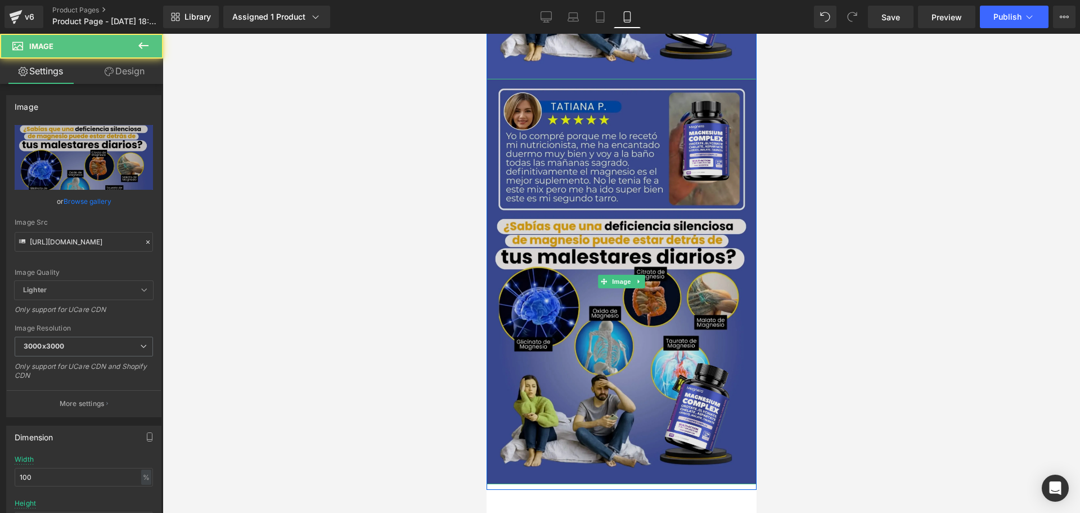
click at [721, 327] on img at bounding box center [621, 281] width 270 height 405
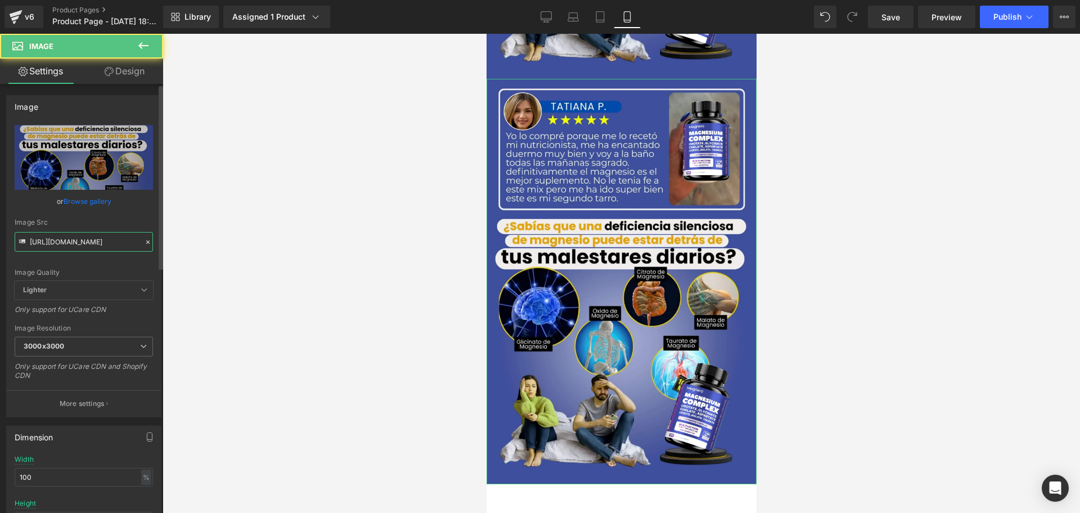
click at [93, 237] on input "https://cdn.shopify.com/s/files/1/0828/3717/6623/files/5_4c4e98d6-2b70-4a2d-b47…" at bounding box center [84, 242] width 138 height 20
paste input "6_e7282d21-63de-4aa2-841d-daa9310b8301"
type input "https://cdn.shopify.com/s/files/1/0828/3717/6623/files/6_e7282d21-63de-4aa2-841…"
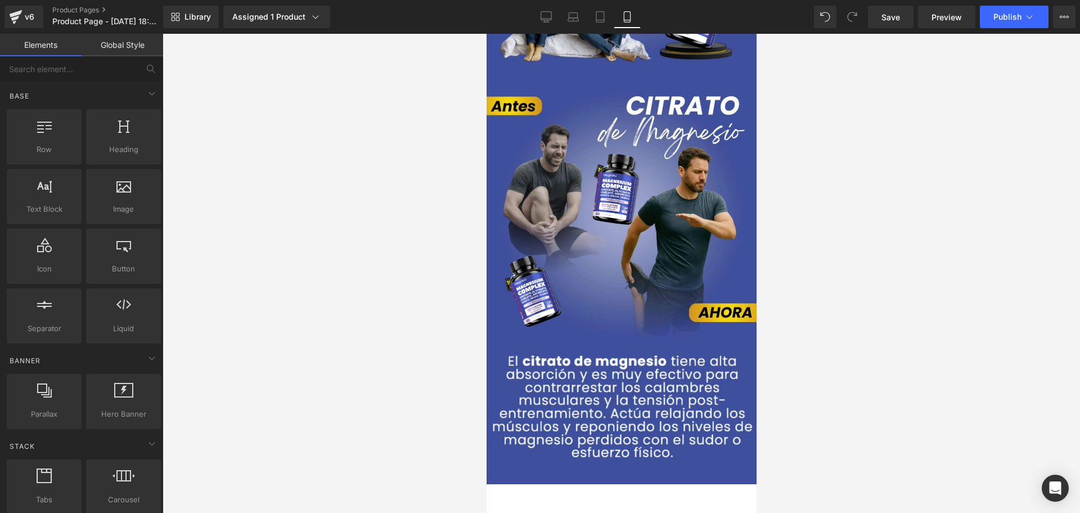
scroll to position [0, 0]
click at [259, 248] on div at bounding box center [622, 273] width 918 height 479
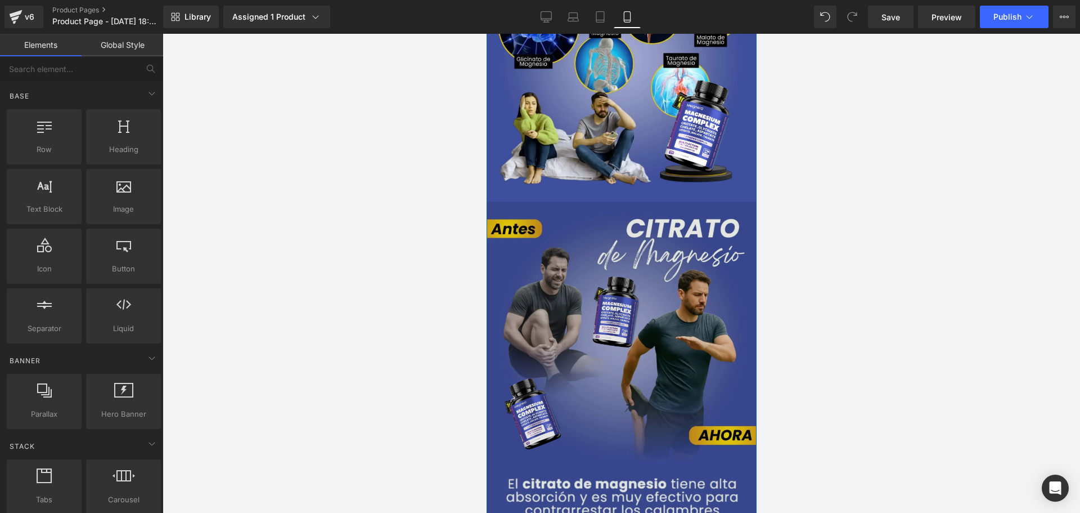
scroll to position [1938, 0]
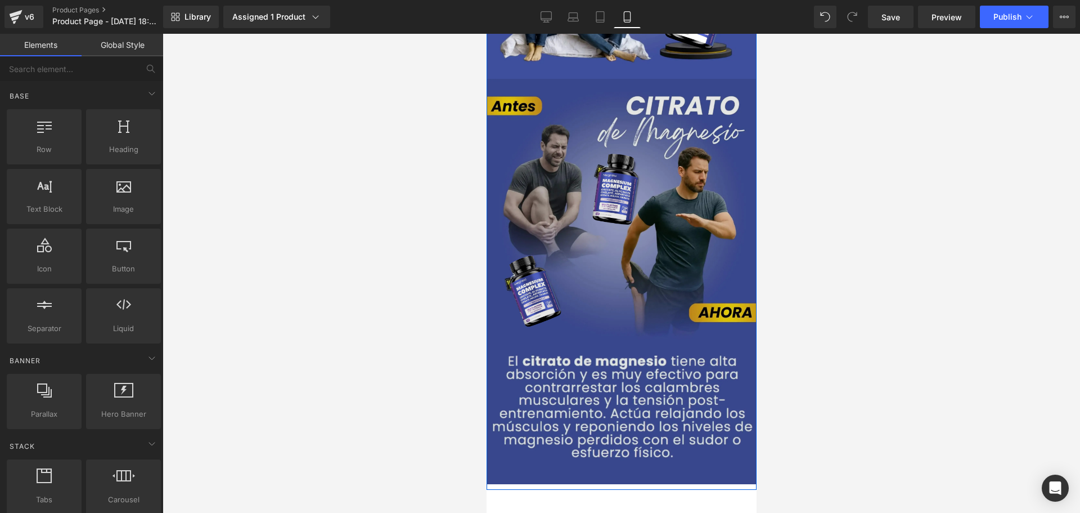
click at [705, 206] on img at bounding box center [621, 281] width 270 height 405
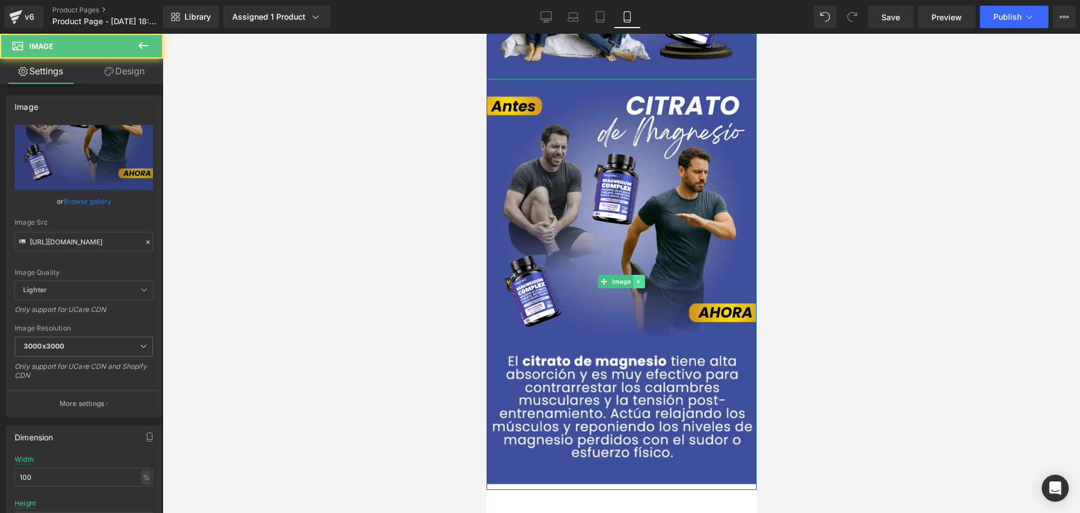
click at [637, 281] on icon at bounding box center [638, 281] width 2 height 4
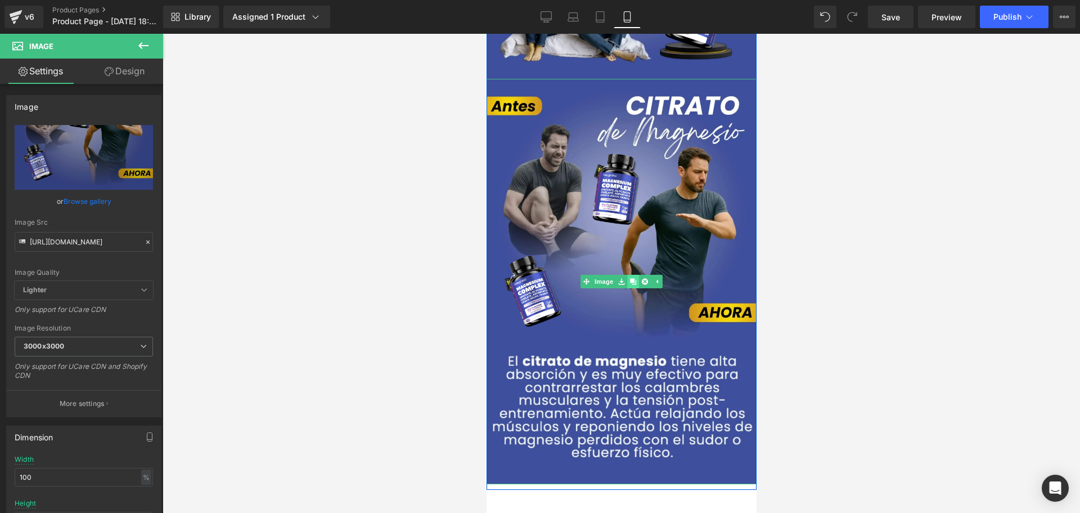
click at [630, 283] on icon at bounding box center [633, 281] width 6 height 7
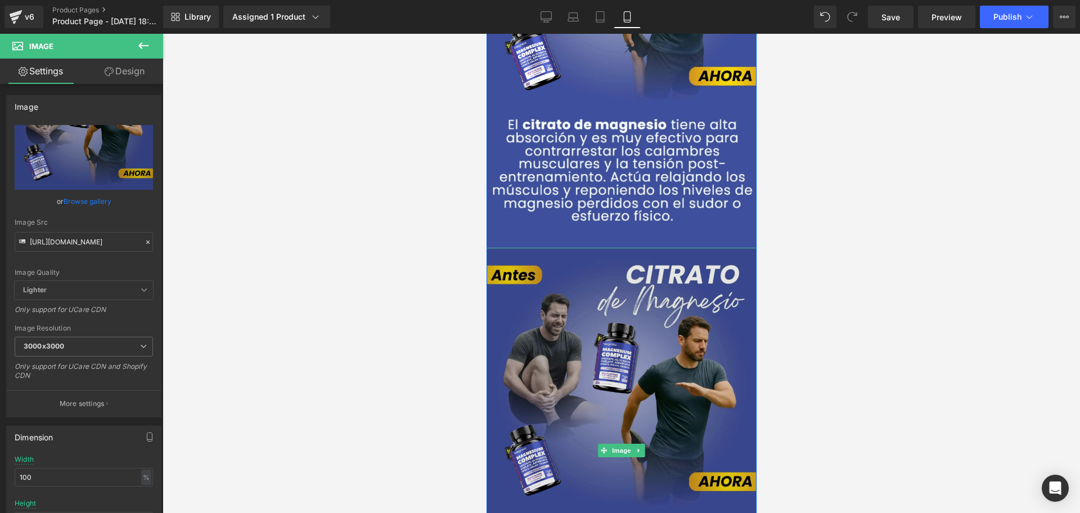
scroll to position [2343, 0]
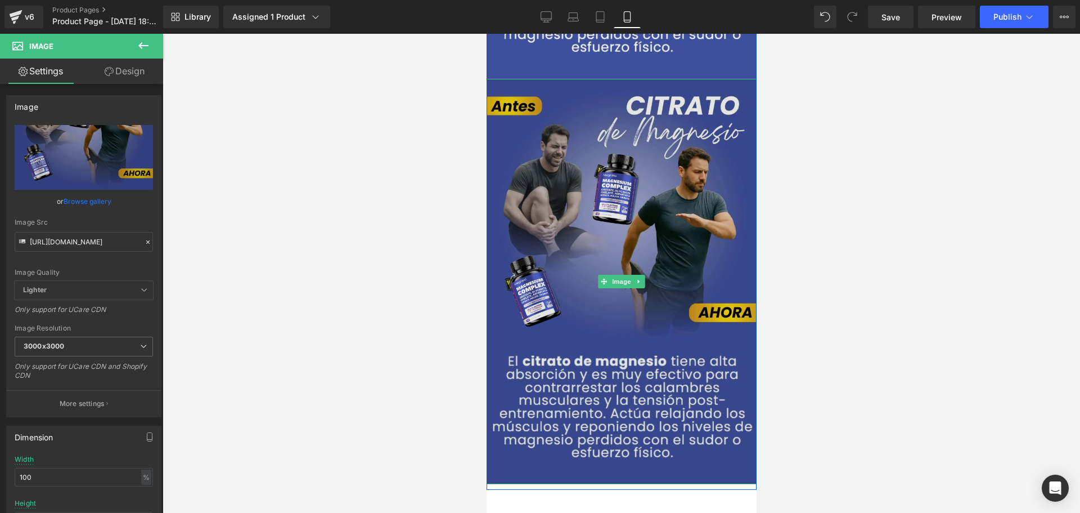
click at [702, 264] on img at bounding box center [621, 281] width 270 height 405
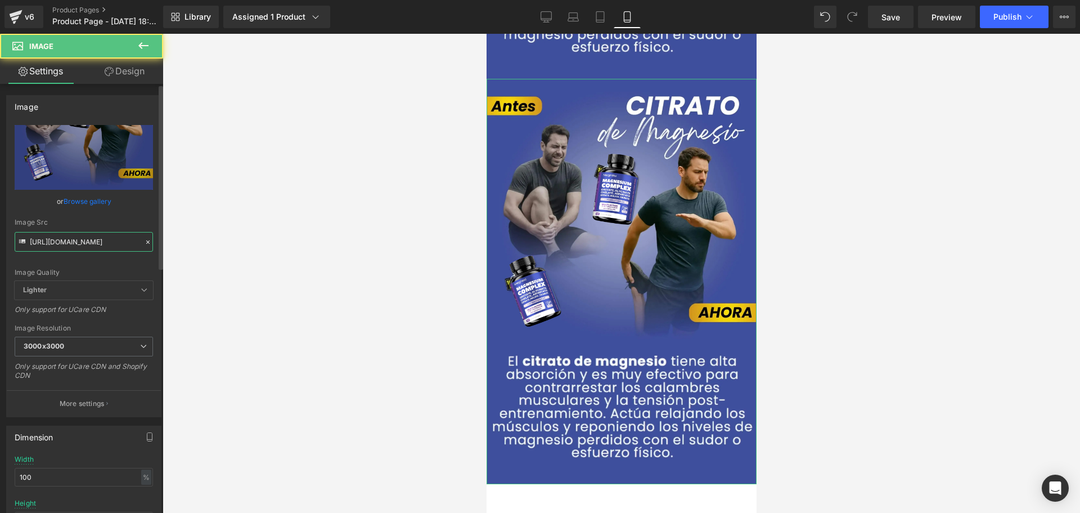
click at [87, 251] on input "https://cdn.shopify.com/s/files/1/0828/3717/6623/files/6_e7282d21-63de-4aa2-841…" at bounding box center [84, 242] width 138 height 20
paste input "7_3356e0dc-7cf1-40d4-81be-6e93591f0ee8.png?v=1759878873"
type input "https://cdn.shopify.com/s/files/1/0828/3717/6623/files/7_3356e0dc-7cf1-40d4-81b…"
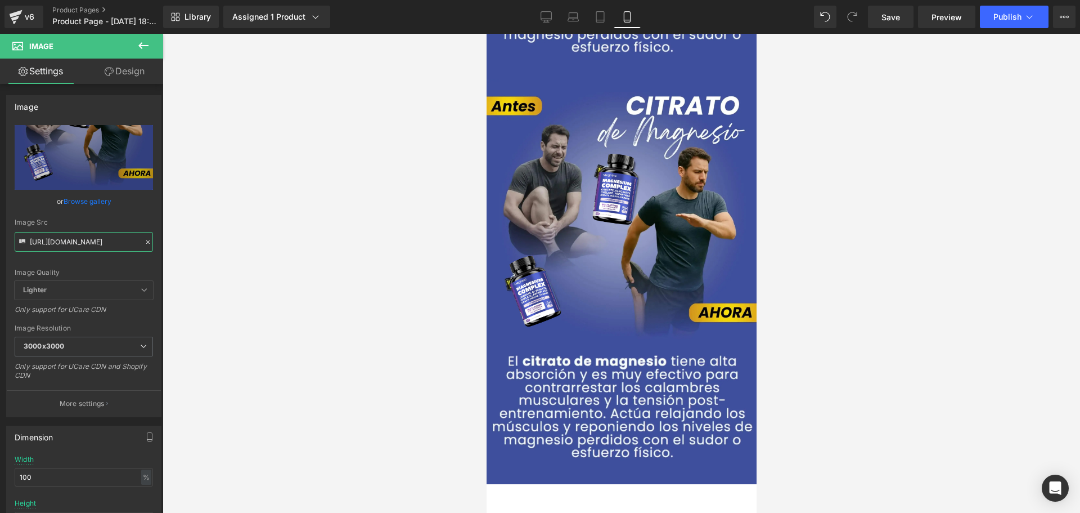
scroll to position [0, 280]
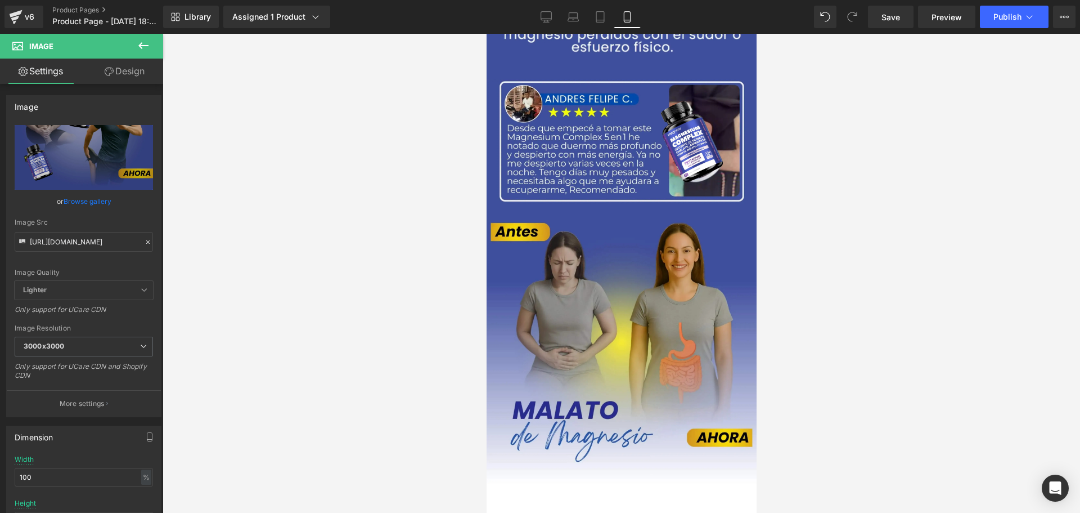
click at [294, 257] on div at bounding box center [622, 273] width 918 height 479
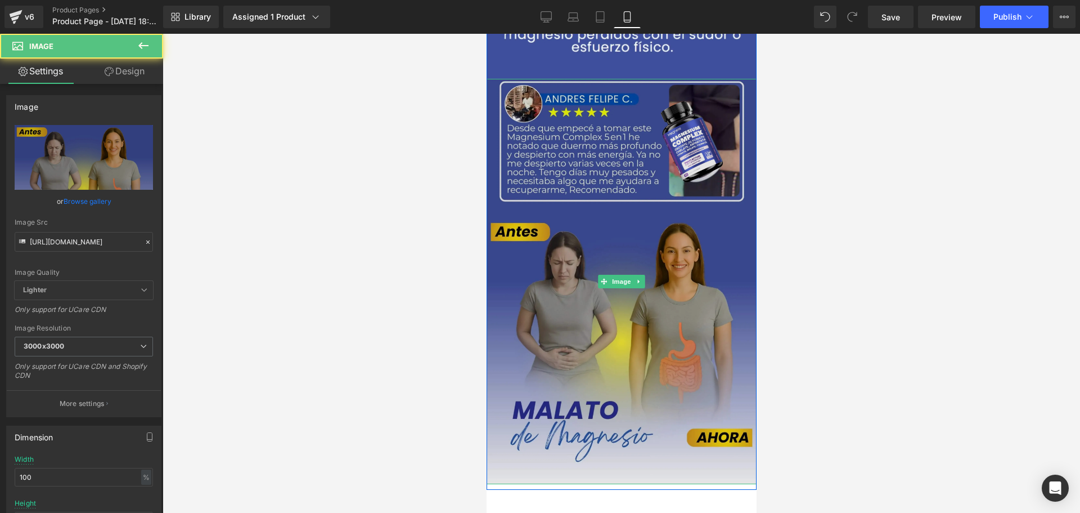
click at [718, 295] on img at bounding box center [621, 281] width 270 height 405
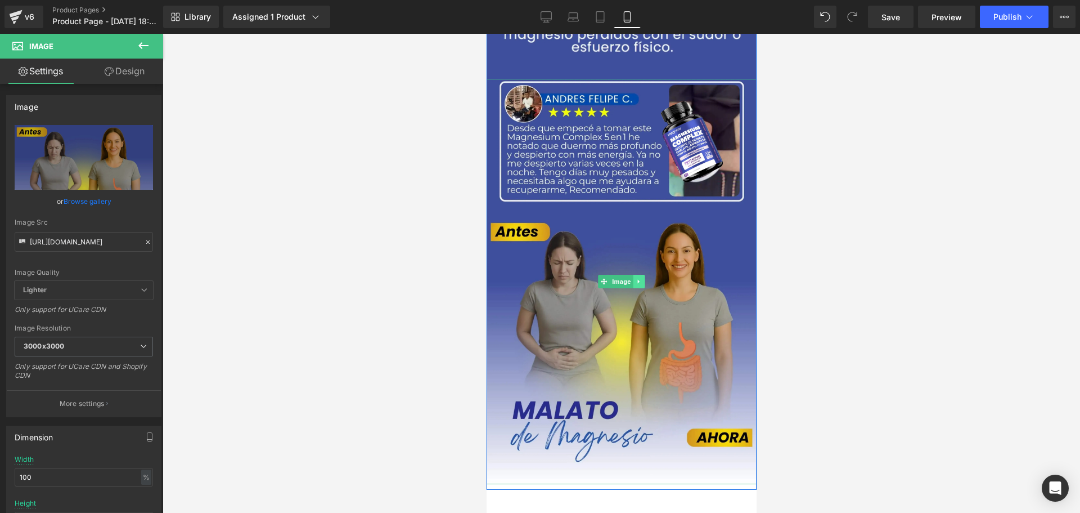
click at [636, 280] on icon at bounding box center [639, 281] width 6 height 7
click at [630, 282] on icon at bounding box center [633, 281] width 6 height 6
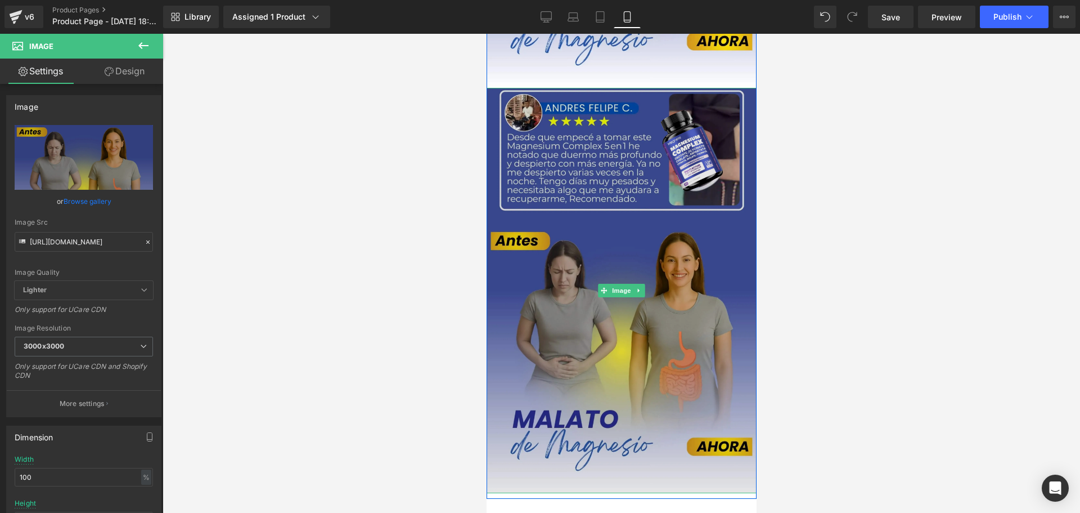
scroll to position [2804, 0]
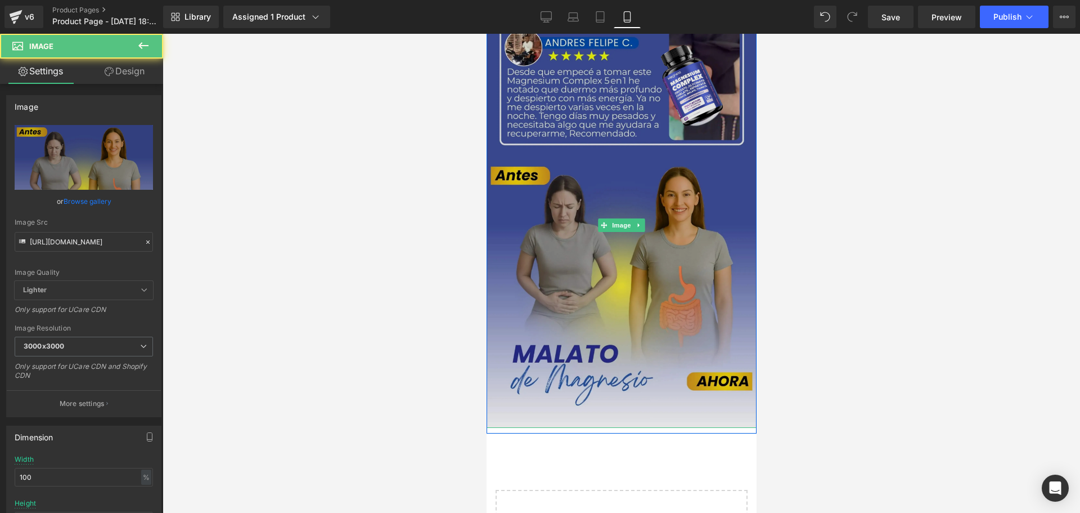
click at [704, 319] on img at bounding box center [621, 225] width 270 height 405
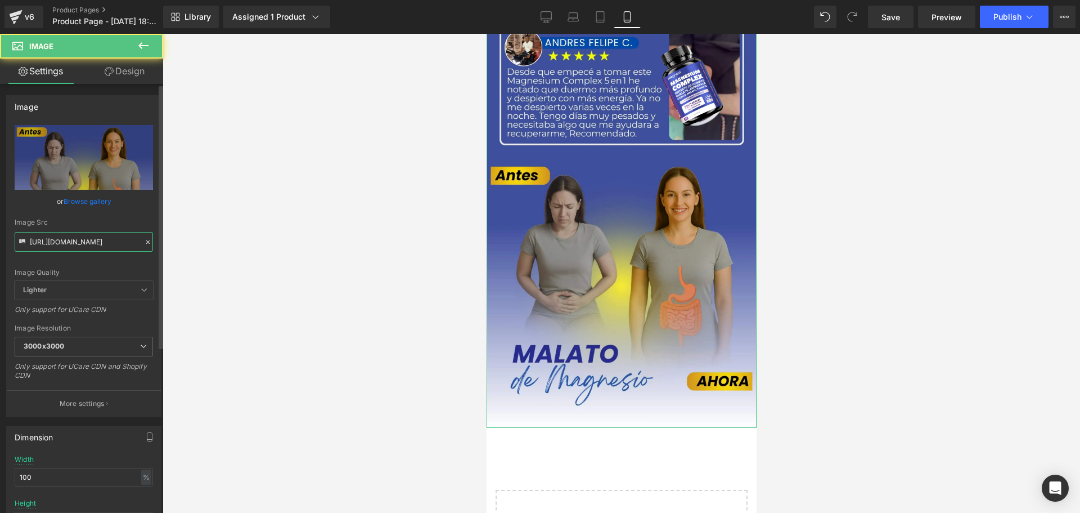
click at [78, 250] on input "https://cdn.shopify.com/s/files/1/0828/3717/6623/files/7_3356e0dc-7cf1-40d4-81b…" at bounding box center [84, 242] width 138 height 20
click at [78, 249] on input "https://cdn.shopify.com/s/files/1/0828/3717/6623/files/7_3356e0dc-7cf1-40d4-81b…" at bounding box center [84, 242] width 138 height 20
paste input "8_a034b3c0-31c2-4509-a5ad-573169cf24be.png?v=1759878872"
type input "https://cdn.shopify.com/s/files/1/0828/3717/6623/files/8_a034b3c0-31c2-4509-a5a…"
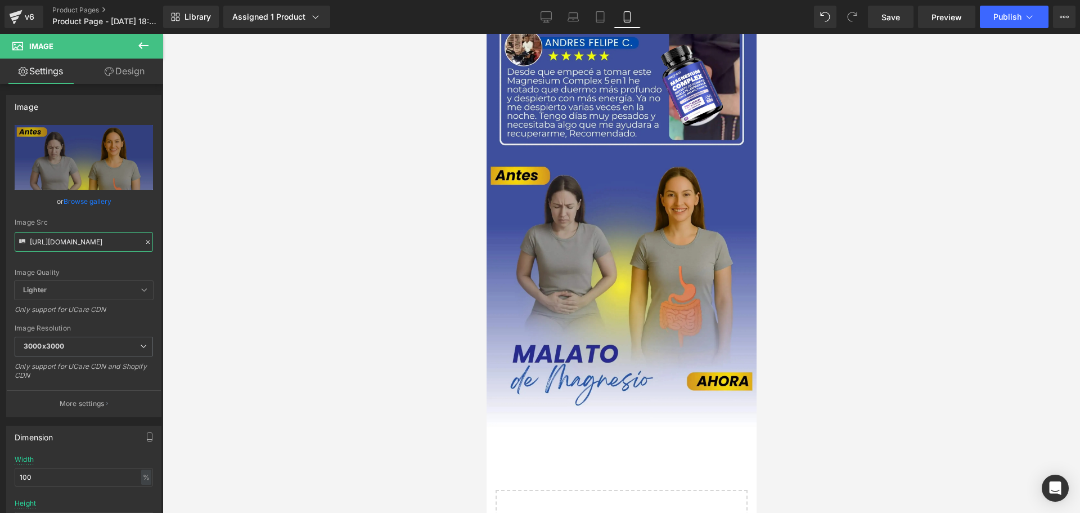
scroll to position [0, 284]
click at [245, 307] on div at bounding box center [622, 273] width 918 height 479
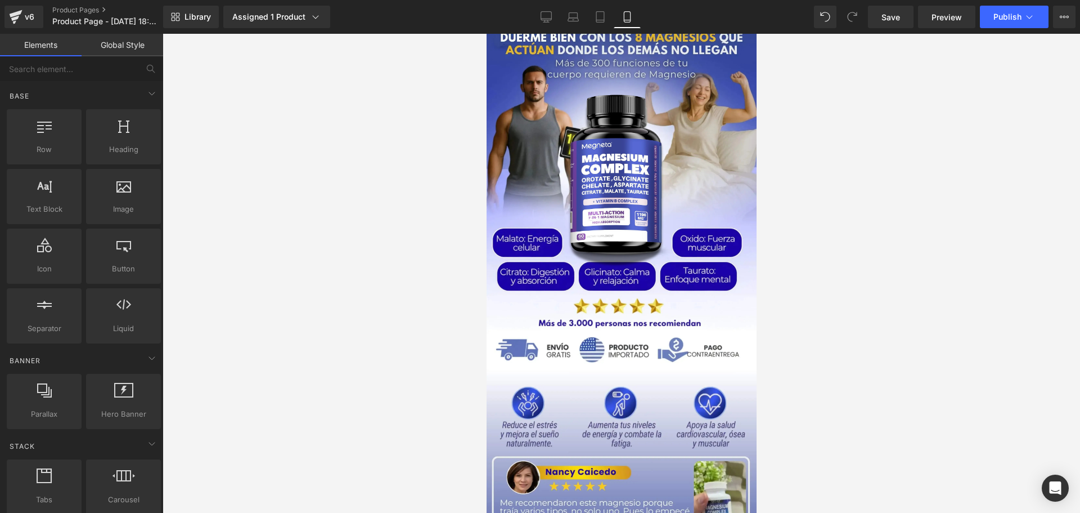
scroll to position [0, 0]
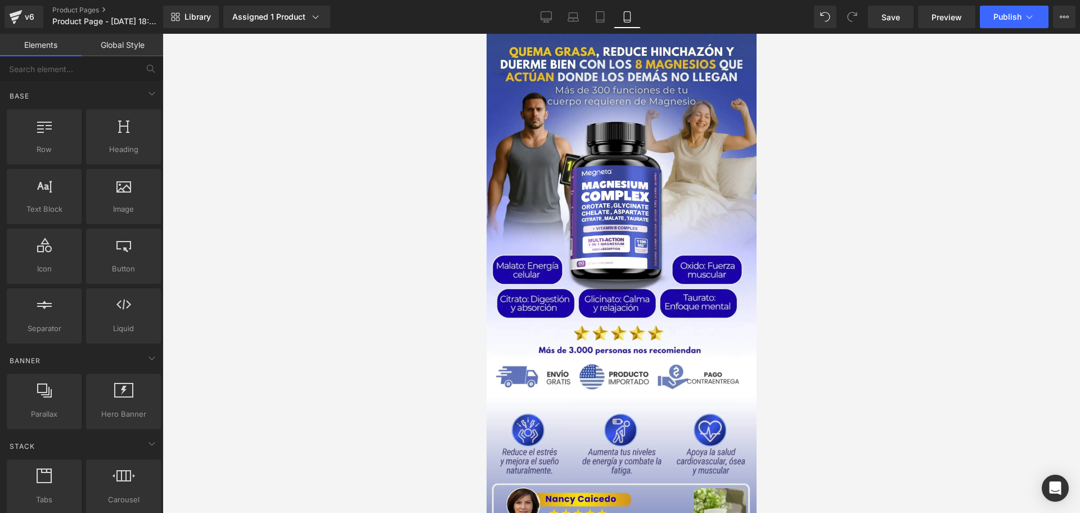
drag, startPoint x: 751, startPoint y: 296, endPoint x: 1255, endPoint y: 109, distance: 537.6
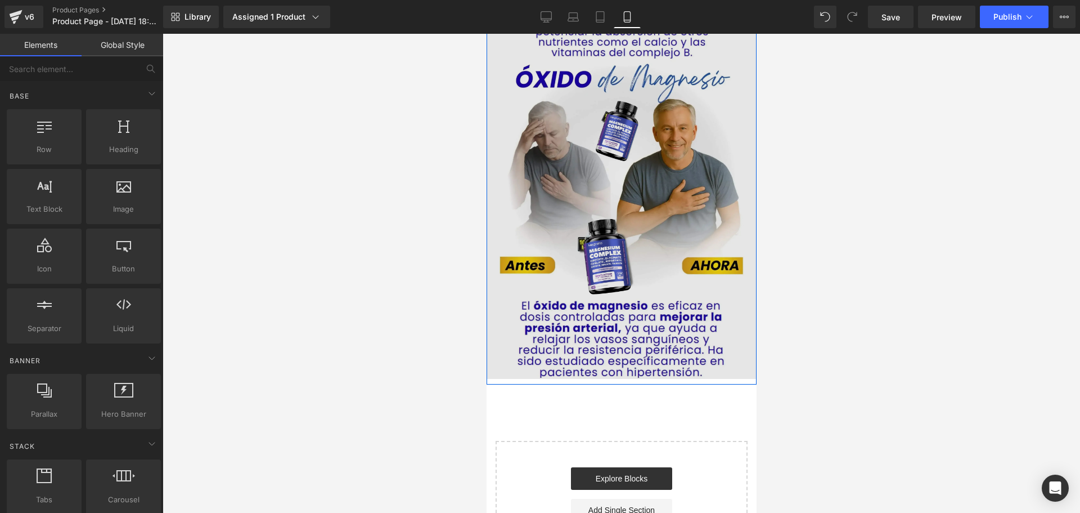
scroll to position [2930, 0]
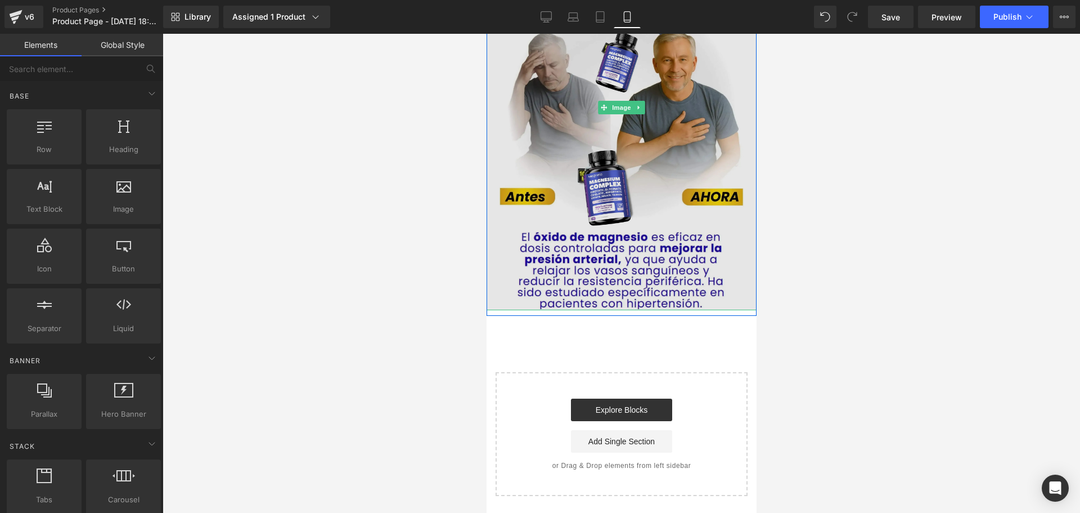
click at [700, 84] on img at bounding box center [621, 107] width 270 height 405
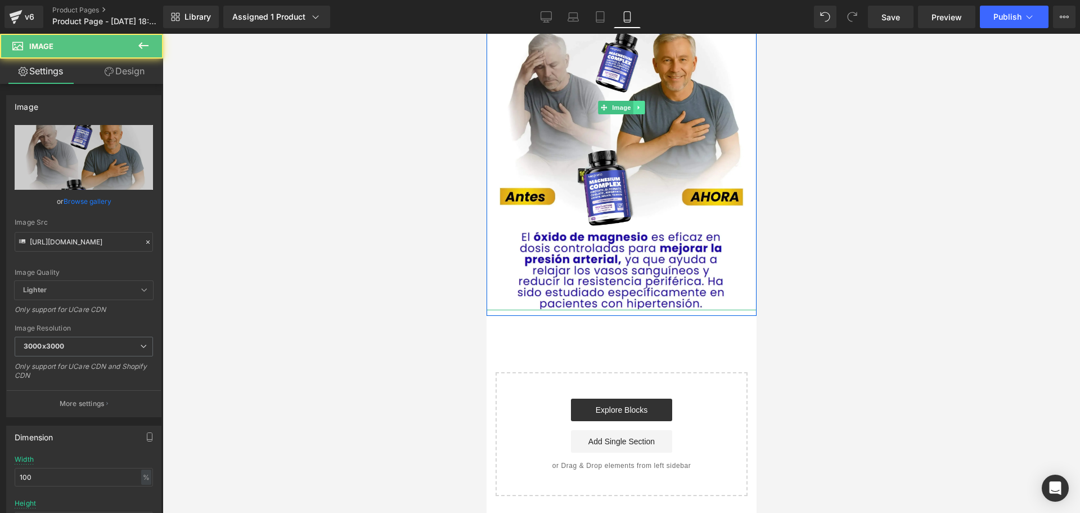
click at [637, 105] on icon at bounding box center [638, 107] width 2 height 4
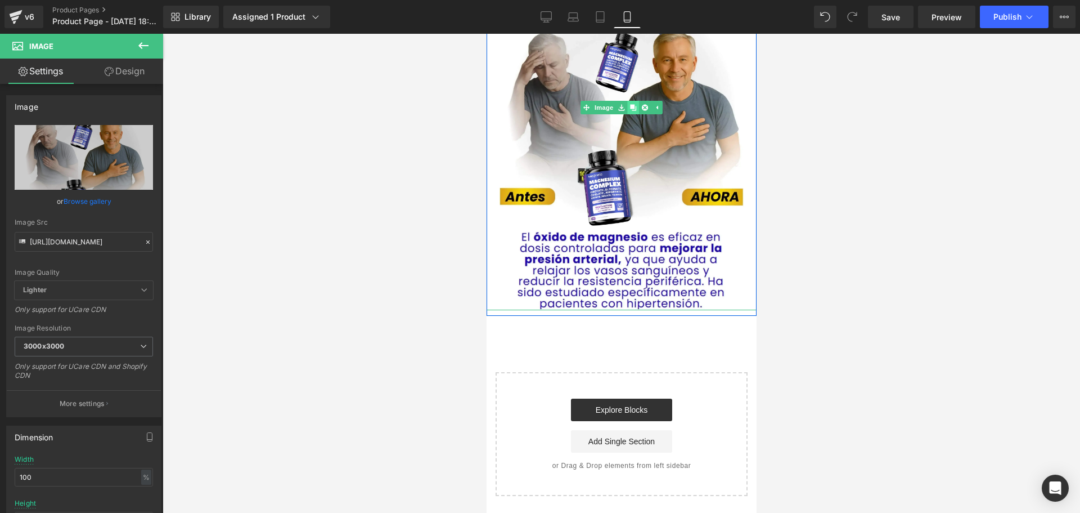
click at [632, 101] on link at bounding box center [633, 108] width 12 height 14
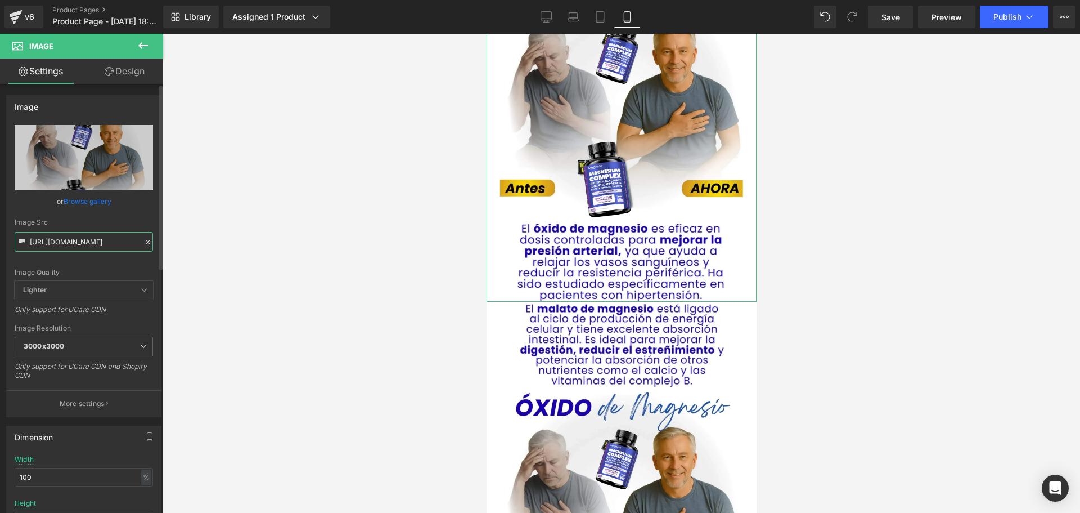
click at [98, 240] on input "https://cdn.shopify.com/s/files/1/0828/3717/6623/files/8_a034b3c0-31c2-4509-a5a…" at bounding box center [84, 242] width 138 height 20
paste input "gempages_486012821050492158-76704127-79fa-4624-85be-946c108a012b.jpg?v=17530287…"
type input "https://cdn.shopify.com/s/files/1/0828/3717/6623/files/gempages_486012821050492…"
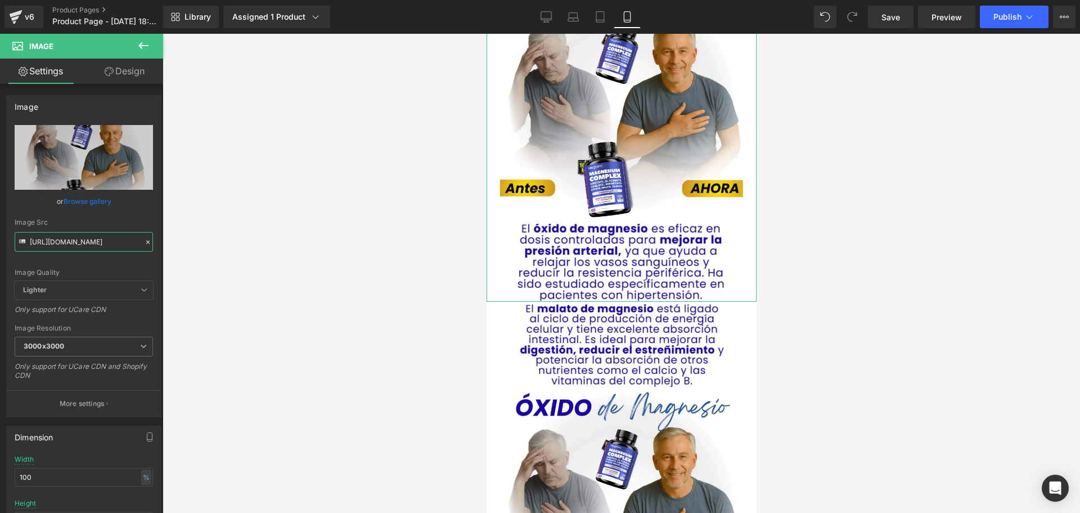
scroll to position [0, 384]
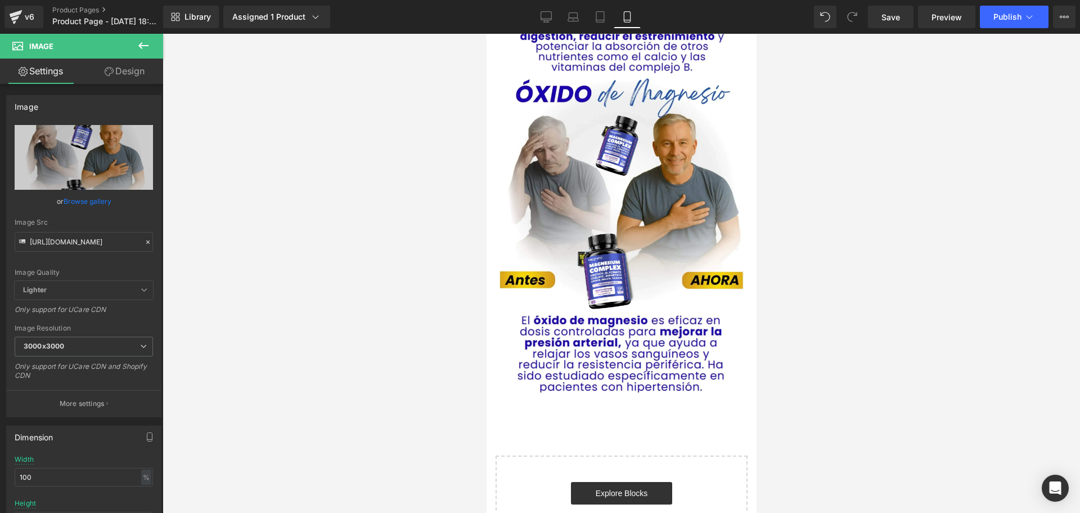
click at [290, 351] on div at bounding box center [622, 273] width 918 height 479
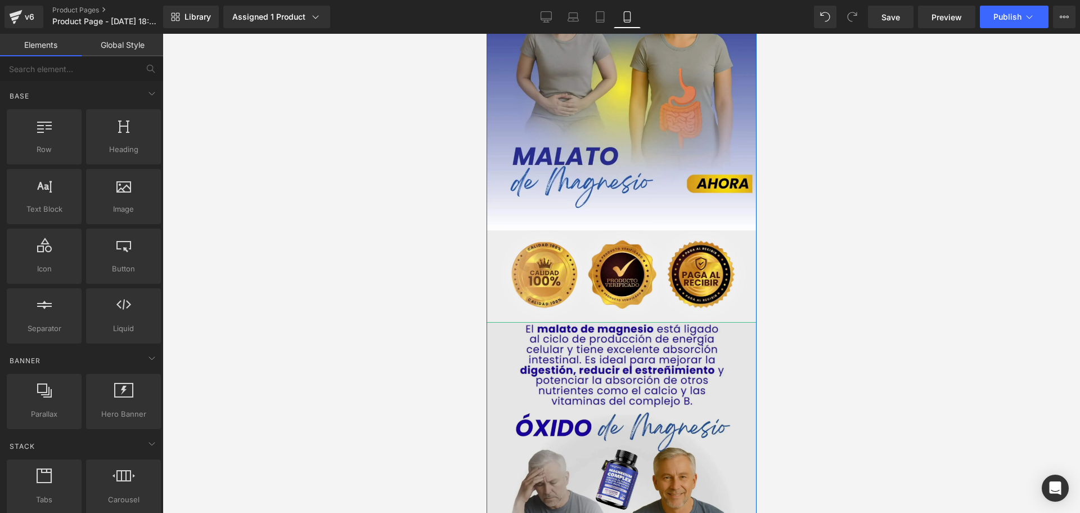
scroll to position [2592, 0]
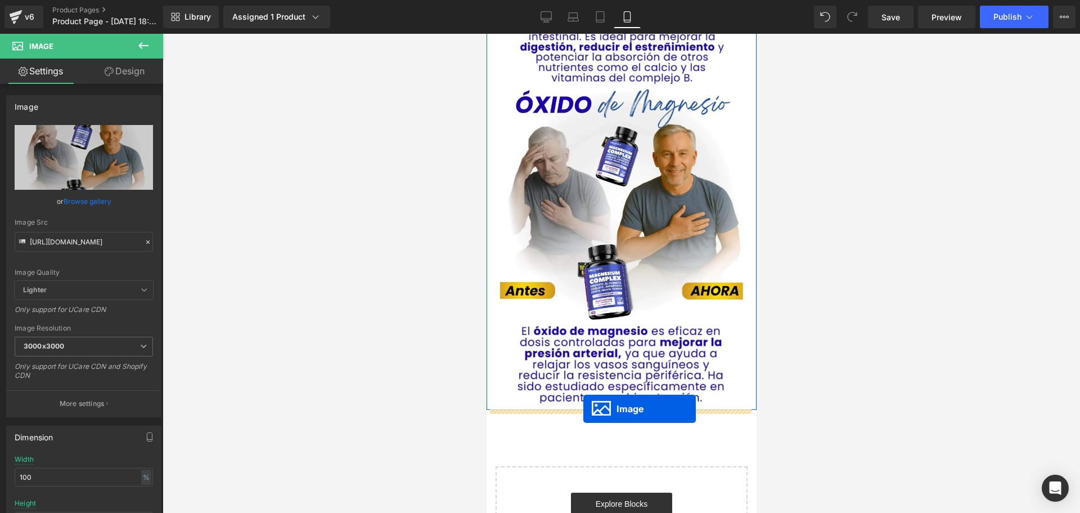
drag, startPoint x: 581, startPoint y: 277, endPoint x: 583, endPoint y: 408, distance: 131.1
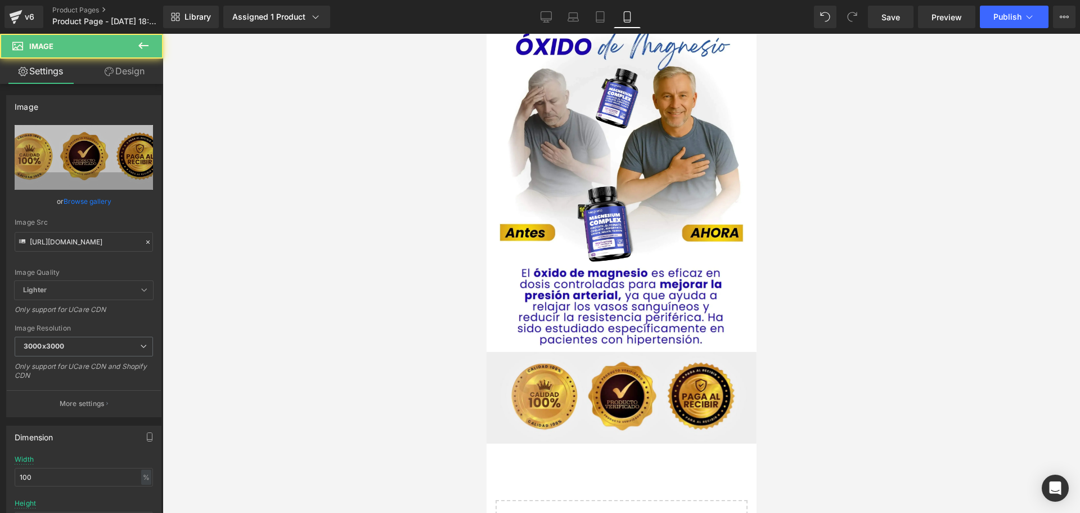
scroll to position [2940, 0]
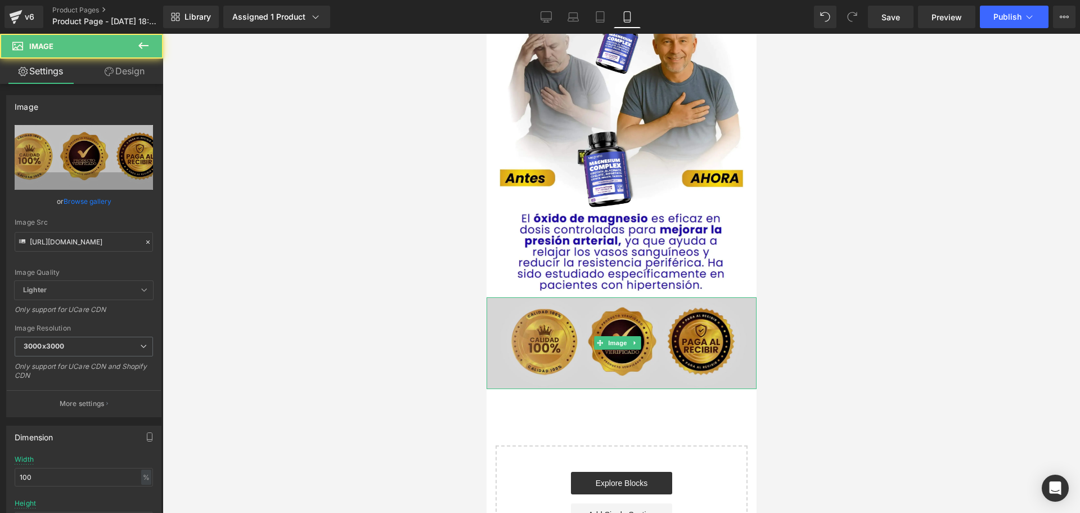
click at [723, 319] on img at bounding box center [621, 343] width 270 height 92
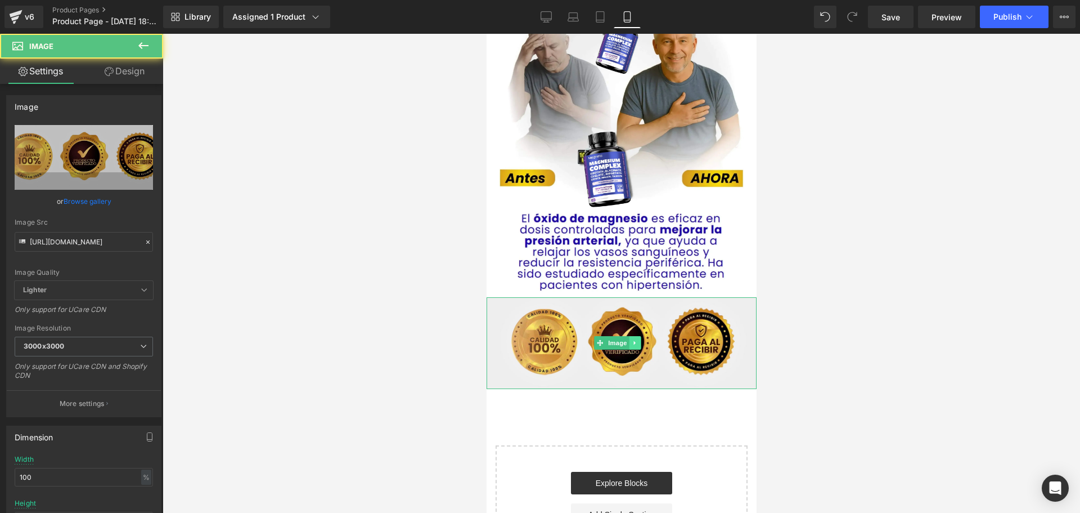
click at [632, 340] on icon at bounding box center [634, 342] width 6 height 7
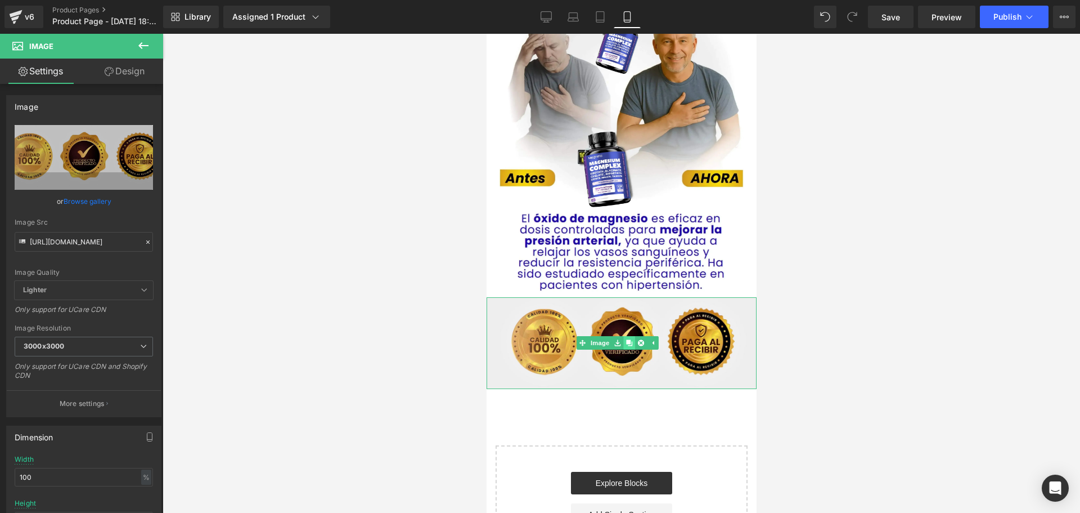
click at [628, 341] on icon at bounding box center [629, 342] width 6 height 6
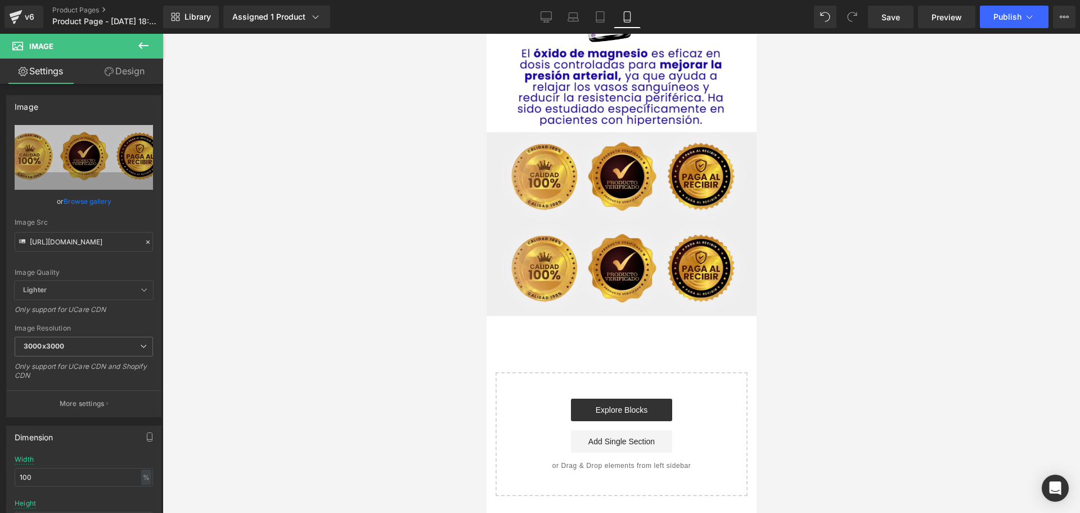
scroll to position [3108, 0]
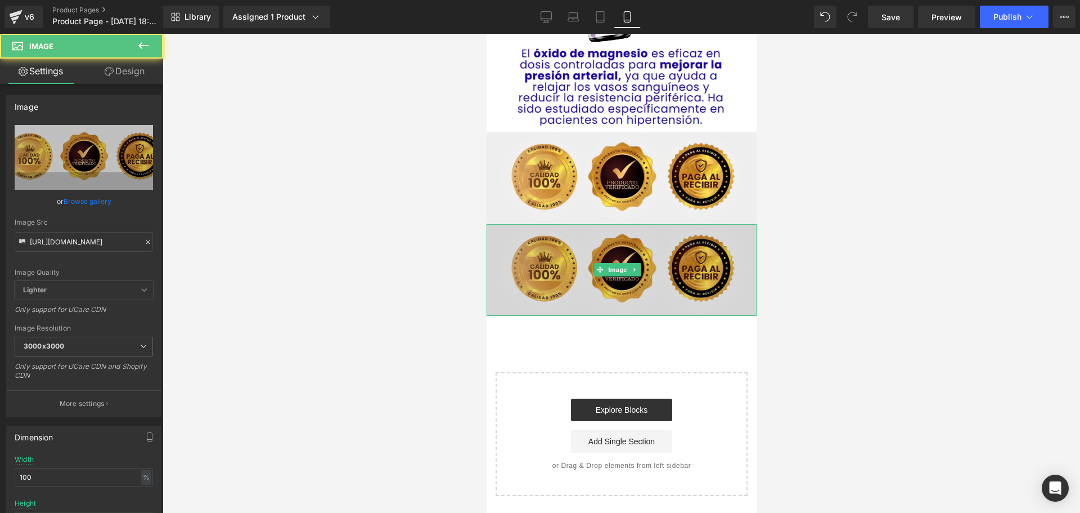
click at [670, 271] on img at bounding box center [621, 270] width 270 height 92
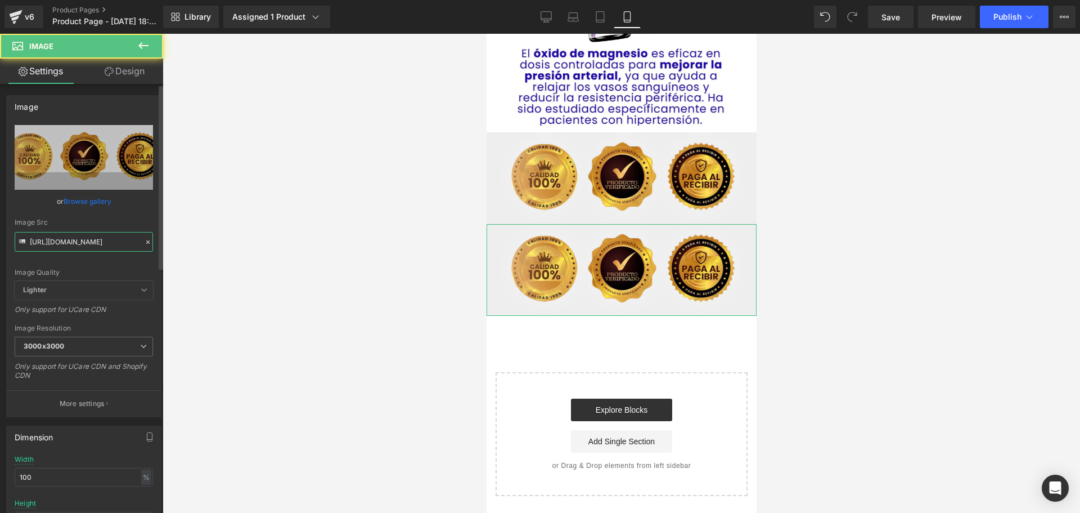
click at [89, 244] on input "https://cdn.shopify.com/s/files/1/0828/3717/6623/files/gempages_486012821050492…" at bounding box center [84, 242] width 138 height 20
paste input "ae321ed3-9a4a-4389-a09f-8fd5735a174f.jpg?v=175302872"
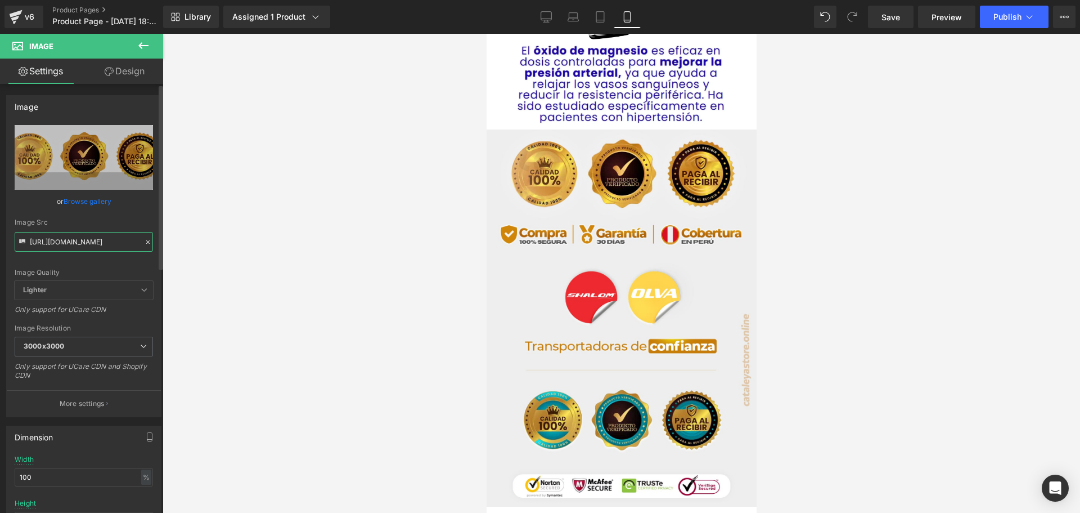
type input "https://cdn.shopify.com/s/files/1/0828/3717/6623/files/gempages_486012821050492…"
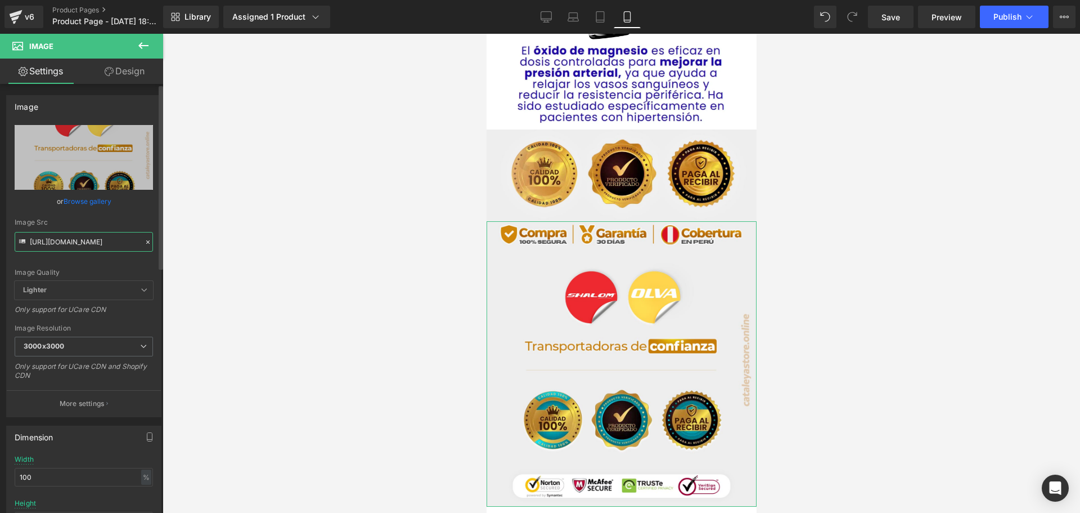
click at [101, 239] on input "https://cdn.shopify.com/s/files/1/0828/3717/6623/files/gempages_486012821050492…" at bounding box center [84, 242] width 138 height 20
click at [221, 246] on div at bounding box center [622, 273] width 918 height 479
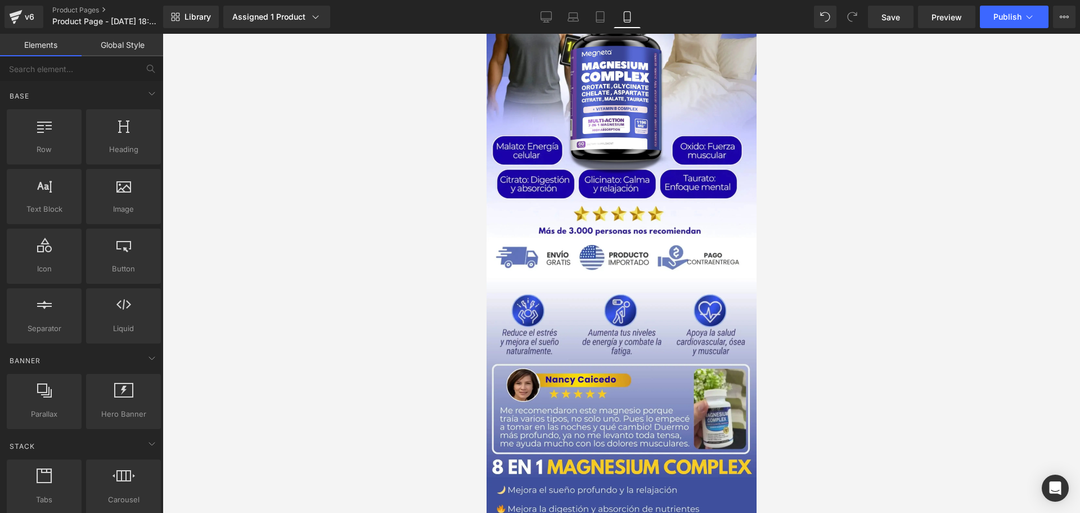
scroll to position [0, 0]
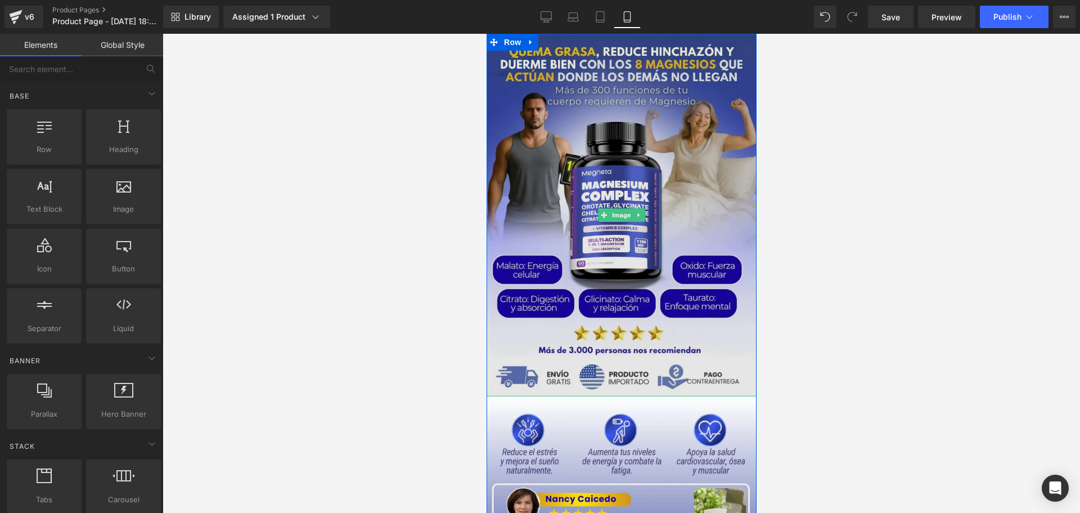
click at [675, 253] on img at bounding box center [621, 215] width 270 height 362
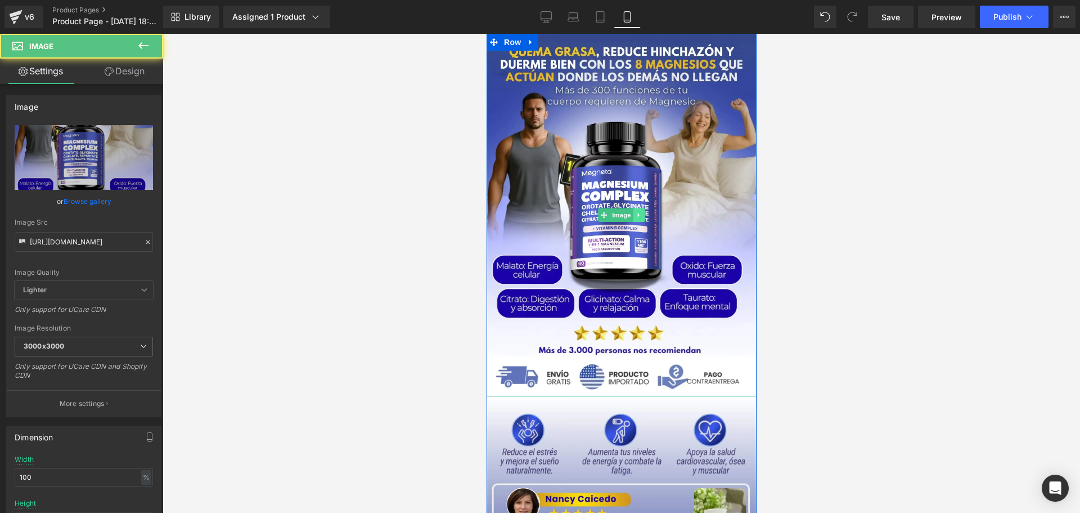
click at [639, 216] on link at bounding box center [639, 215] width 12 height 14
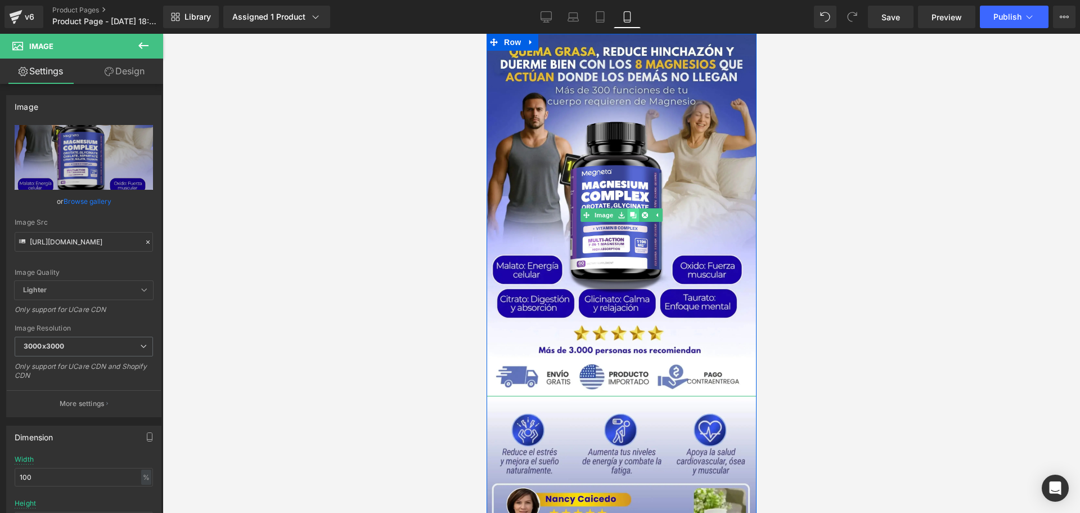
click at [630, 215] on icon at bounding box center [633, 215] width 6 height 7
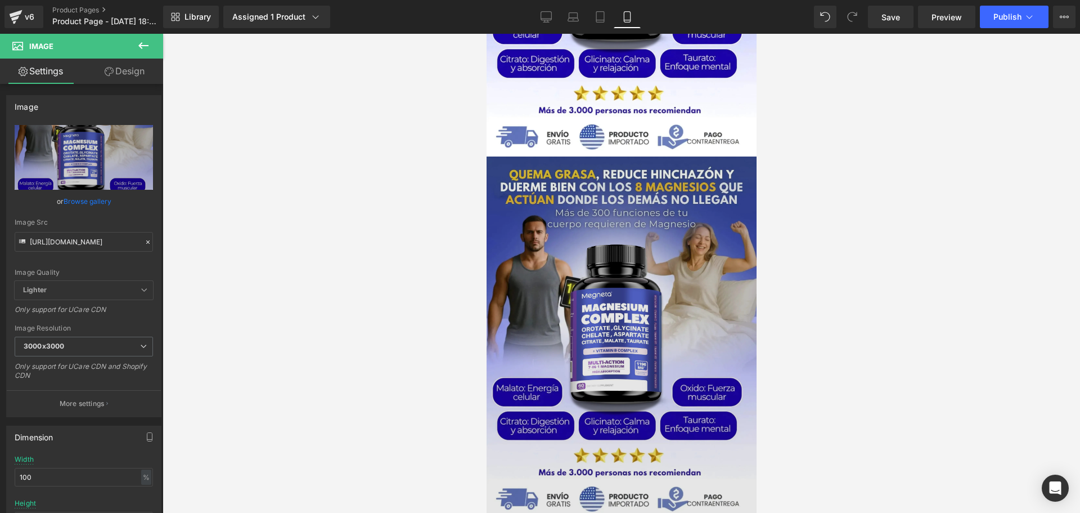
scroll to position [317, 0]
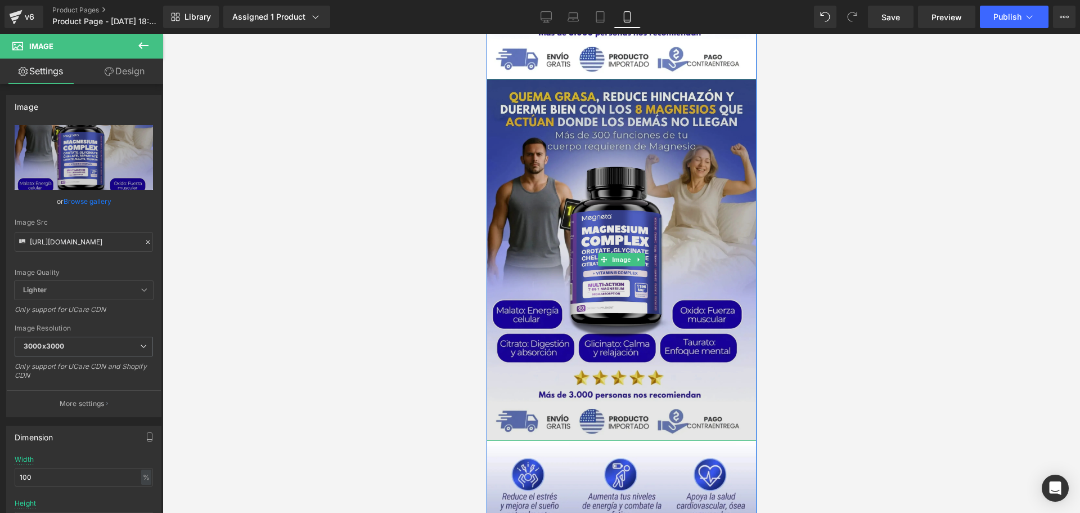
click at [694, 217] on img at bounding box center [621, 260] width 270 height 362
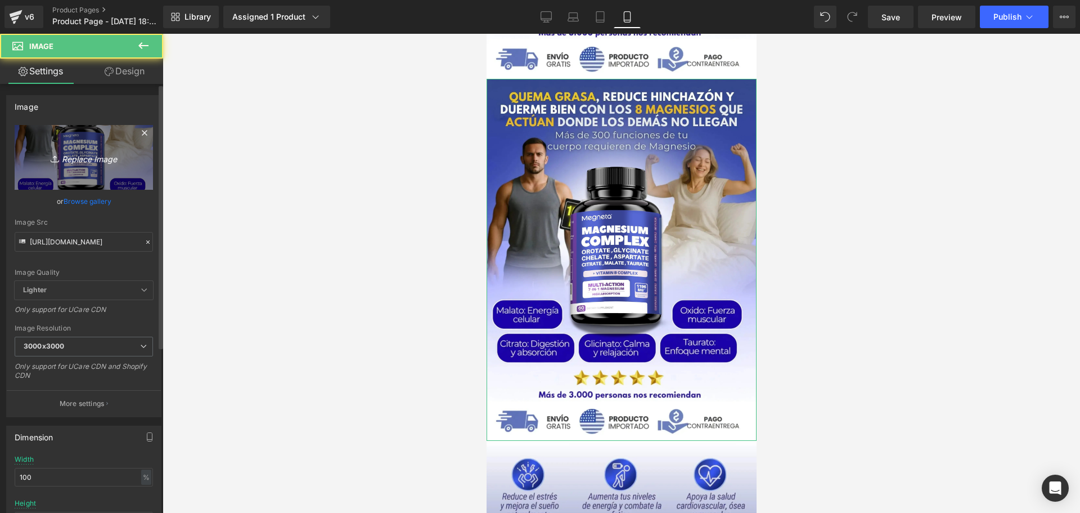
click at [82, 162] on icon "Replace Image" at bounding box center [84, 157] width 90 height 14
type input "C:\fakepath\S. 99.00 (1).png"
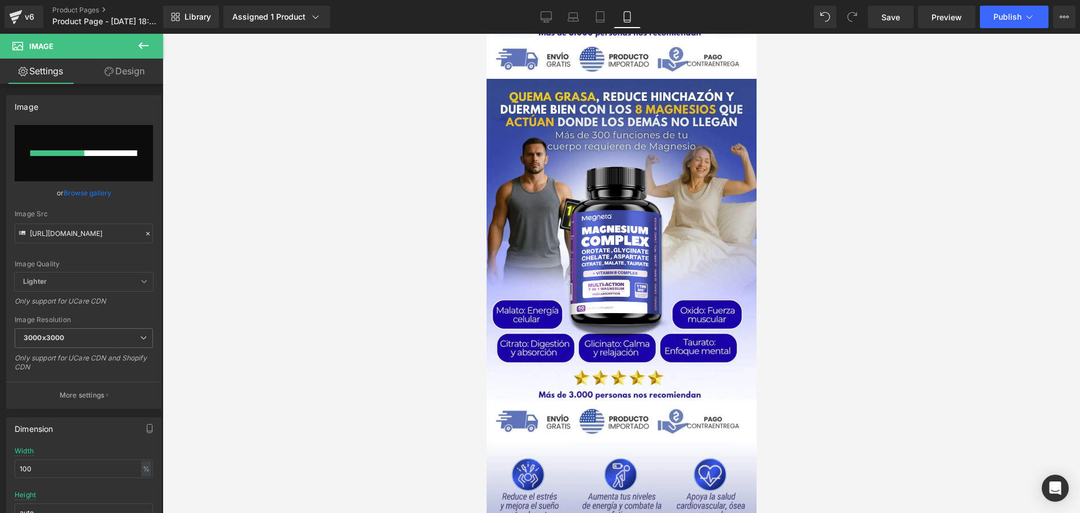
type input "https://ucarecdn.com/2e8ccc8a-d7d0-45d1-a884-a83c3a4a2b18/-/format/auto/-/previ…"
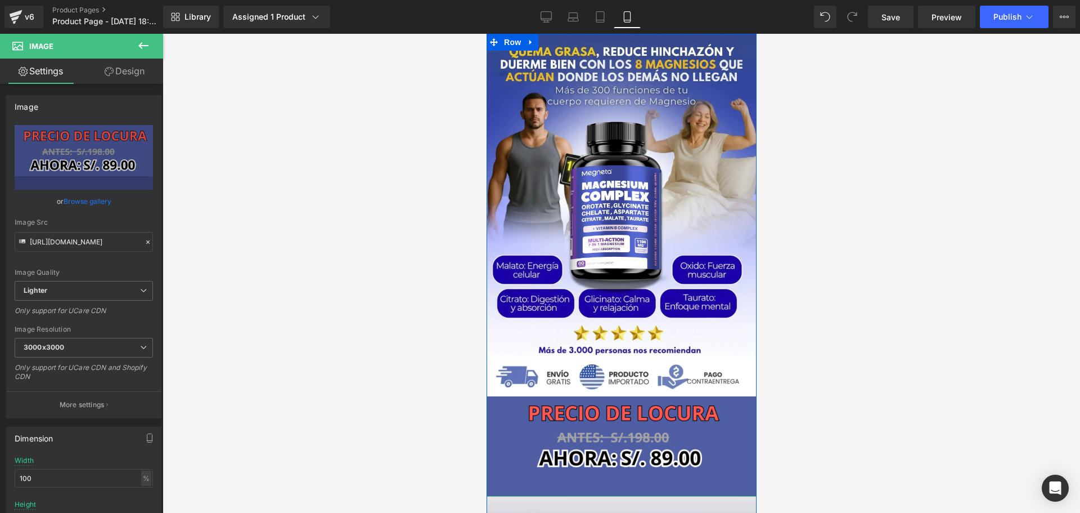
scroll to position [169, 0]
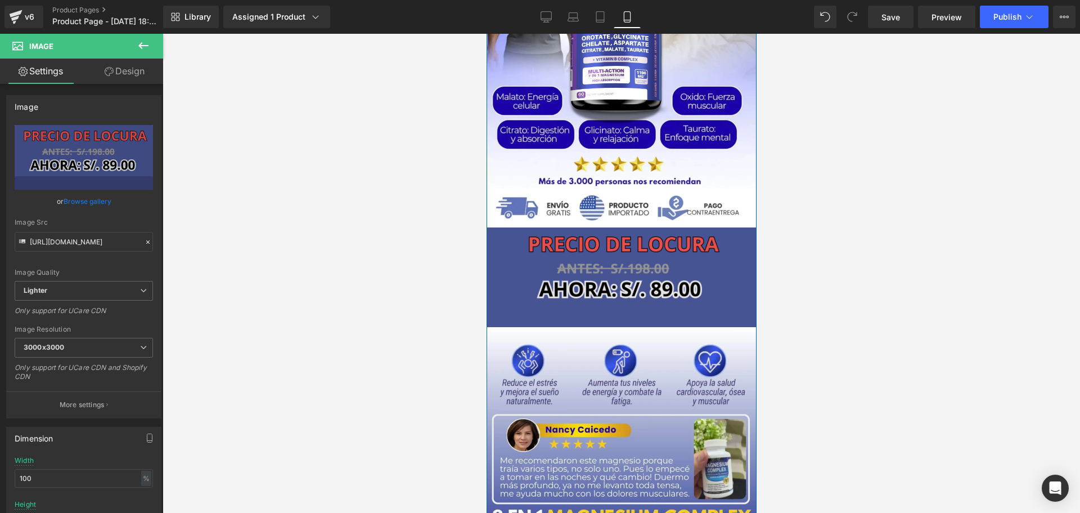
click at [727, 277] on img at bounding box center [621, 277] width 270 height 100
click at [505, 241] on img at bounding box center [621, 277] width 270 height 100
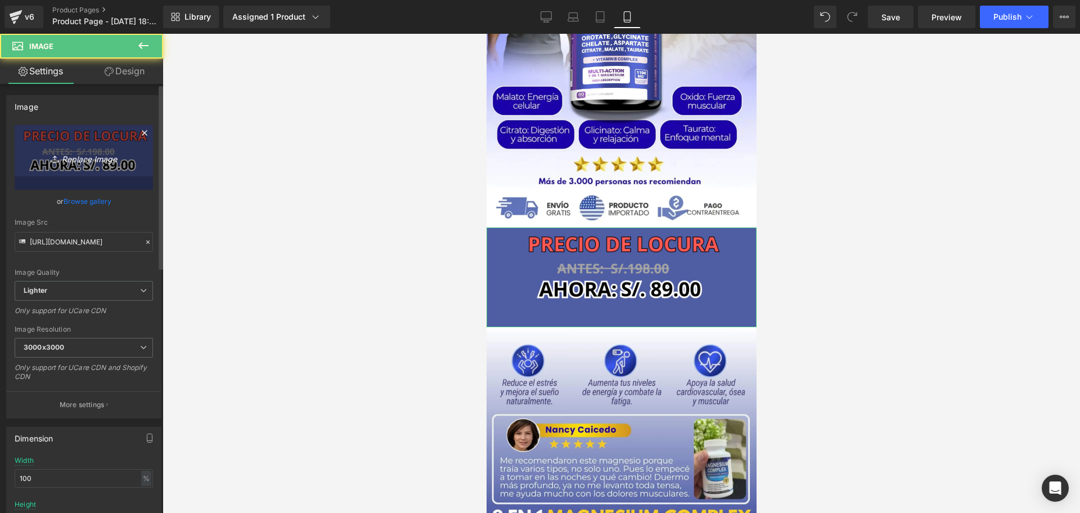
click at [92, 154] on icon "Replace Image" at bounding box center [84, 157] width 90 height 14
type input "C:\fakepath\S. 99.00 (2).png"
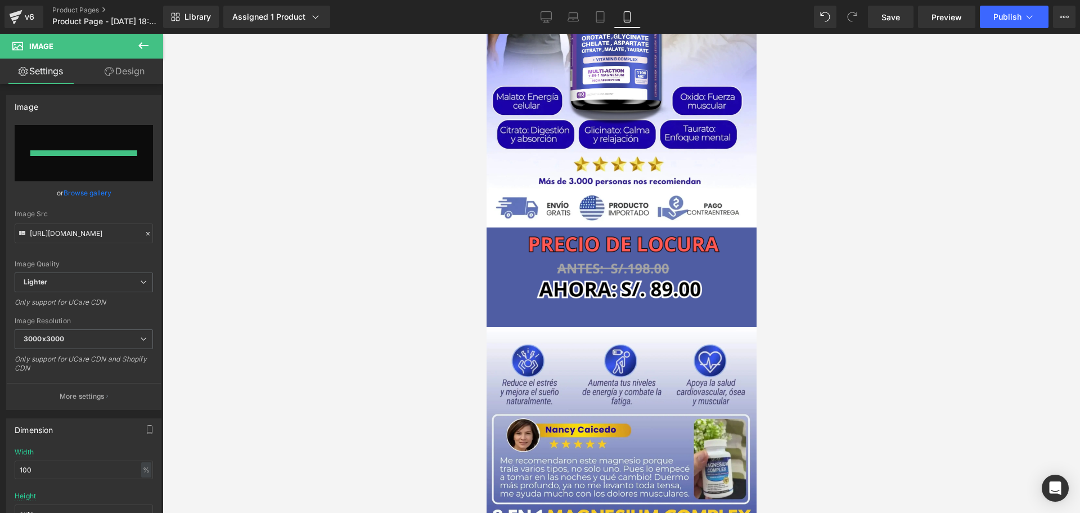
type input "https://ucarecdn.com/9c285ae8-5b0f-40e6-b67e-a65bda72e446/-/format/auto/-/previ…"
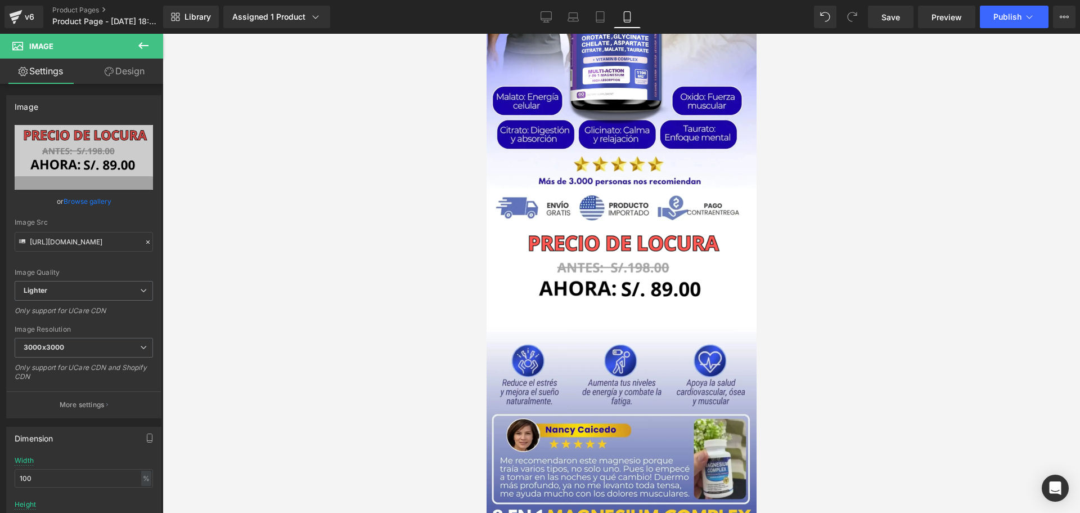
click at [856, 326] on div at bounding box center [622, 273] width 918 height 479
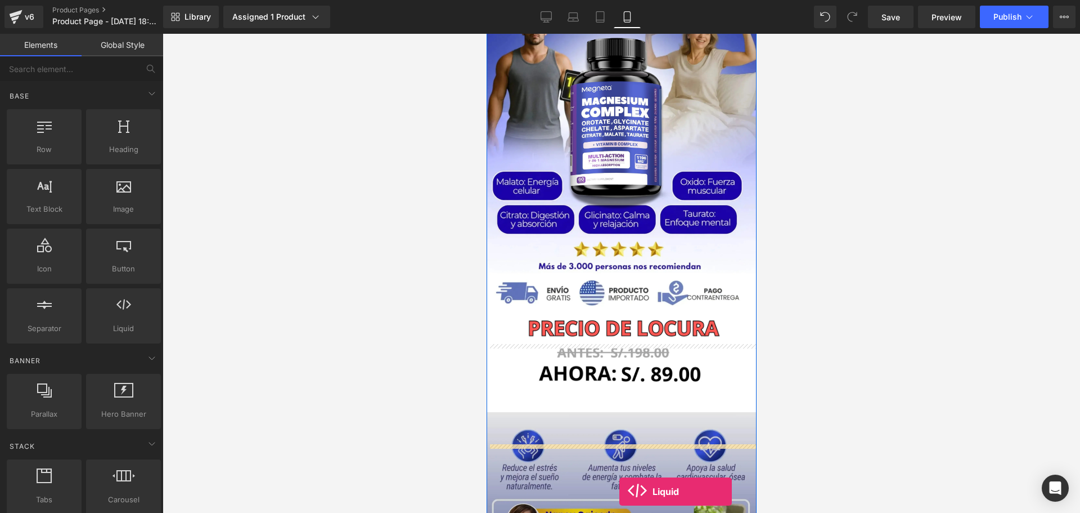
scroll to position [84, 0]
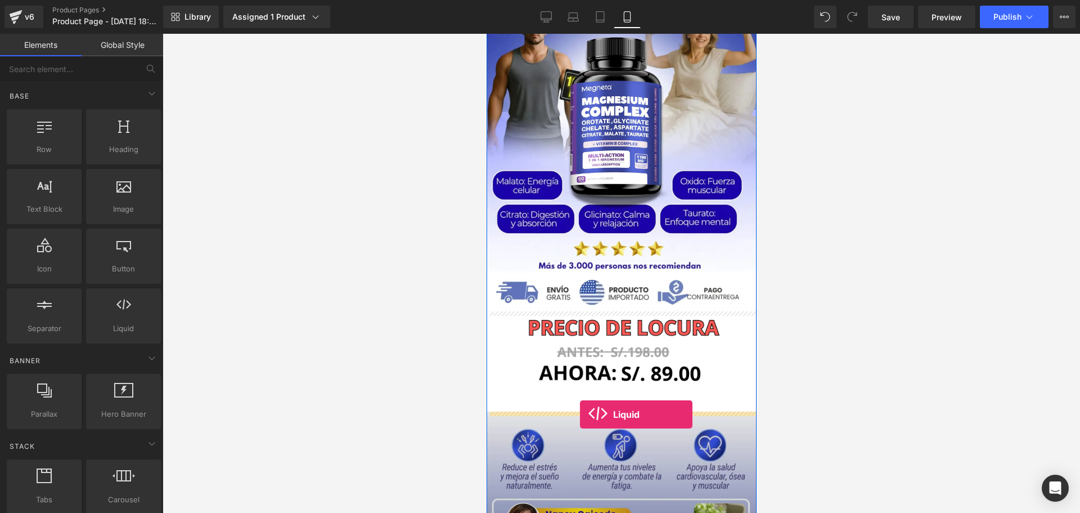
drag, startPoint x: 615, startPoint y: 356, endPoint x: 579, endPoint y: 414, distance: 68.2
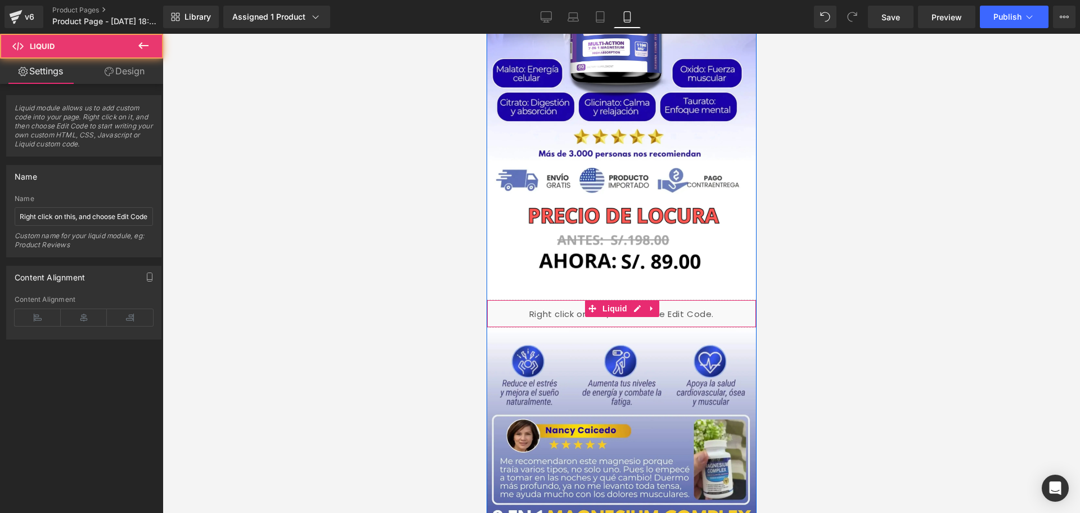
scroll to position [197, 0]
click at [632, 308] on div "Liquid" at bounding box center [621, 313] width 270 height 28
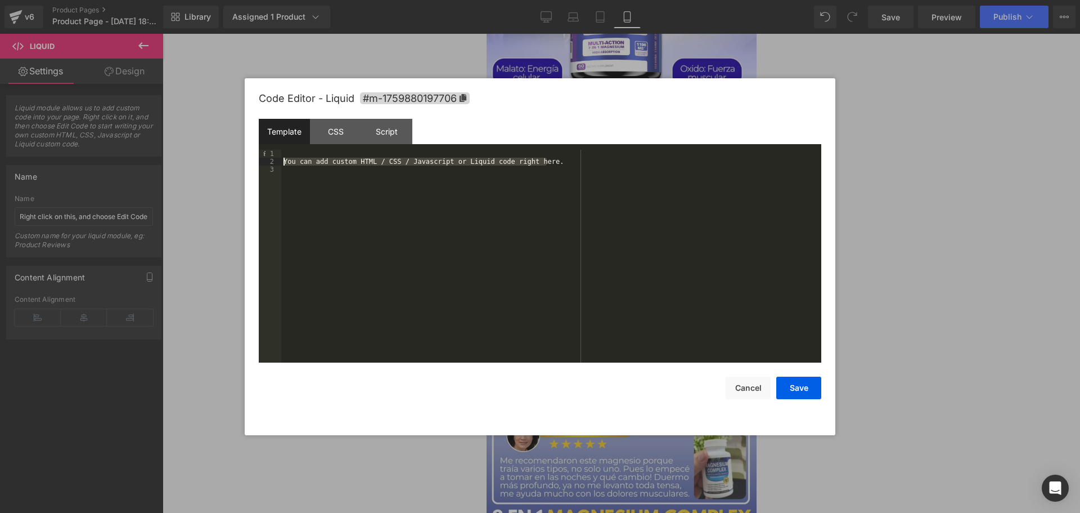
drag, startPoint x: 476, startPoint y: 161, endPoint x: 281, endPoint y: 158, distance: 194.7
click at [281, 158] on div "You can add custom HTML / CSS / Javascript or Liquid code right here." at bounding box center [551, 264] width 540 height 228
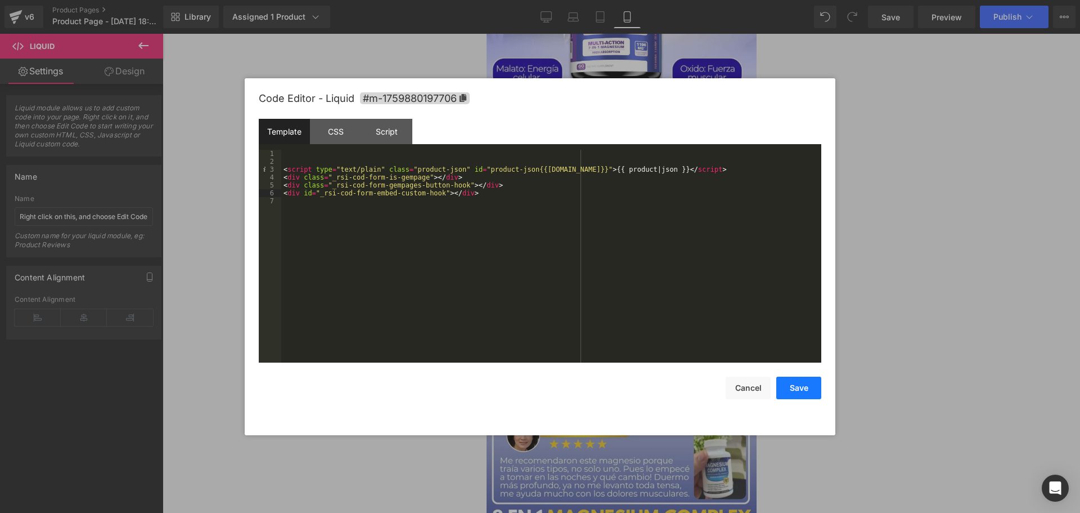
click at [799, 387] on button "Save" at bounding box center [798, 387] width 45 height 23
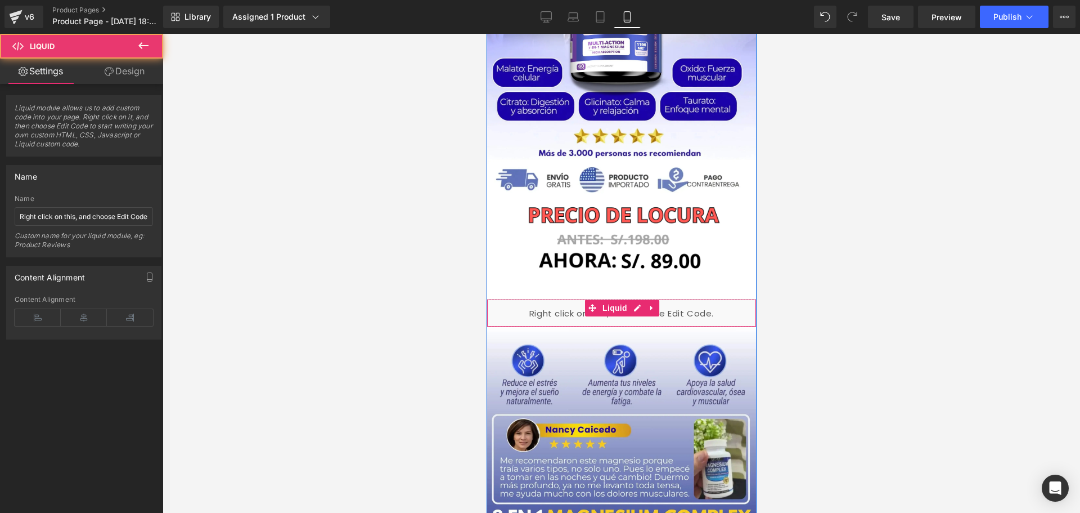
click at [726, 308] on div "Liquid" at bounding box center [621, 313] width 270 height 28
click at [125, 62] on link "Design" at bounding box center [125, 71] width 82 height 25
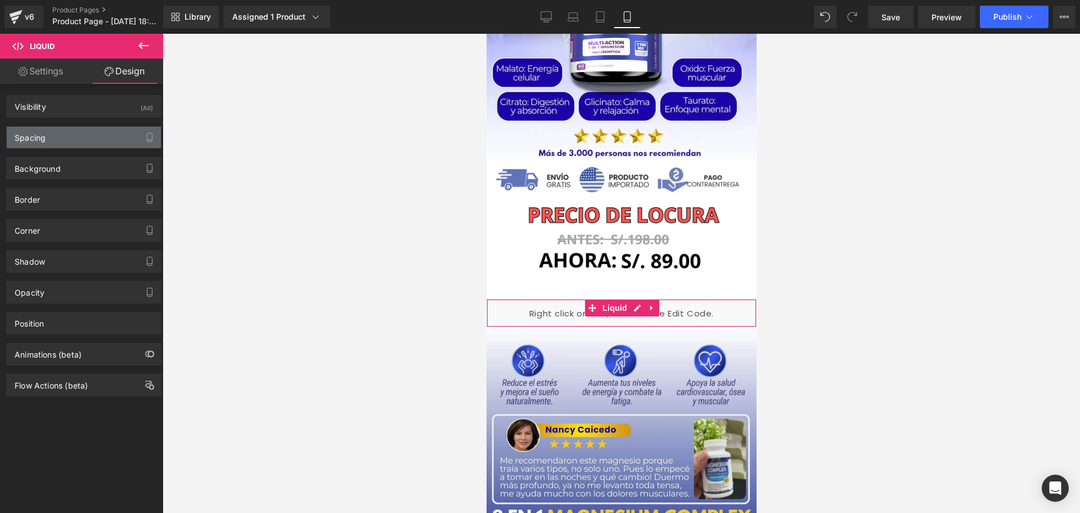
click at [70, 134] on div "Spacing" at bounding box center [84, 137] width 154 height 21
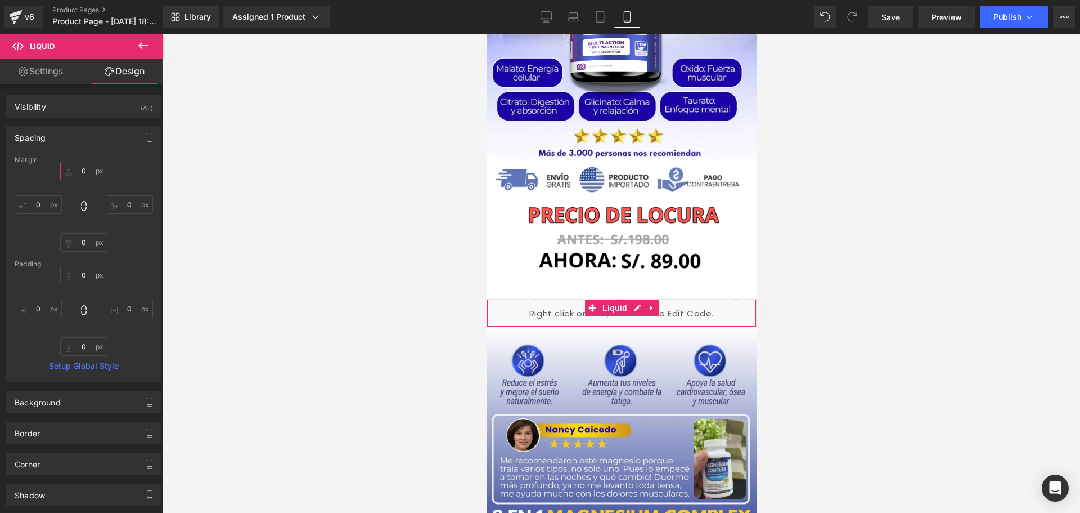
click at [92, 174] on input "0" at bounding box center [83, 170] width 47 height 19
type input "-10"
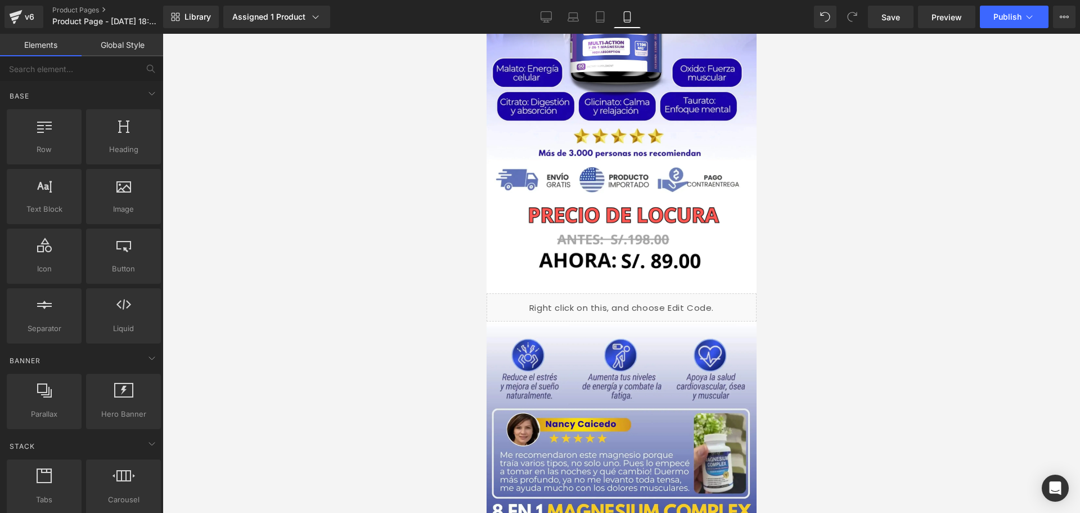
click at [416, 314] on div at bounding box center [622, 273] width 918 height 479
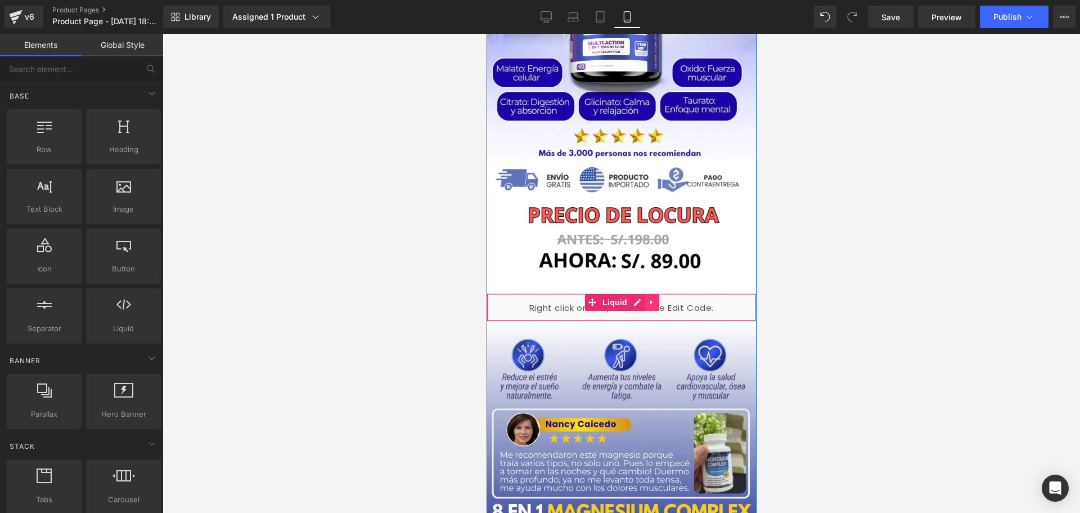
click at [650, 303] on icon at bounding box center [651, 302] width 2 height 5
click at [640, 302] on icon at bounding box center [644, 302] width 8 height 8
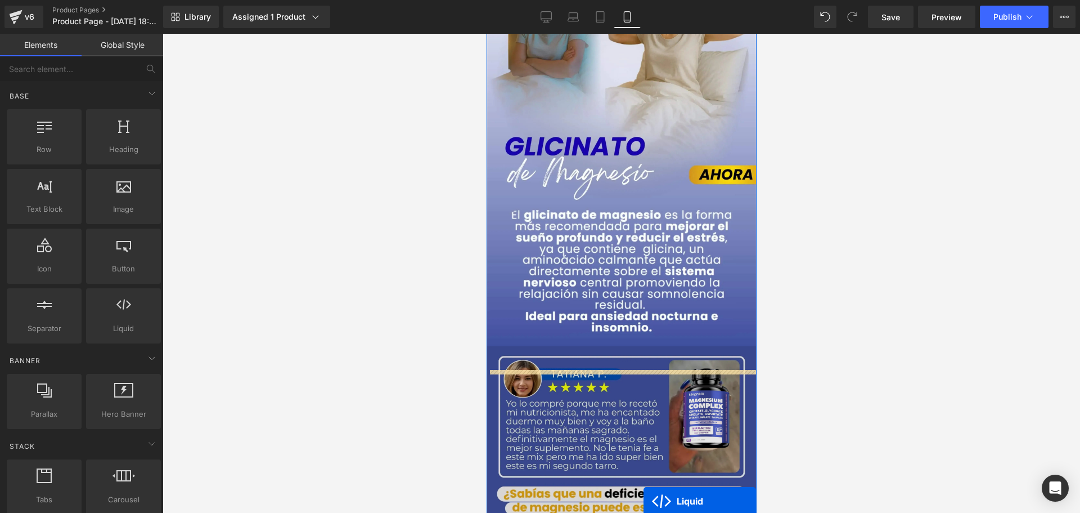
scroll to position [1455, 0]
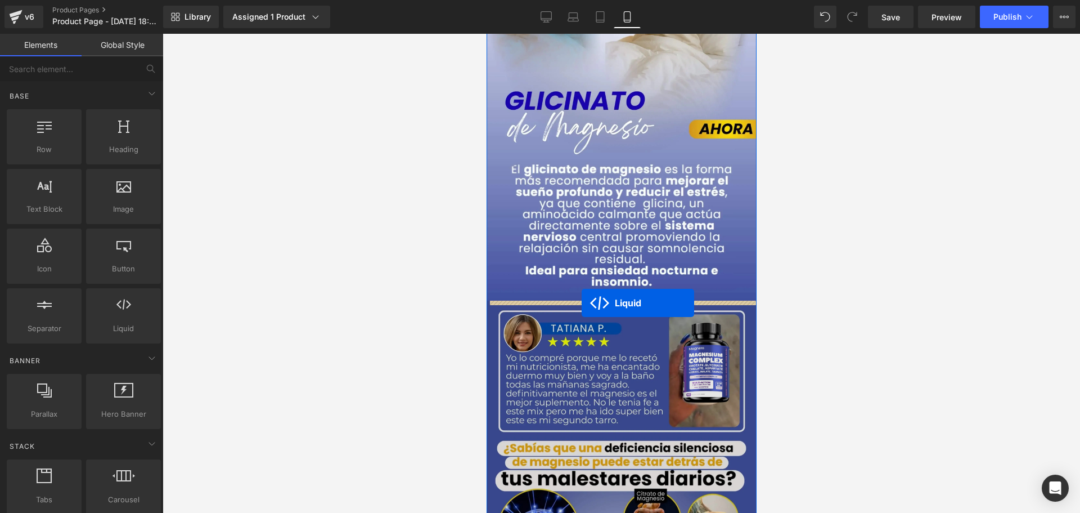
drag, startPoint x: 589, startPoint y: 323, endPoint x: 581, endPoint y: 303, distance: 22.3
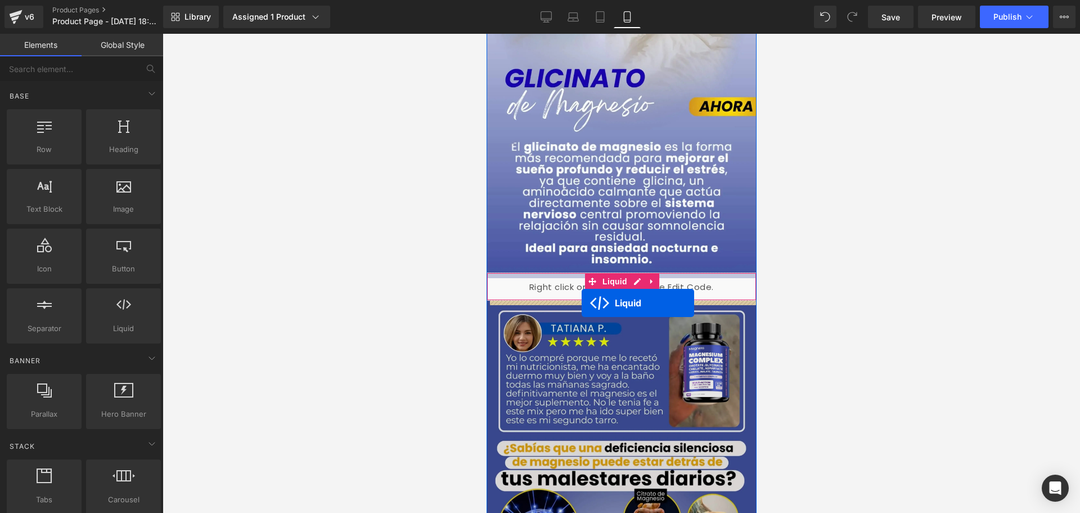
scroll to position [1433, 0]
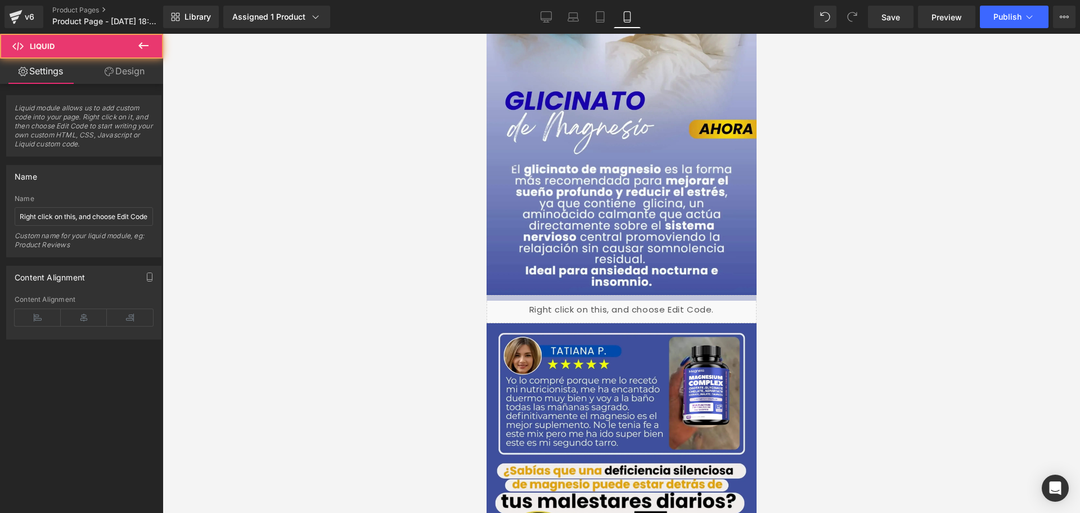
click at [835, 327] on div at bounding box center [622, 273] width 918 height 479
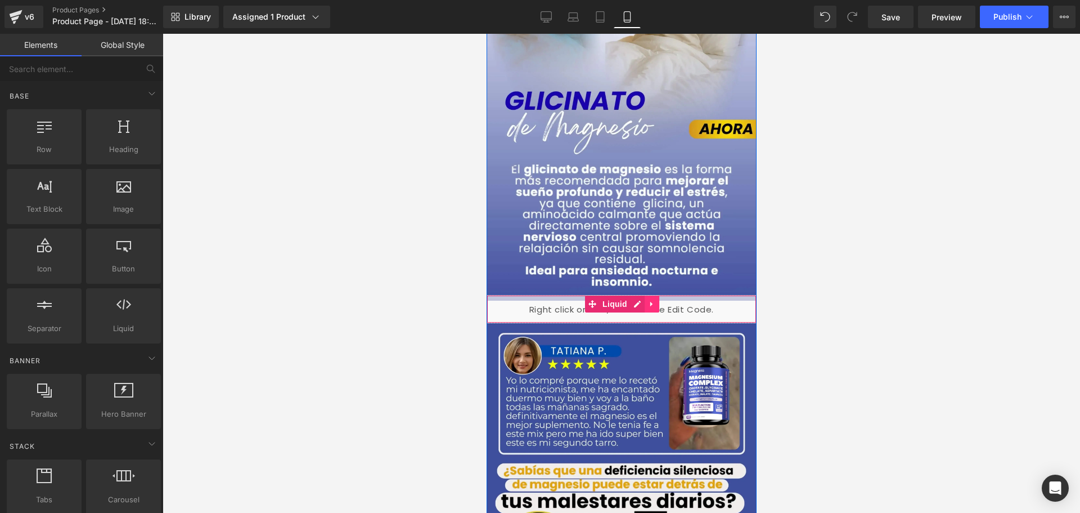
click at [650, 304] on icon at bounding box center [652, 304] width 8 height 8
click at [643, 302] on icon at bounding box center [644, 304] width 8 height 8
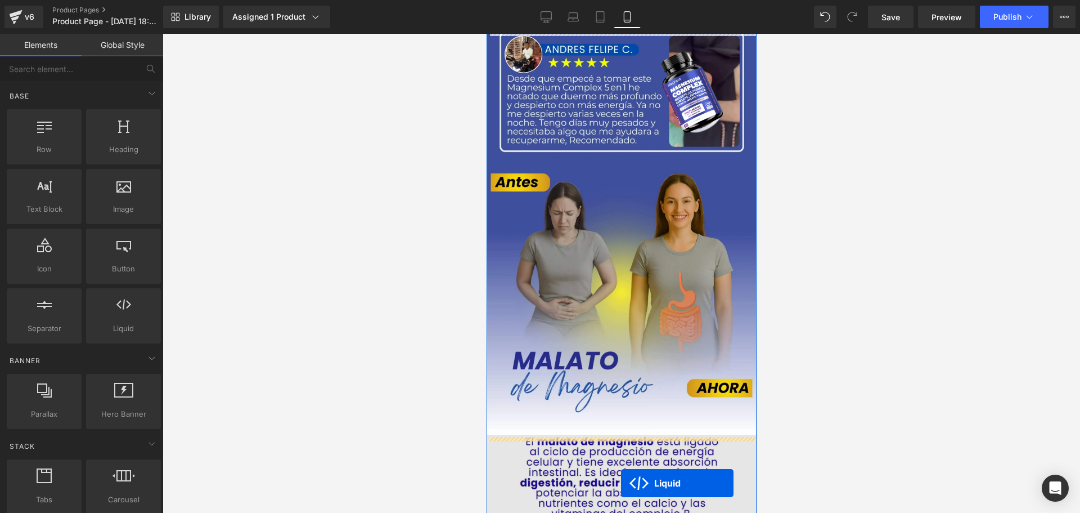
scroll to position [2577, 0]
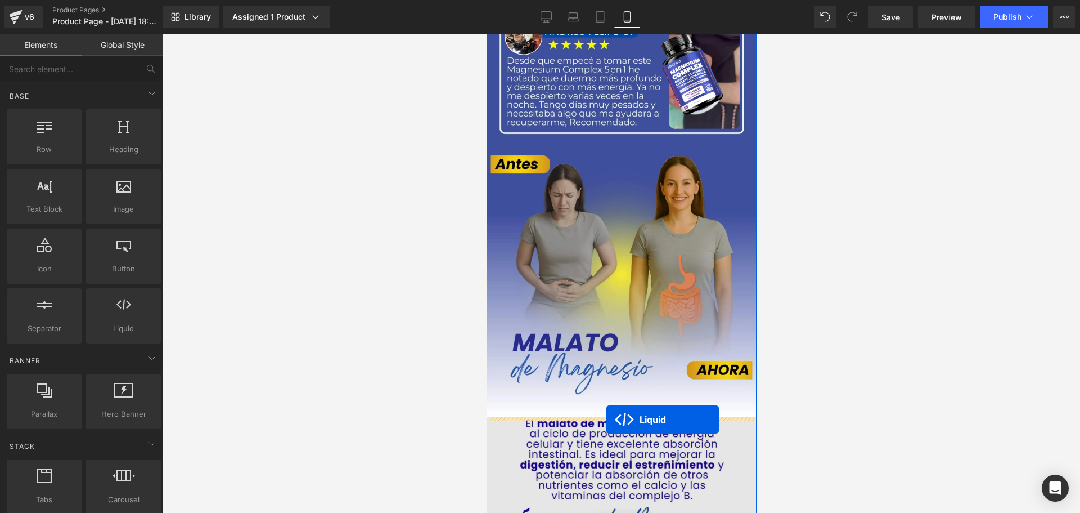
drag, startPoint x: 585, startPoint y: 327, endPoint x: 606, endPoint y: 419, distance: 94.2
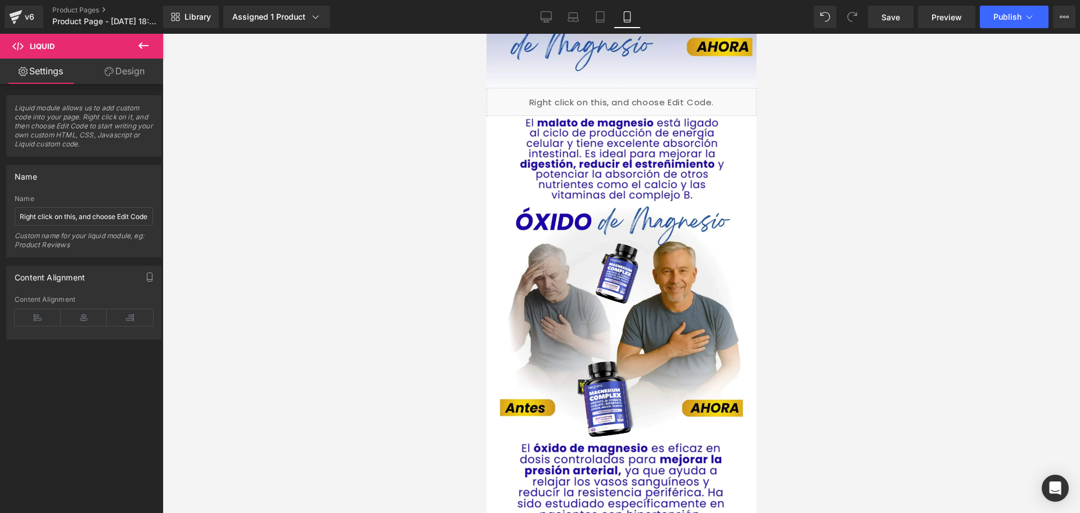
scroll to position [2780, 0]
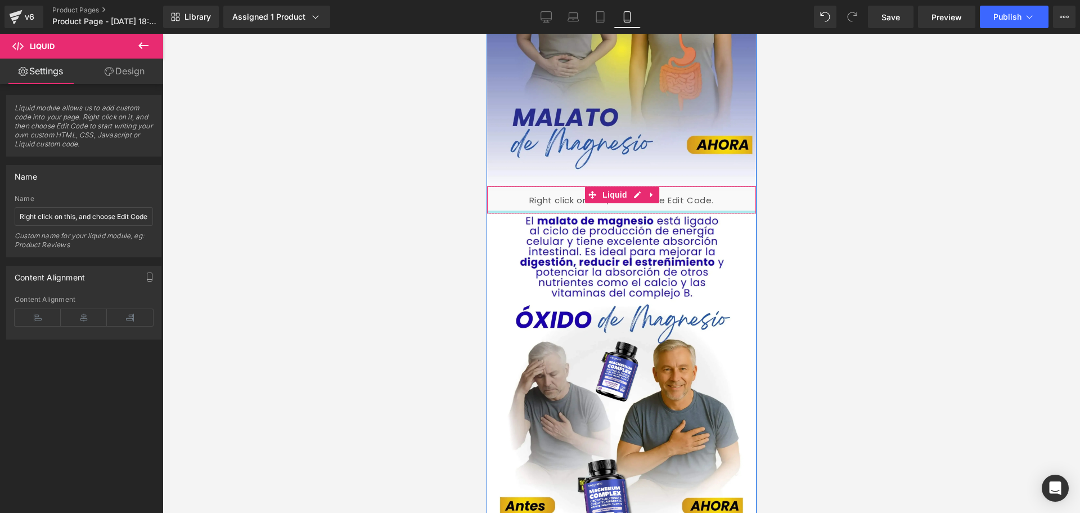
click at [691, 196] on div "Liquid" at bounding box center [621, 200] width 270 height 28
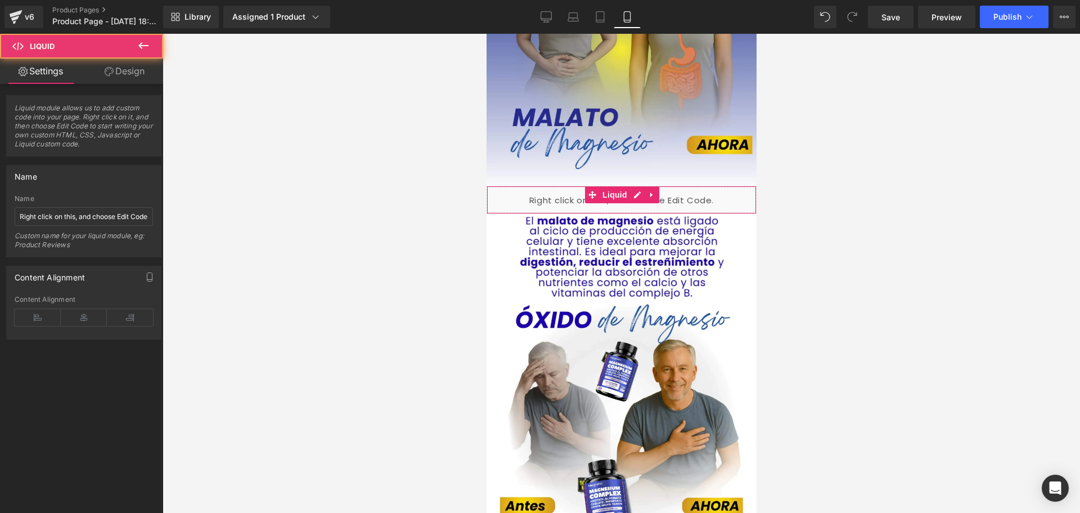
click at [142, 69] on link "Design" at bounding box center [125, 71] width 82 height 25
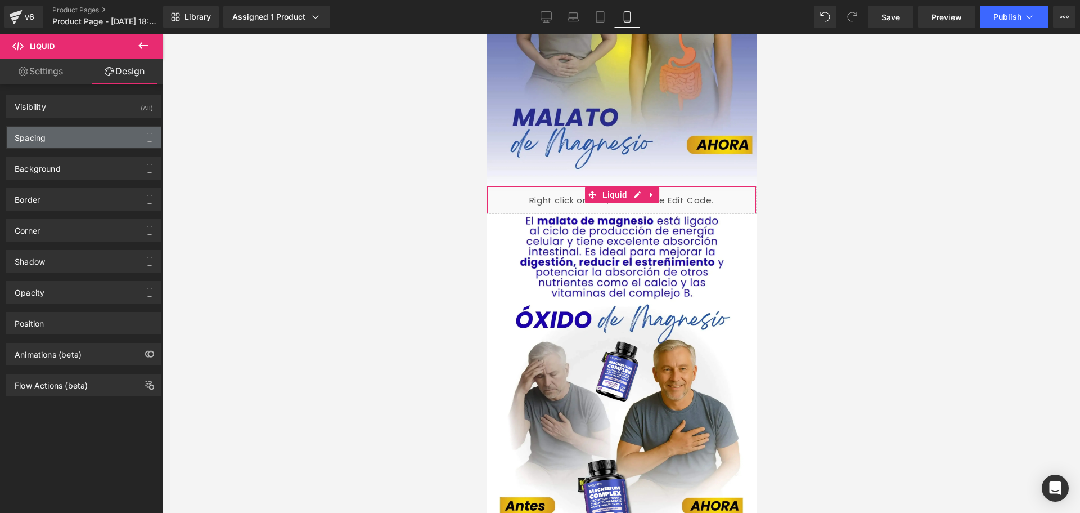
click at [92, 133] on div "Spacing" at bounding box center [84, 137] width 154 height 21
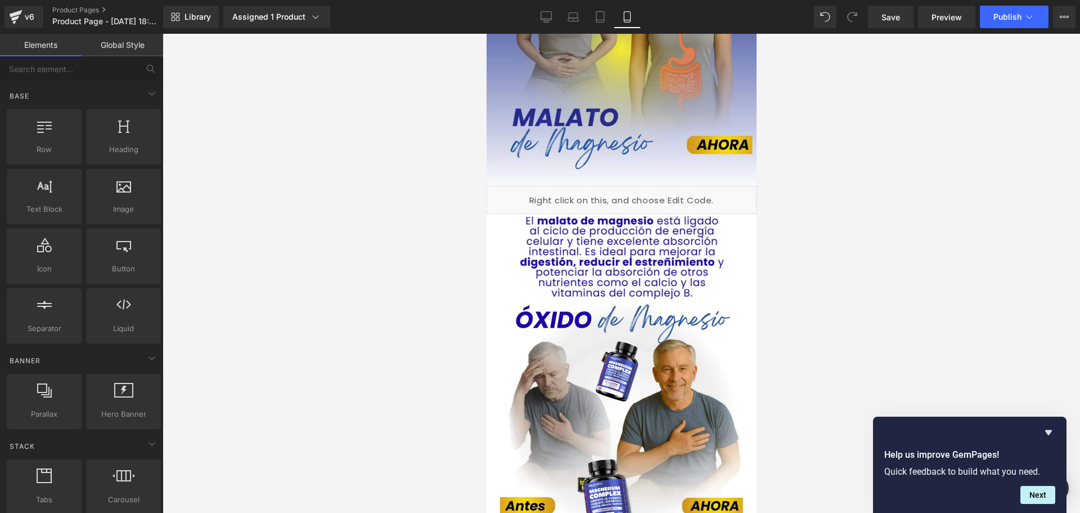
click at [365, 222] on div at bounding box center [622, 273] width 918 height 479
click at [920, 263] on div at bounding box center [622, 273] width 918 height 479
click at [888, 19] on span "Save" at bounding box center [891, 17] width 19 height 12
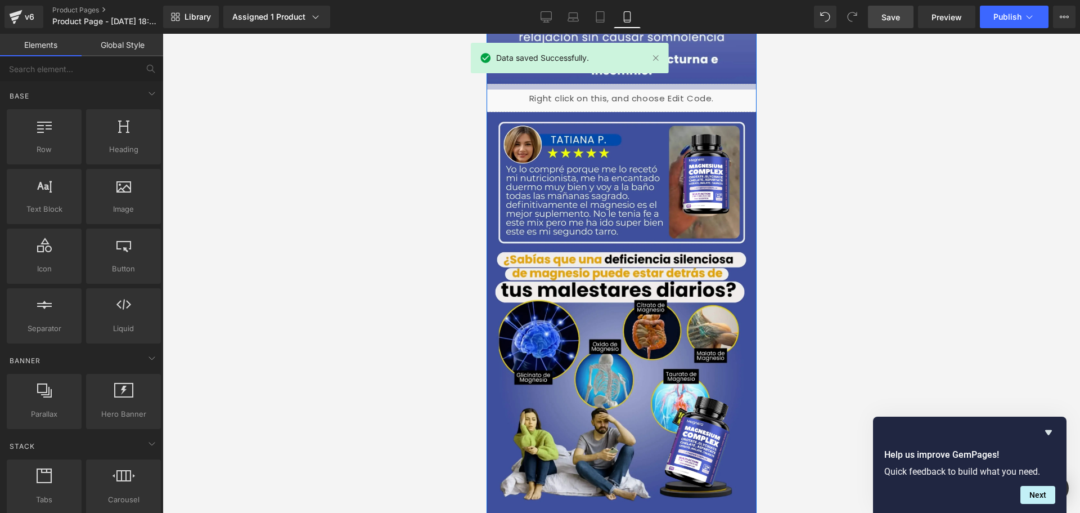
scroll to position [1542, 0]
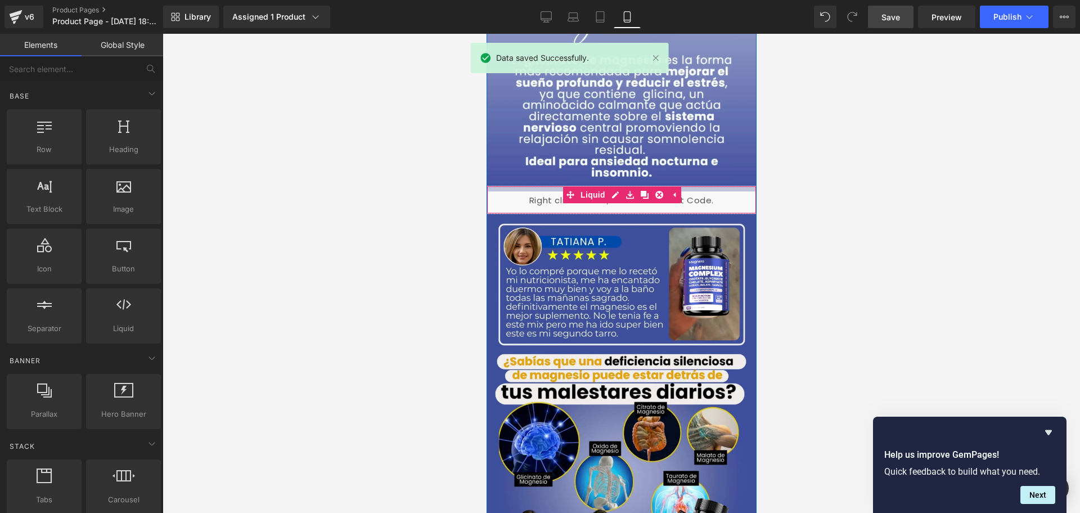
click at [507, 201] on div "Liquid" at bounding box center [621, 200] width 270 height 28
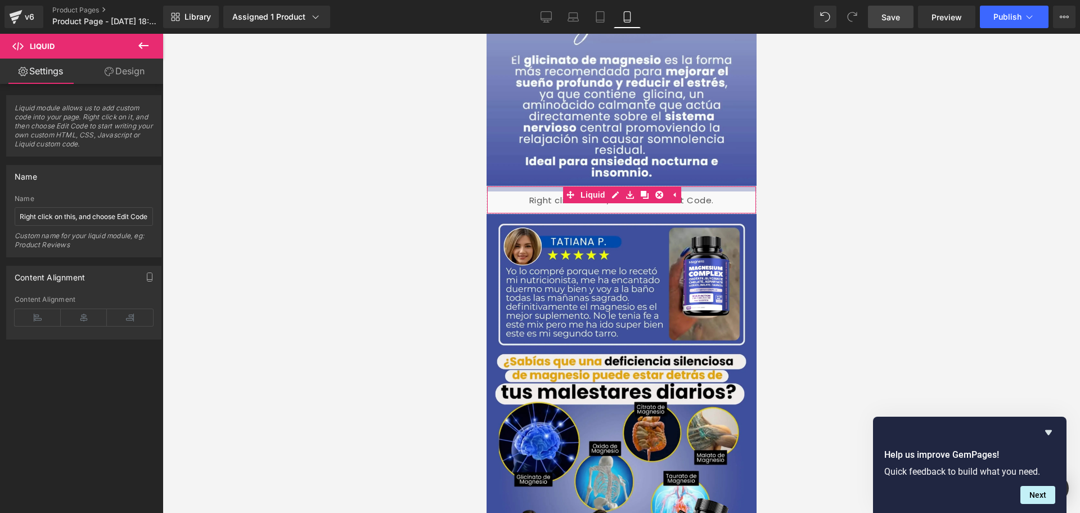
click at [131, 72] on link "Design" at bounding box center [125, 71] width 82 height 25
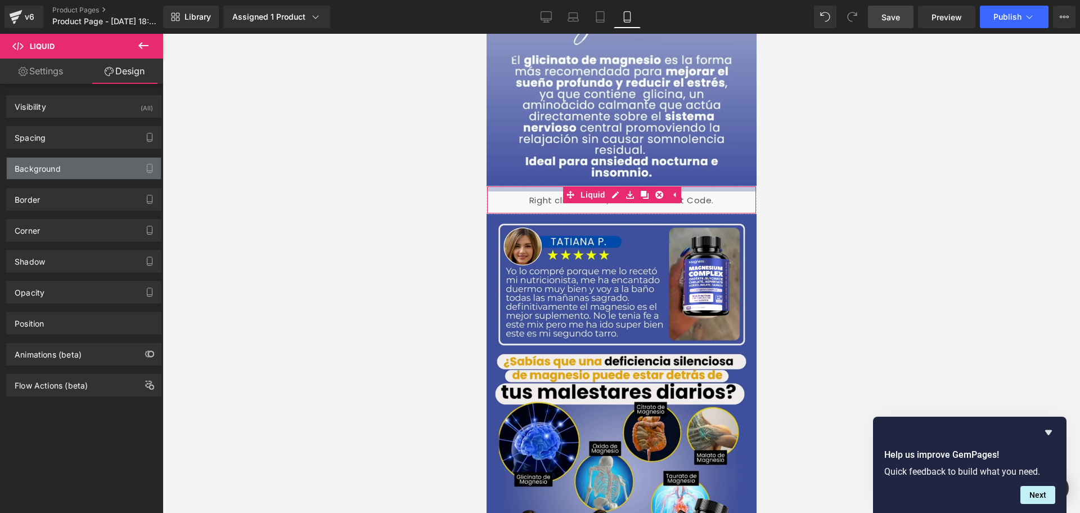
click at [116, 166] on div "Background" at bounding box center [84, 168] width 154 height 21
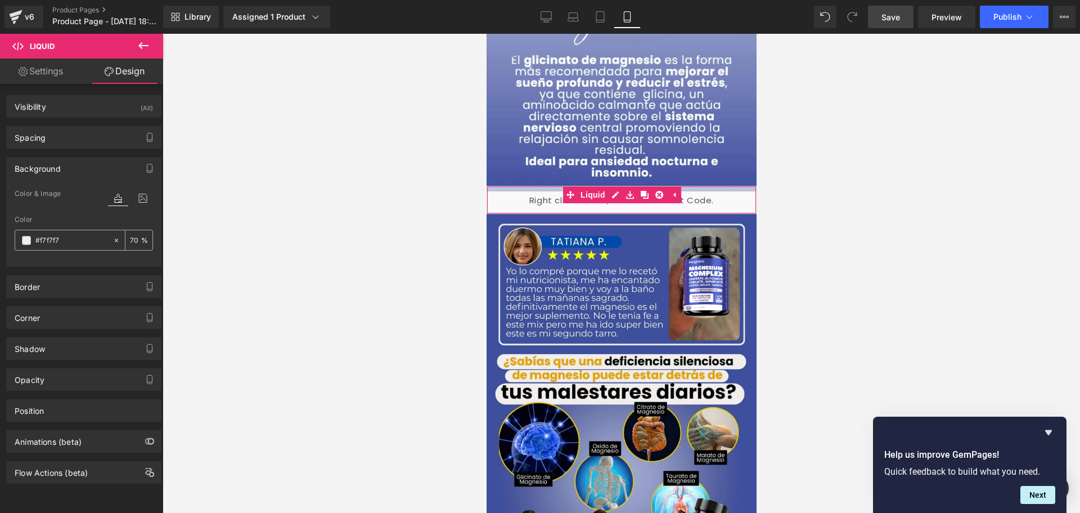
click at [88, 234] on input "#f7f7f7" at bounding box center [71, 240] width 72 height 12
paste input "4f5da3"
type input "#4f5da3"
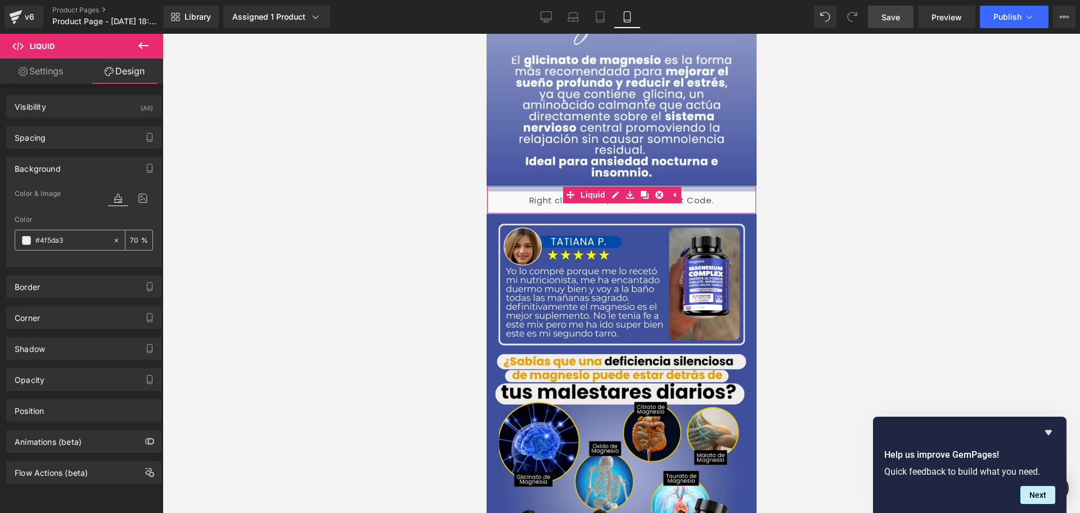
type input "100"
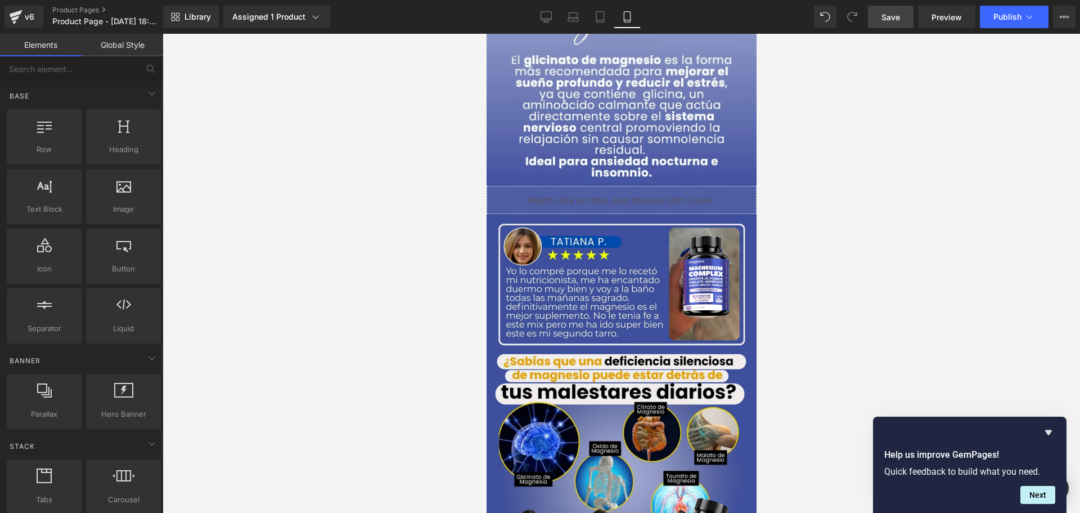
click at [192, 262] on div at bounding box center [622, 273] width 918 height 479
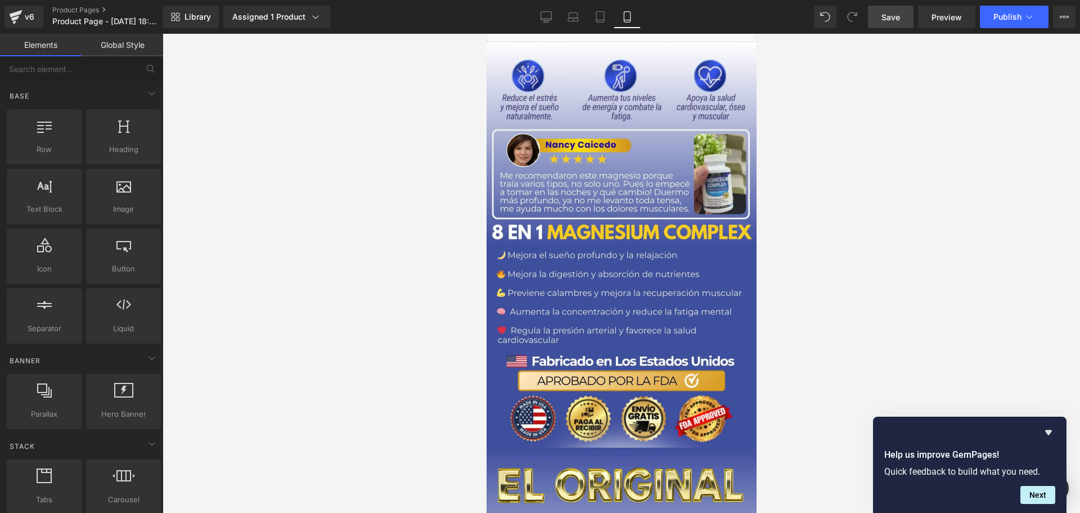
scroll to position [473, 0]
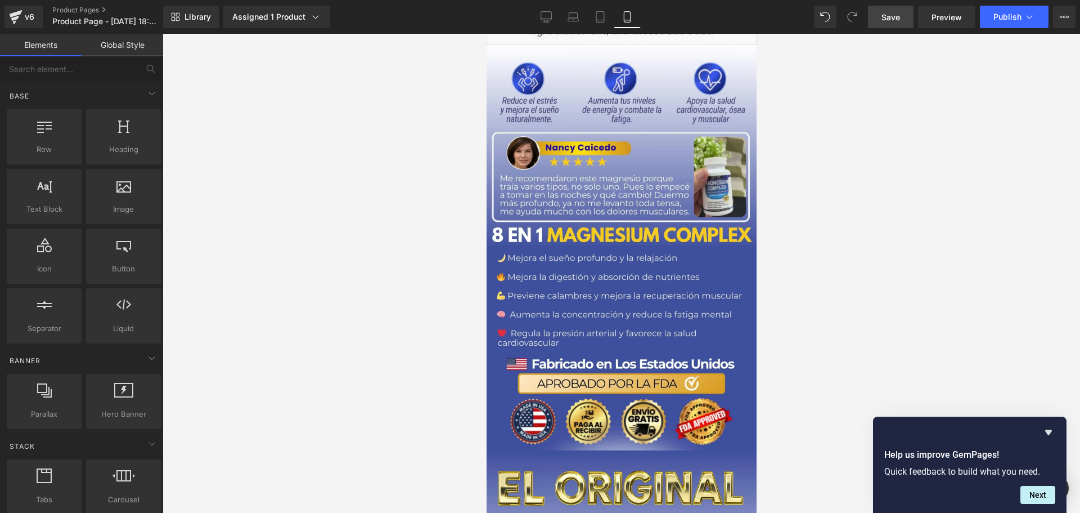
click at [896, 16] on span "Save" at bounding box center [891, 17] width 19 height 12
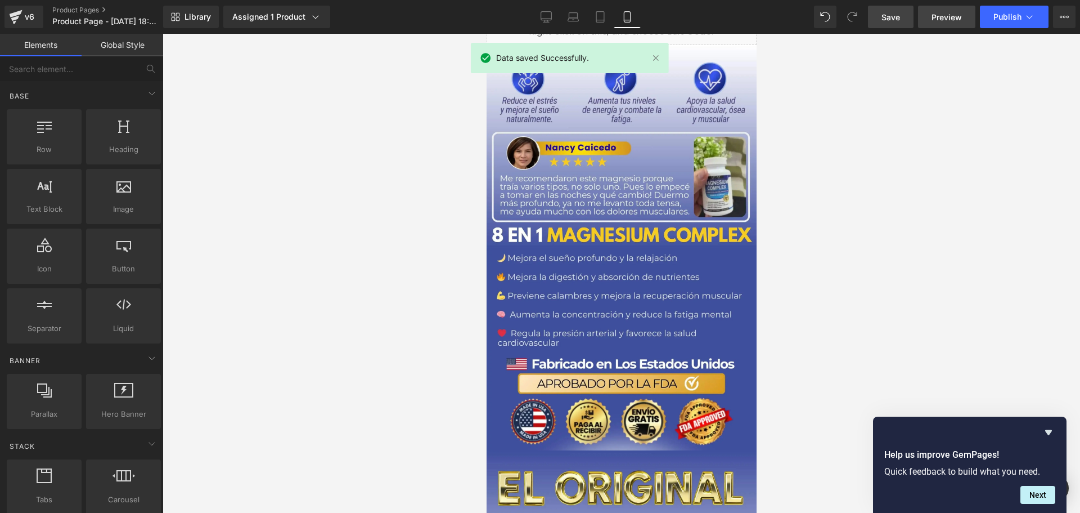
click at [959, 18] on span "Preview" at bounding box center [947, 17] width 30 height 12
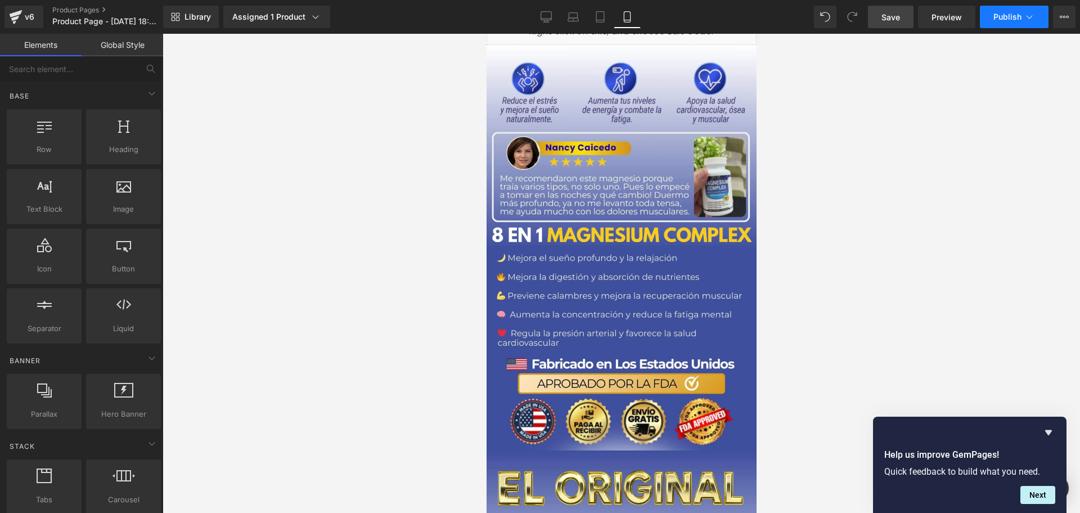
click at [1031, 21] on icon at bounding box center [1029, 16] width 11 height 11
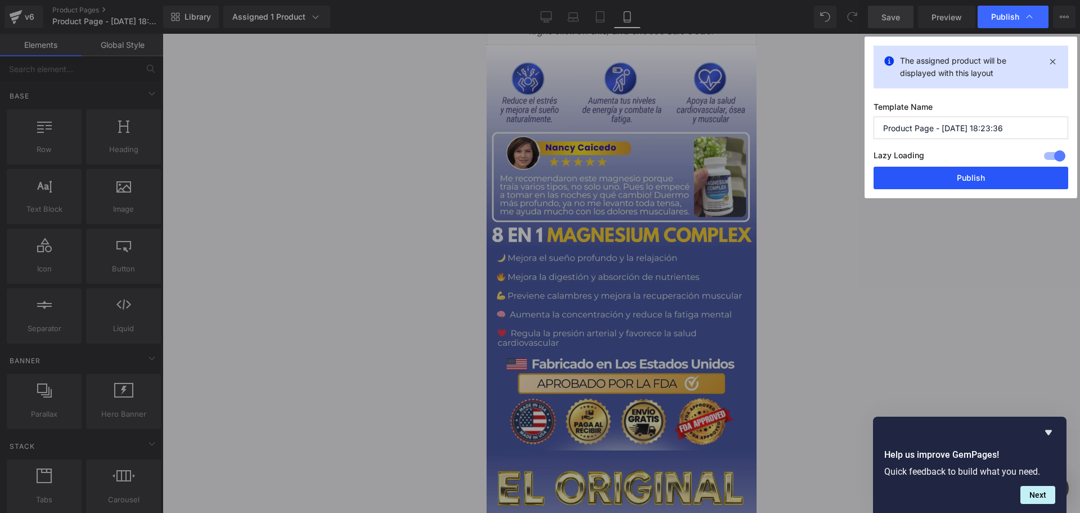
click at [1001, 175] on button "Publish" at bounding box center [971, 178] width 195 height 23
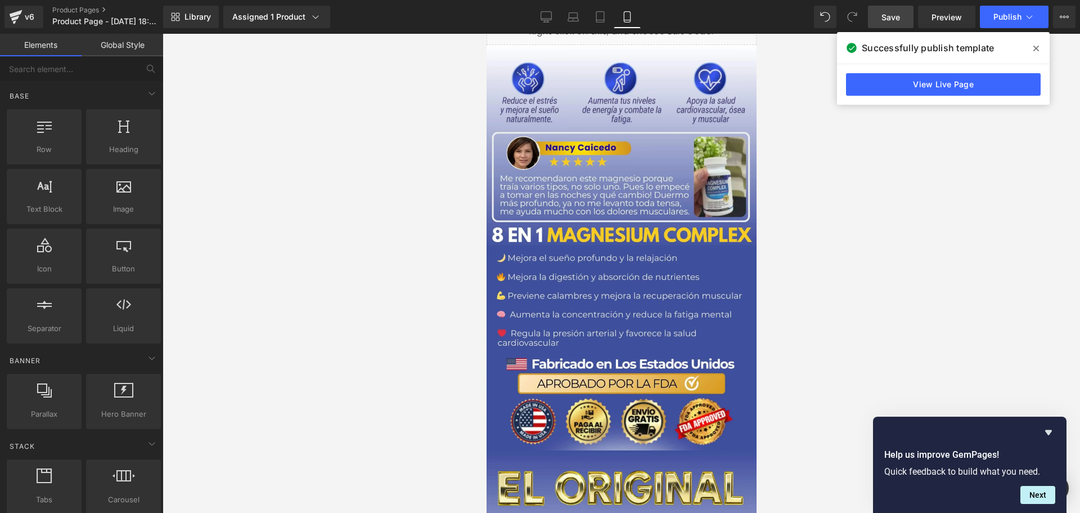
click at [1034, 53] on span at bounding box center [1036, 48] width 18 height 18
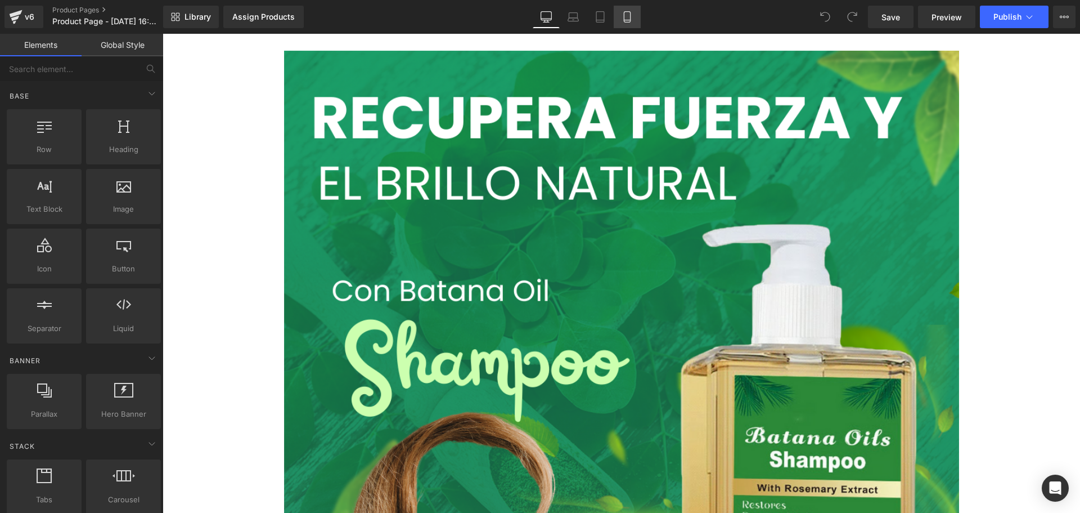
click at [628, 12] on icon at bounding box center [627, 16] width 11 height 11
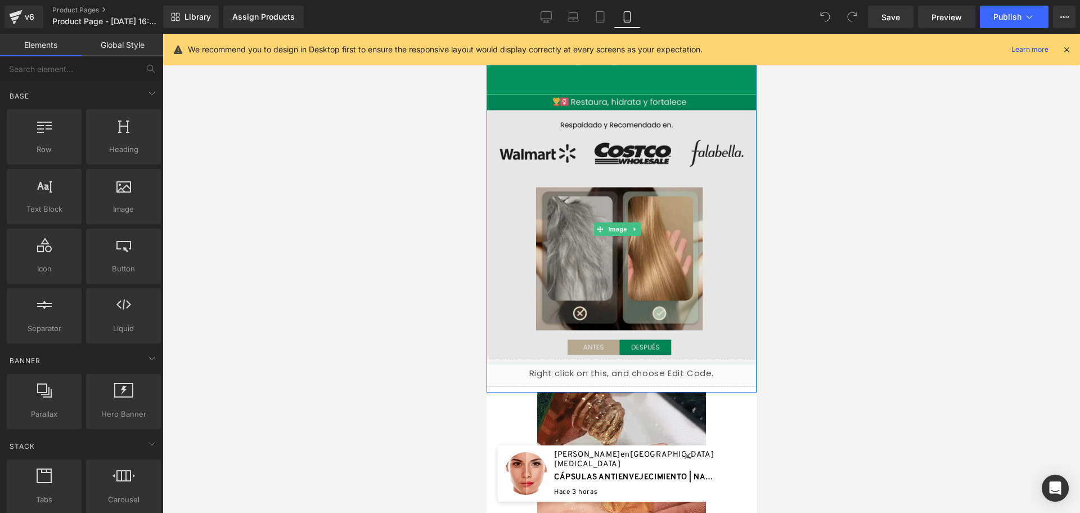
scroll to position [450, 0]
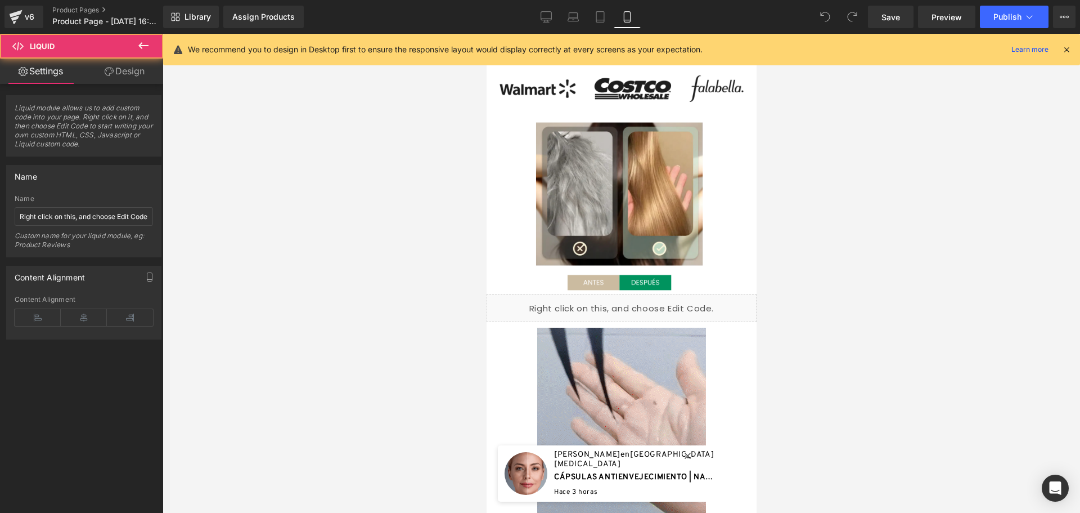
click at [520, 294] on div "Liquid" at bounding box center [621, 308] width 270 height 28
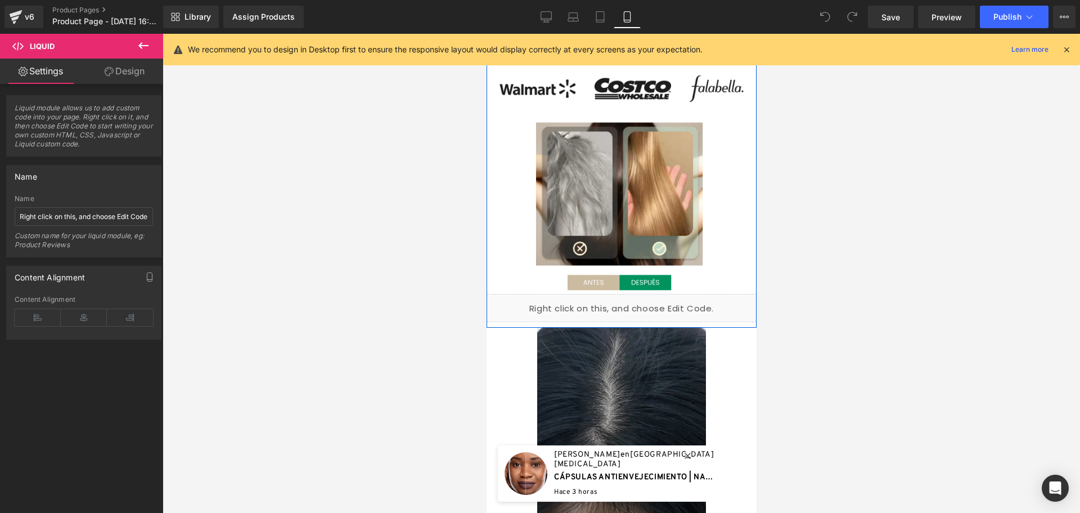
click at [632, 294] on div "Liquid" at bounding box center [621, 308] width 270 height 28
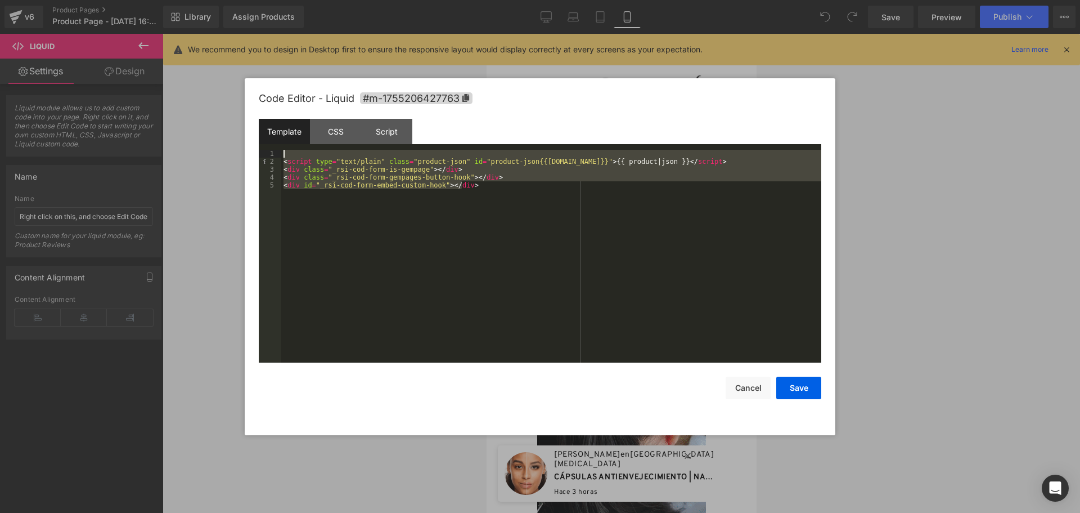
drag, startPoint x: 477, startPoint y: 190, endPoint x: 275, endPoint y: 157, distance: 205.1
click at [275, 157] on pre "1 2 3 4 5 < script type = "text/plain" class = "product-json" id = "product-jso…" at bounding box center [540, 256] width 563 height 213
